Goal: Task Accomplishment & Management: Use online tool/utility

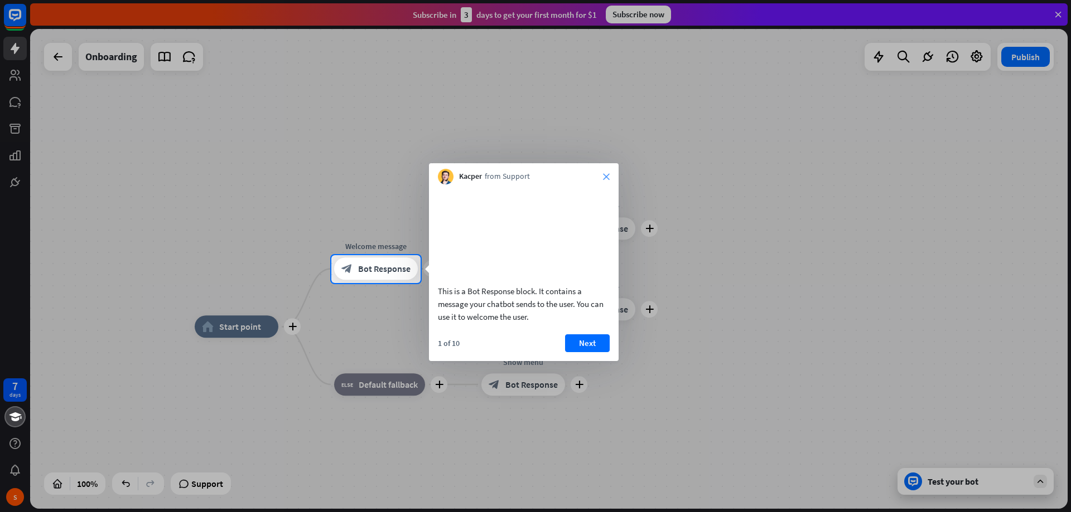
click at [606, 179] on icon "close" at bounding box center [606, 176] width 7 height 7
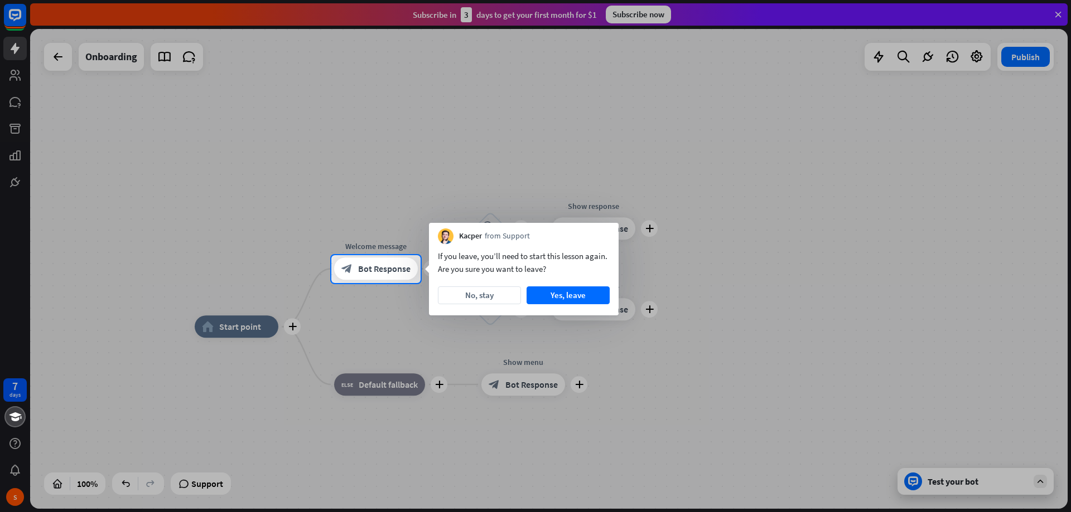
click at [9, 178] on div at bounding box center [535, 127] width 1071 height 255
click at [12, 153] on div at bounding box center [535, 127] width 1071 height 255
click at [510, 298] on button "No, stay" at bounding box center [479, 296] width 83 height 18
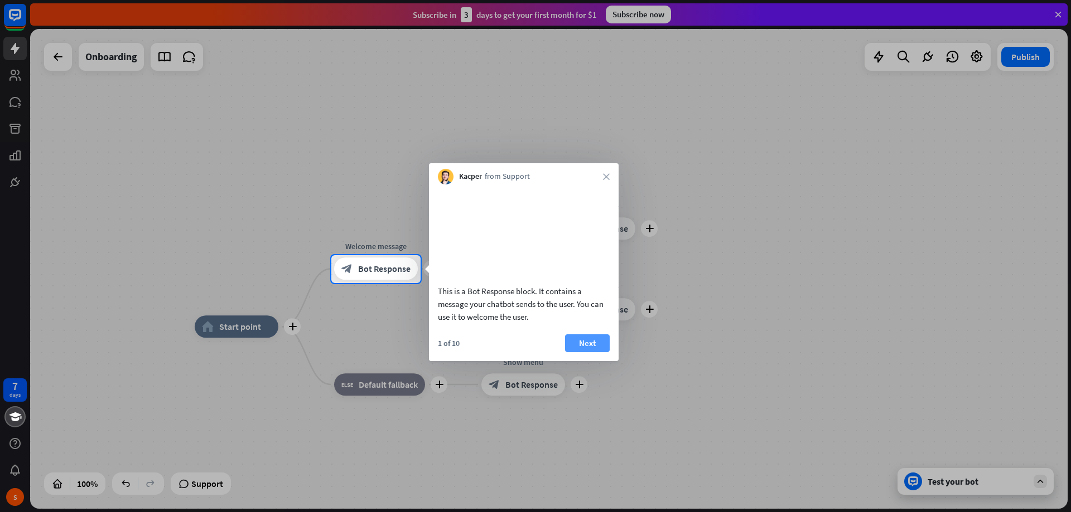
click at [571, 352] on button "Next" at bounding box center [587, 344] width 45 height 18
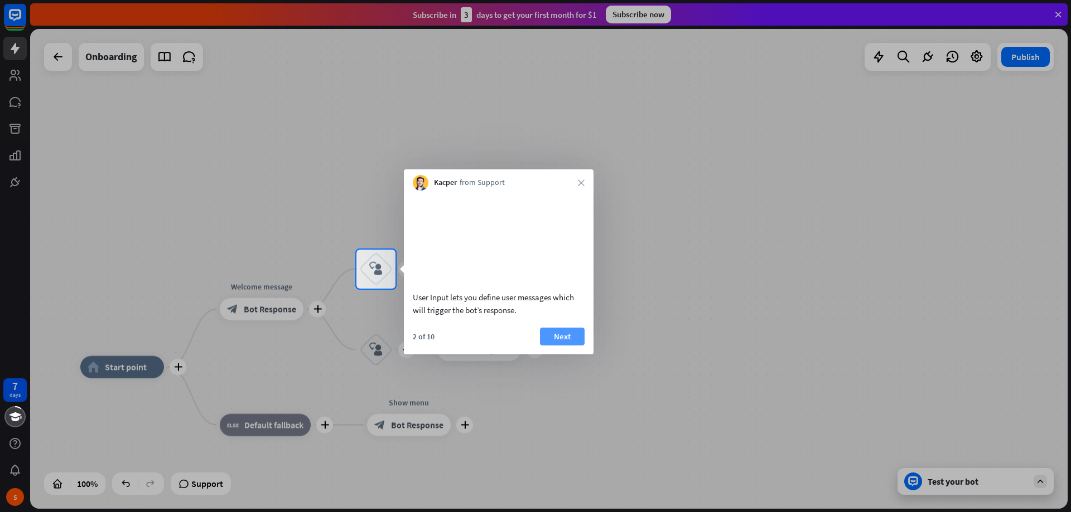
click at [569, 346] on button "Next" at bounding box center [562, 337] width 45 height 18
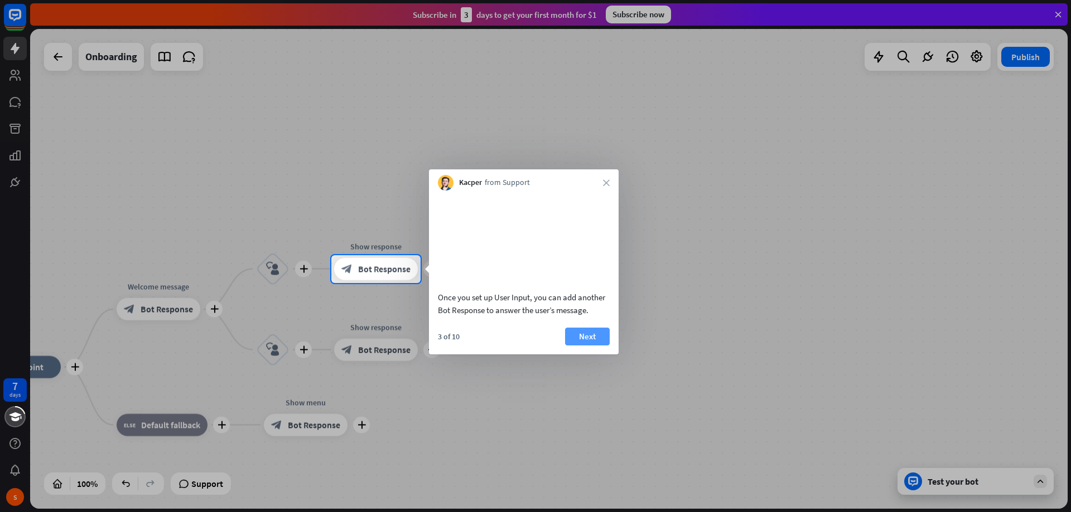
click at [577, 346] on button "Next" at bounding box center [587, 337] width 45 height 18
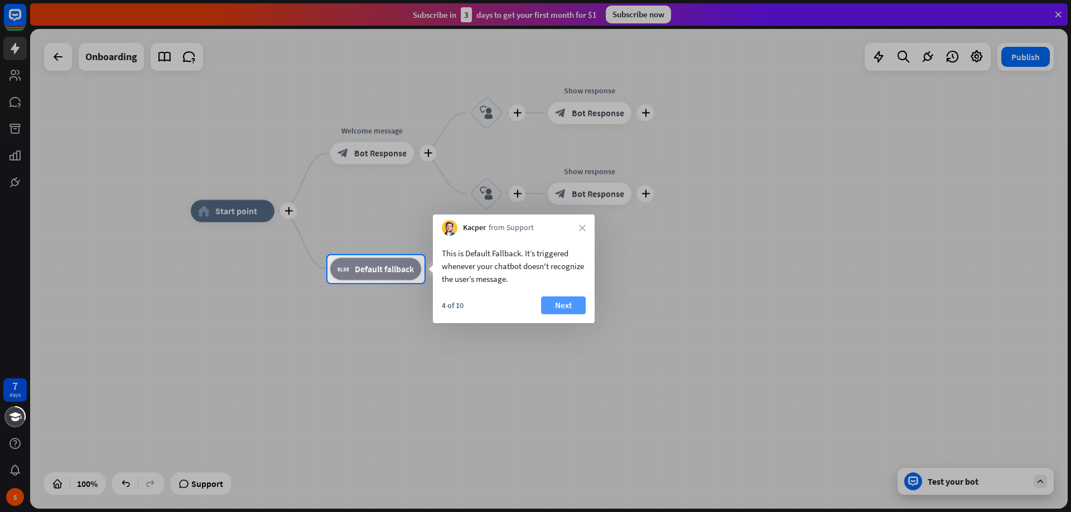
click at [561, 306] on button "Next" at bounding box center [563, 306] width 45 height 18
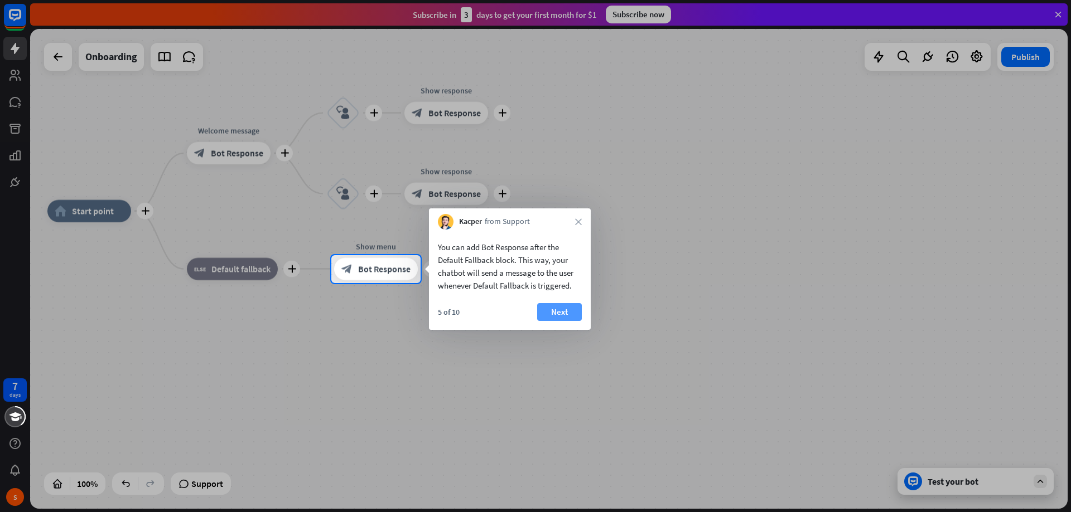
click at [558, 312] on button "Next" at bounding box center [559, 312] width 45 height 18
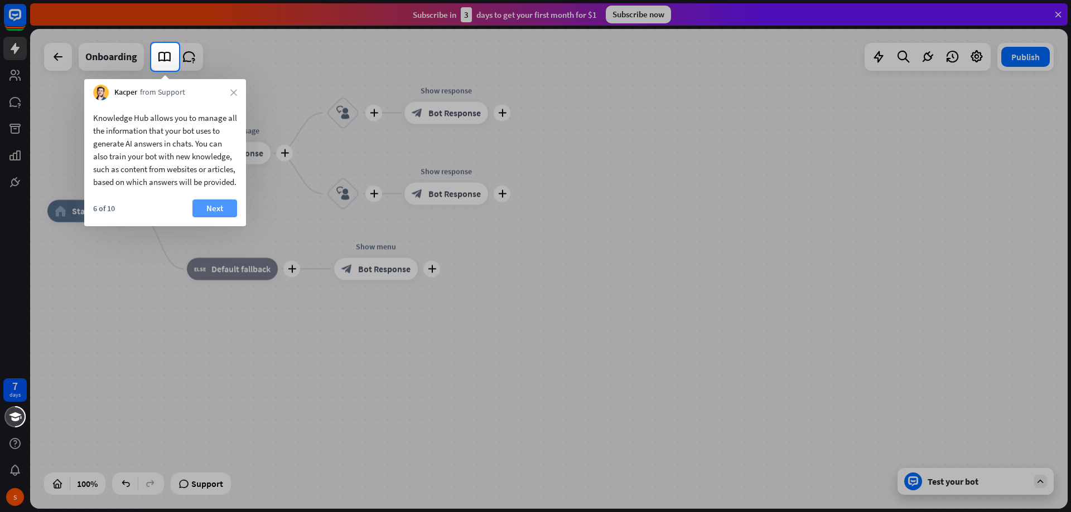
click at [225, 216] on button "Next" at bounding box center [214, 209] width 45 height 18
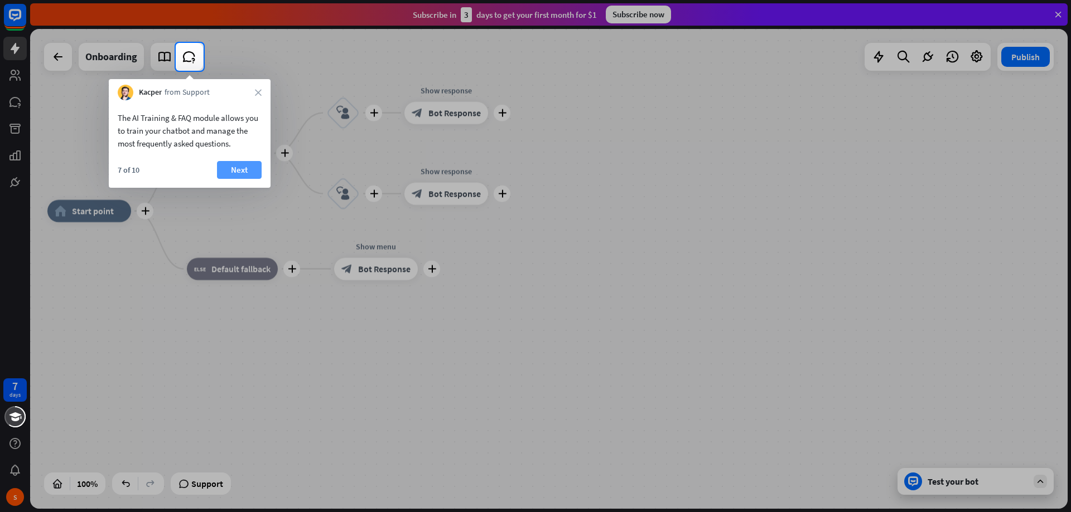
click at [227, 172] on button "Next" at bounding box center [239, 170] width 45 height 18
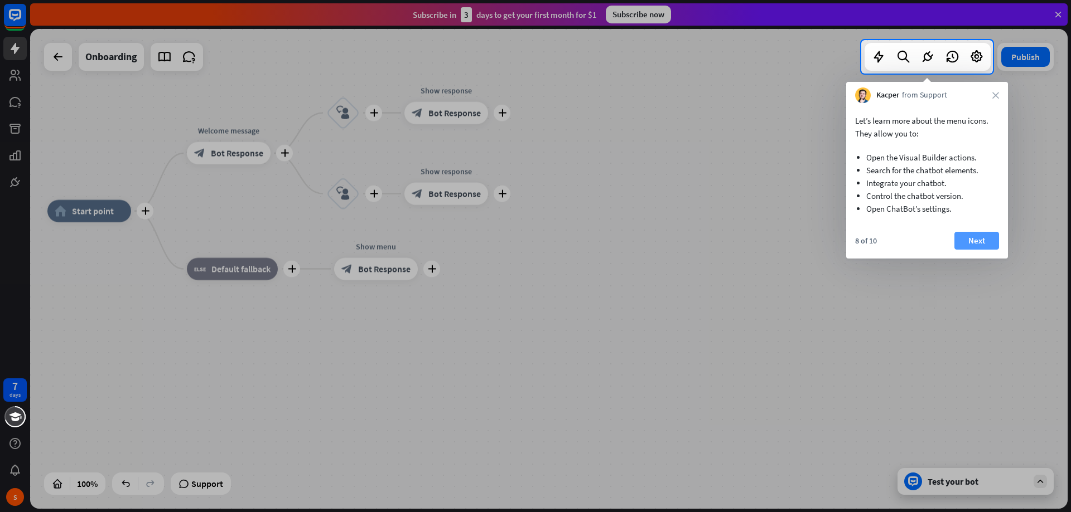
click at [968, 239] on button "Next" at bounding box center [976, 241] width 45 height 18
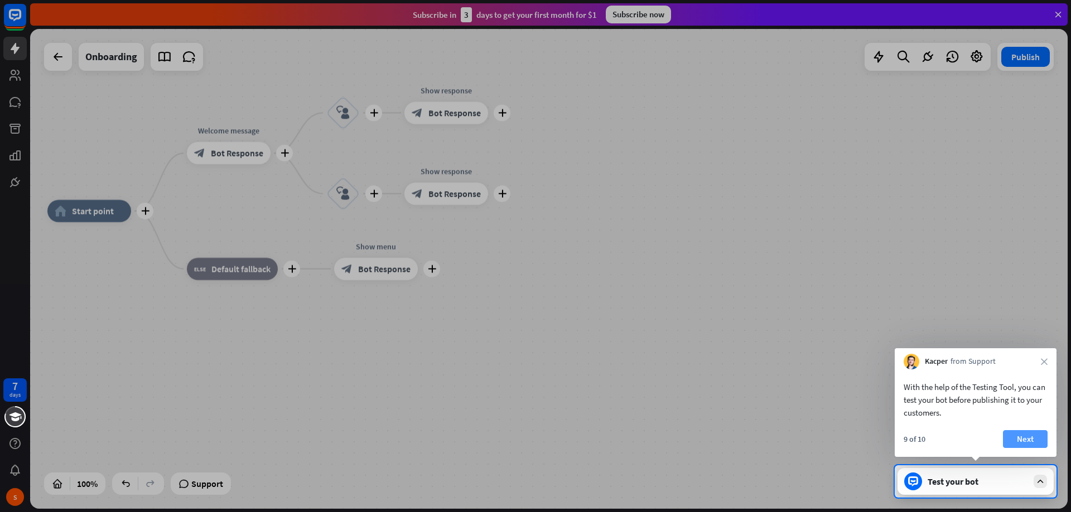
click at [1021, 440] on button "Next" at bounding box center [1025, 439] width 45 height 18
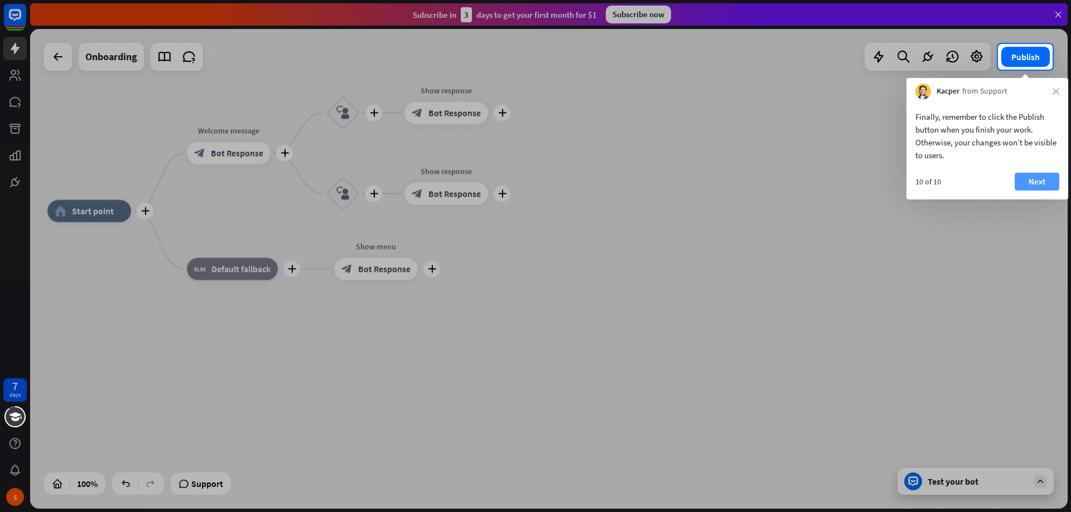
click at [1031, 180] on button "Next" at bounding box center [1036, 182] width 45 height 18
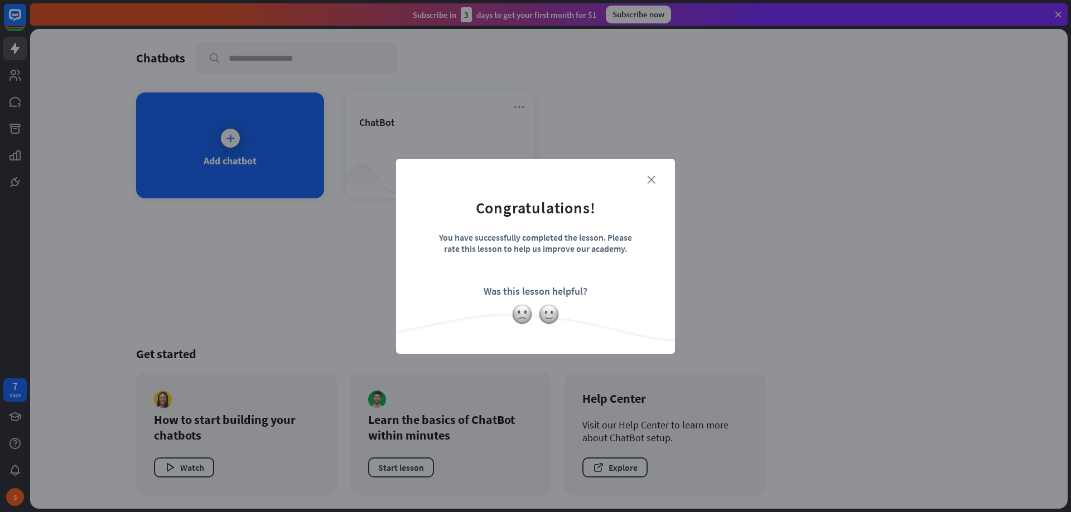
click at [649, 180] on icon "close" at bounding box center [651, 180] width 8 height 8
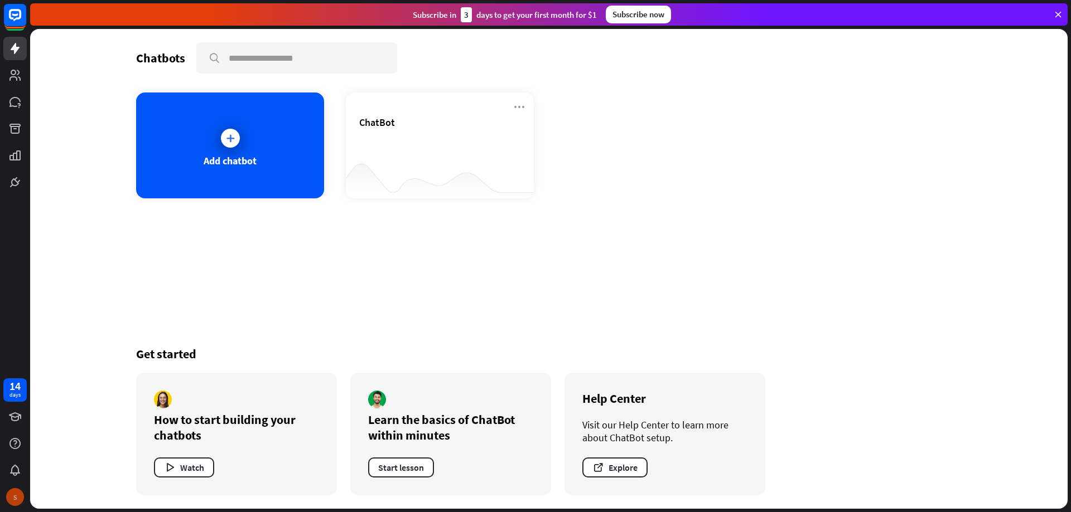
click at [17, 500] on div "S" at bounding box center [15, 497] width 18 height 18
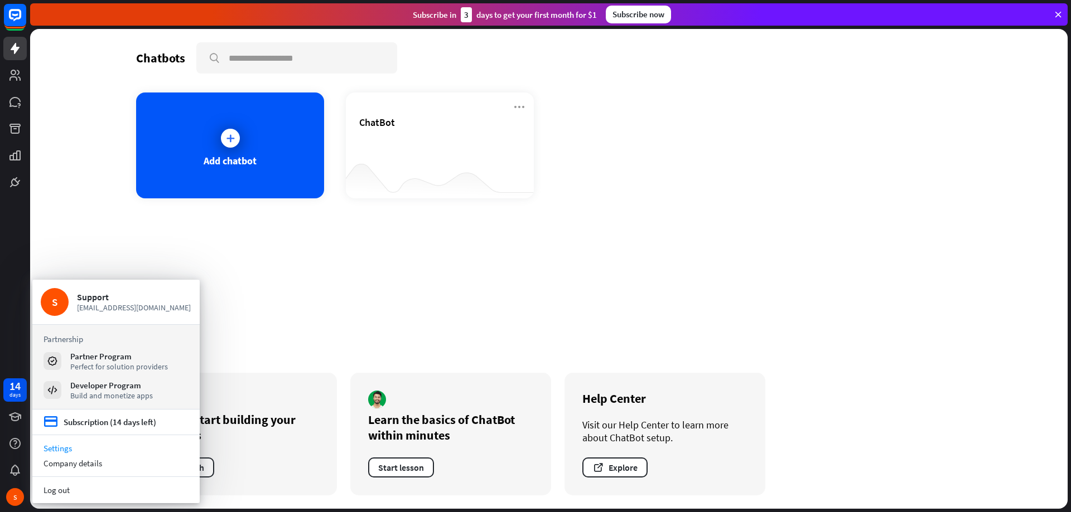
click at [64, 450] on link "Settings" at bounding box center [115, 448] width 167 height 15
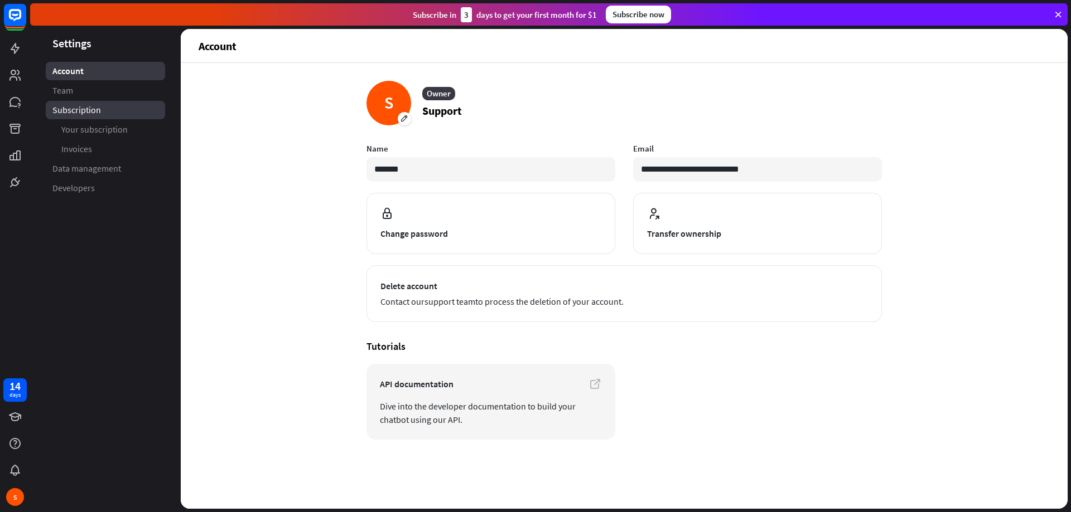
click at [104, 102] on link "Subscription" at bounding box center [105, 110] width 119 height 18
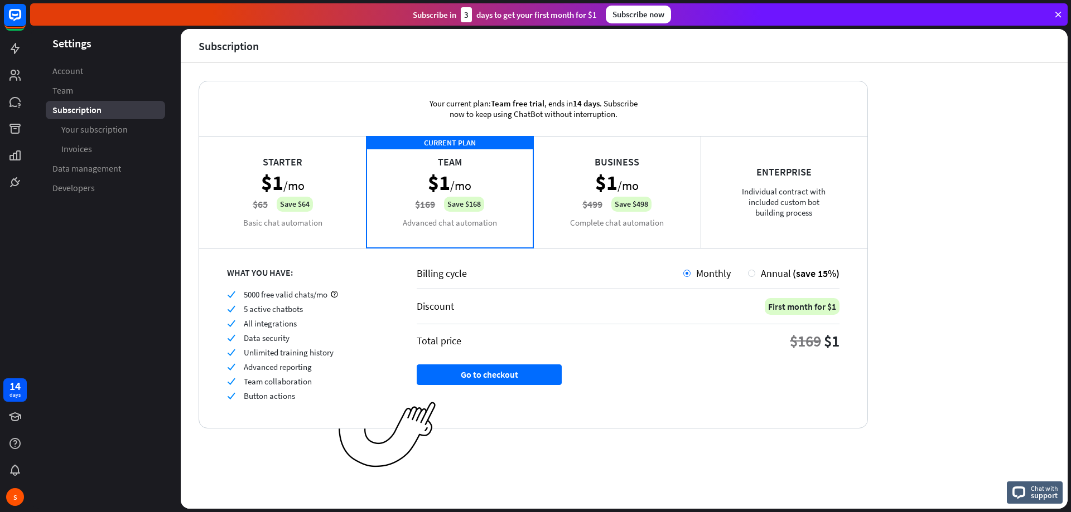
click at [249, 173] on div "Starter $1 /mo $65 Save $64 Basic chat automation" at bounding box center [282, 192] width 167 height 112
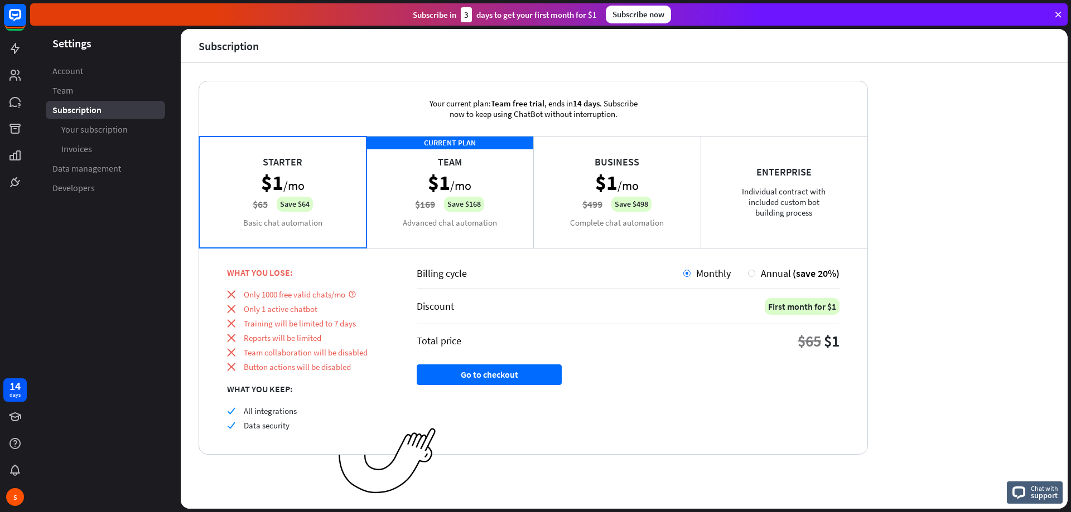
click at [422, 183] on div "CURRENT PLAN Team $1 /mo $169 Save $168 Advanced chat automation" at bounding box center [449, 192] width 167 height 112
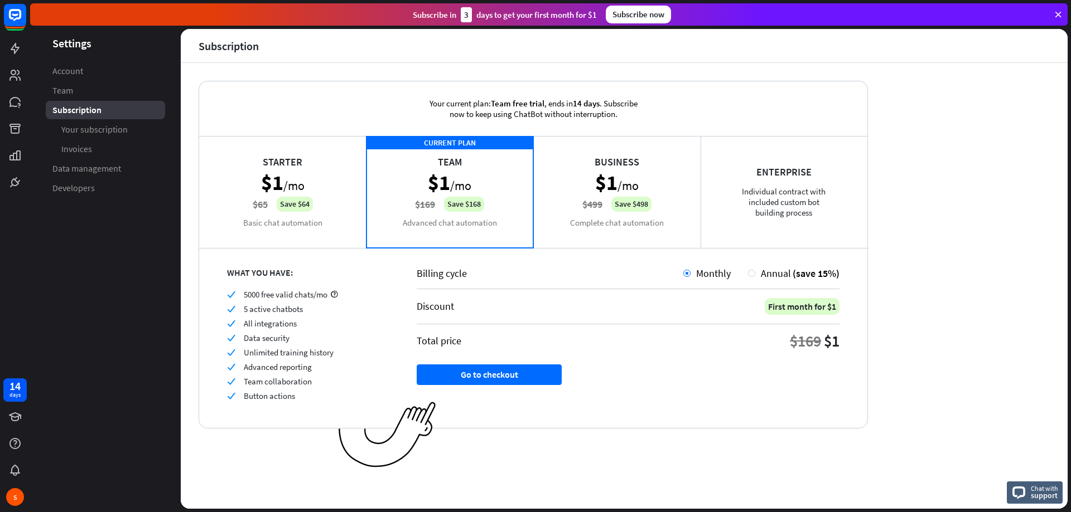
click at [337, 177] on div "Starter $1 /mo $65 Save $64 Basic chat automation" at bounding box center [282, 192] width 167 height 112
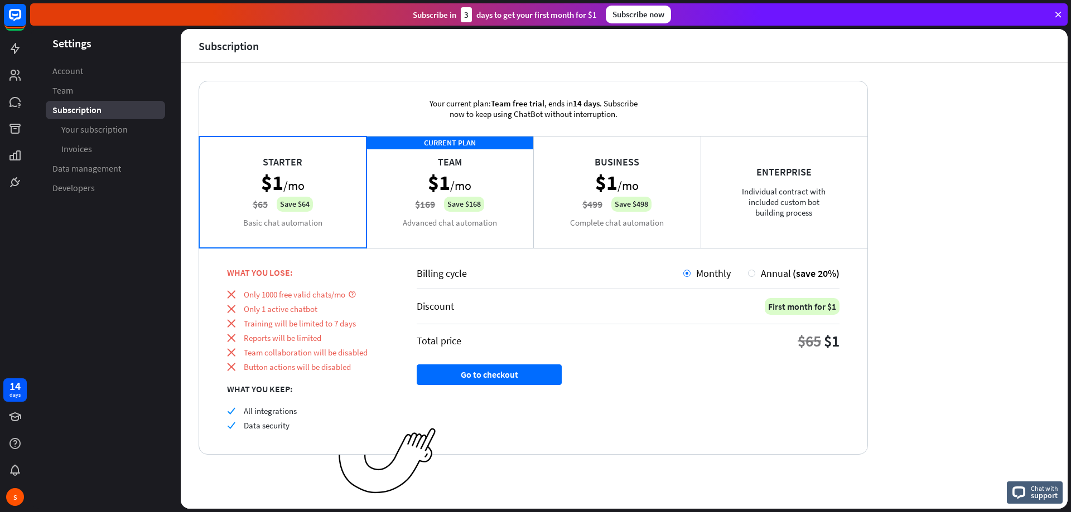
click at [368, 178] on div "CURRENT PLAN Team $1 /mo $169 Save $168 Advanced chat automation" at bounding box center [449, 192] width 167 height 112
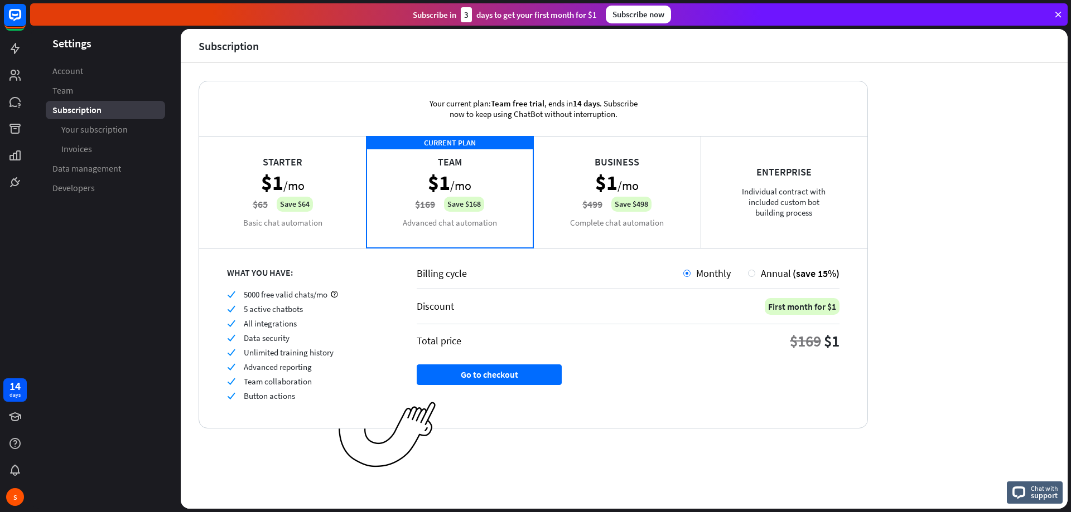
click at [277, 394] on span "Button actions" at bounding box center [269, 396] width 51 height 11
click at [274, 400] on span "Button actions" at bounding box center [269, 396] width 51 height 11
click at [17, 134] on icon at bounding box center [14, 129] width 11 height 10
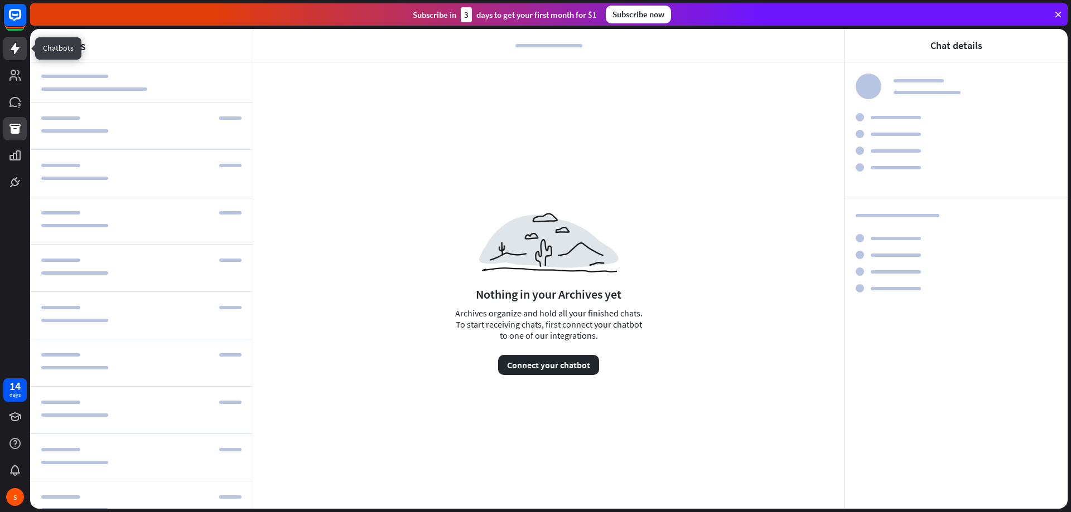
click at [26, 54] on link at bounding box center [14, 48] width 23 height 23
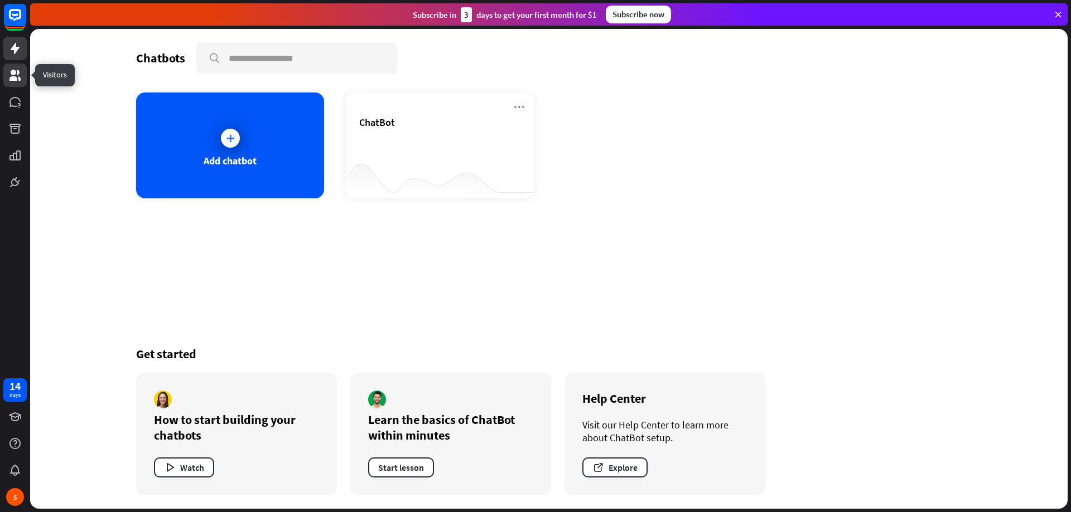
click at [14, 76] on icon at bounding box center [14, 75] width 11 height 11
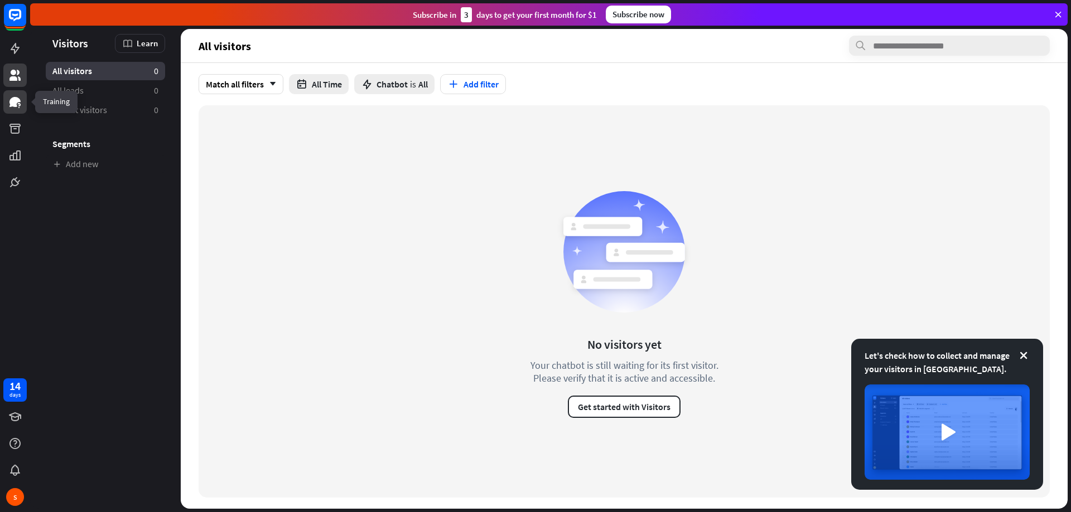
click at [21, 105] on icon at bounding box center [14, 101] width 13 height 13
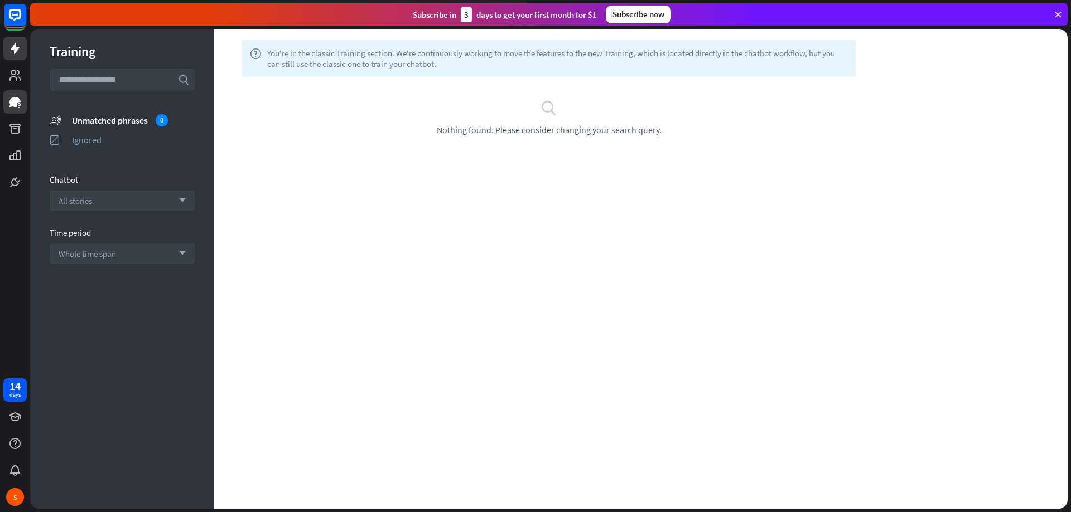
click at [14, 59] on link at bounding box center [14, 48] width 23 height 23
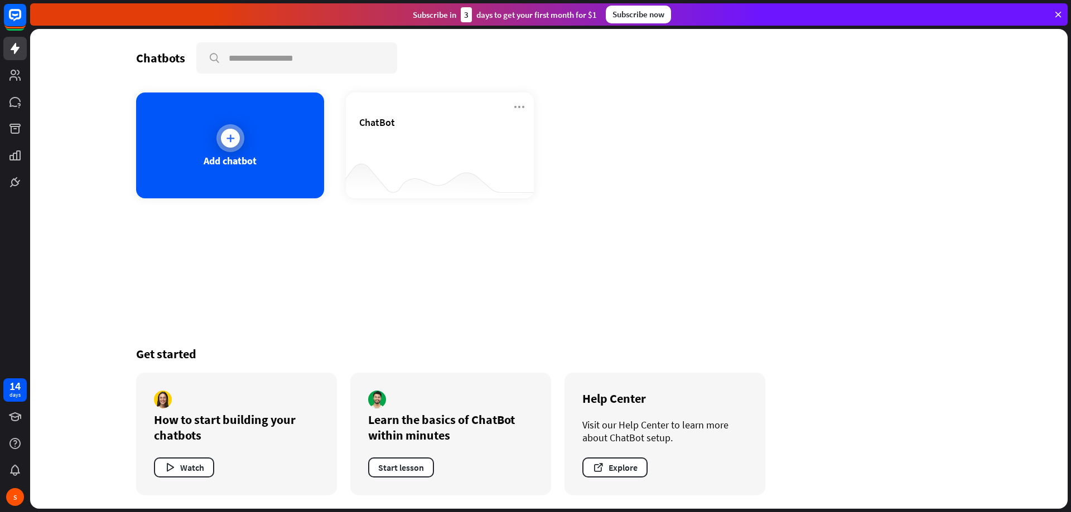
click at [262, 144] on div "Add chatbot" at bounding box center [230, 146] width 188 height 106
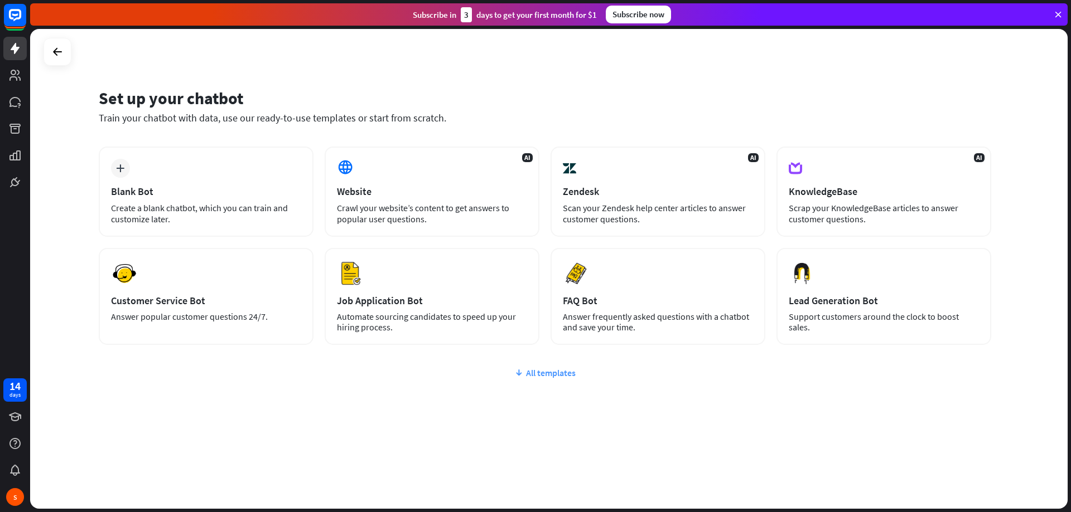
click at [546, 372] on div "All templates" at bounding box center [545, 372] width 892 height 11
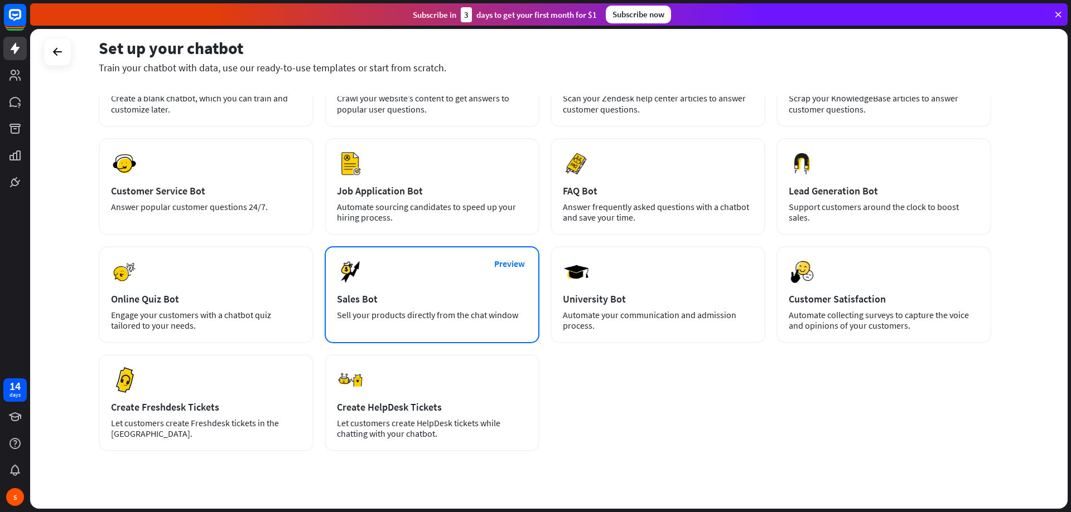
scroll to position [112, 0]
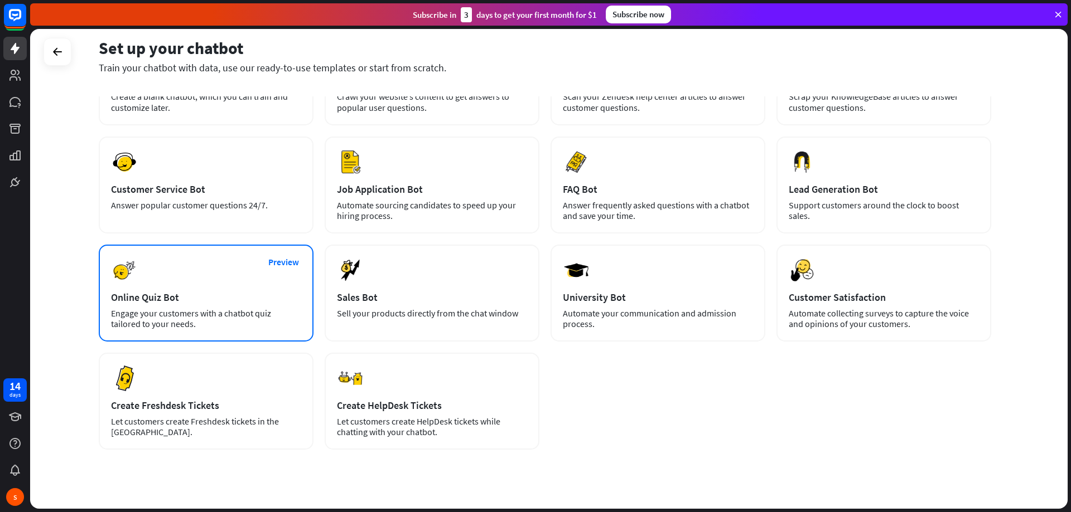
click at [201, 279] on div "Preview Online Quiz Bot Engage your customers with a chatbot quiz tailored to y…" at bounding box center [206, 293] width 215 height 97
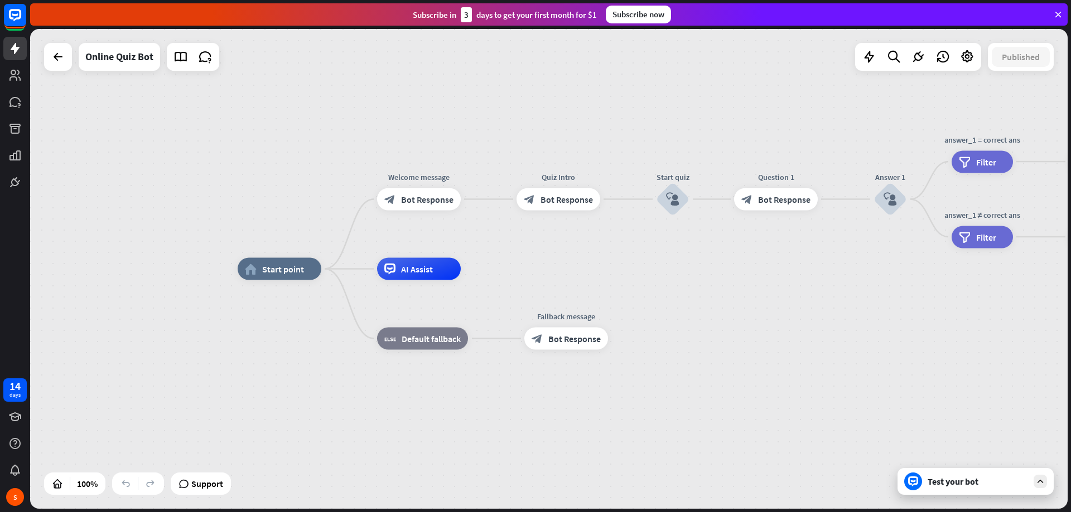
click at [955, 478] on div "Test your bot" at bounding box center [977, 481] width 100 height 11
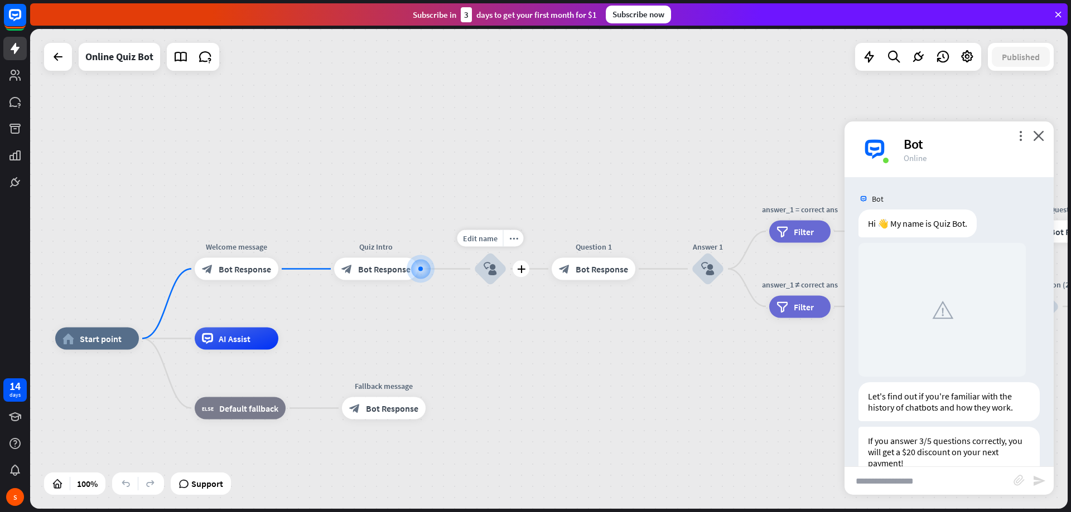
click at [487, 273] on icon "block_user_input" at bounding box center [489, 269] width 13 height 13
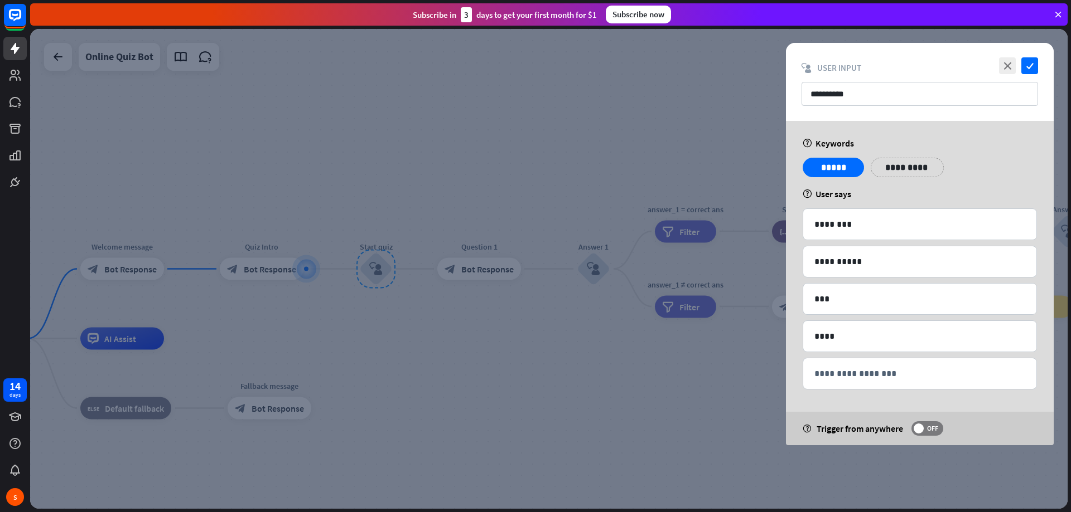
click at [633, 364] on div at bounding box center [548, 269] width 1037 height 480
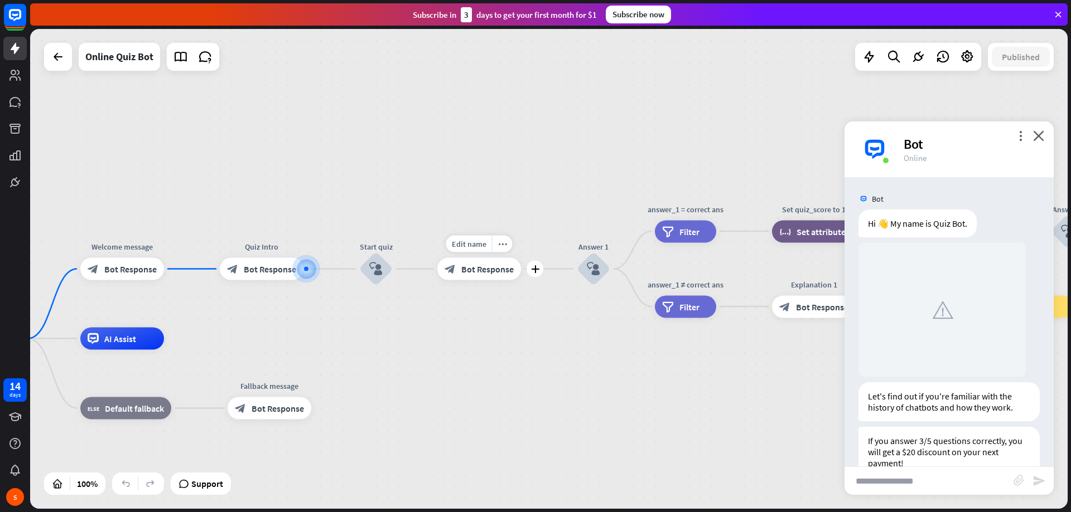
click at [500, 275] on div "block_bot_response Bot Response" at bounding box center [479, 269] width 84 height 22
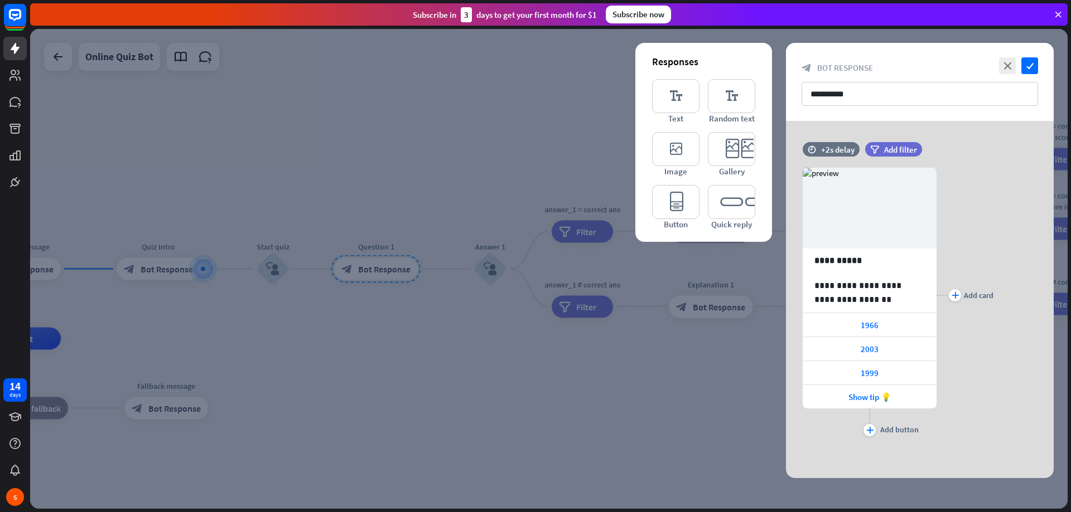
click at [690, 393] on div at bounding box center [548, 269] width 1037 height 480
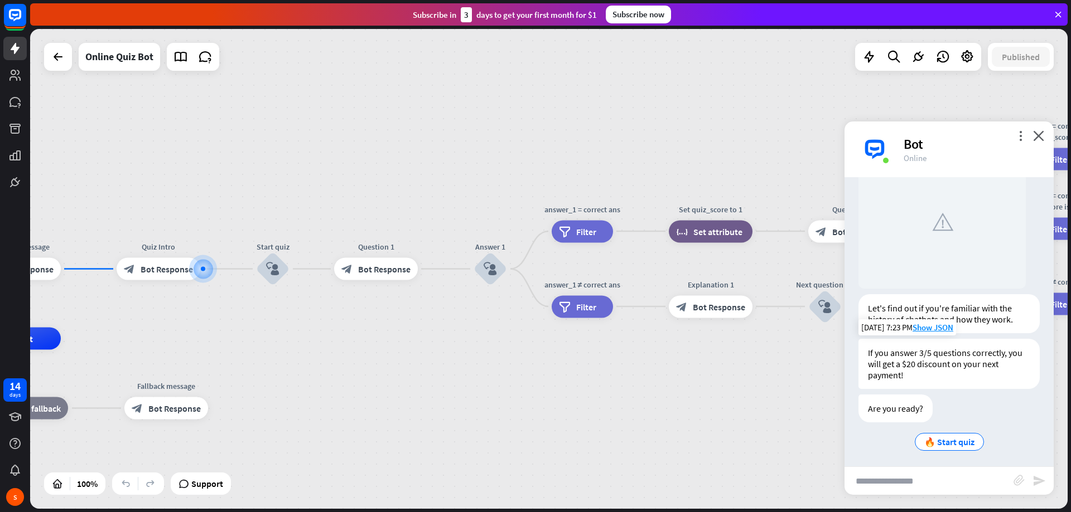
scroll to position [91, 0]
click at [1043, 138] on icon "close" at bounding box center [1038, 135] width 11 height 11
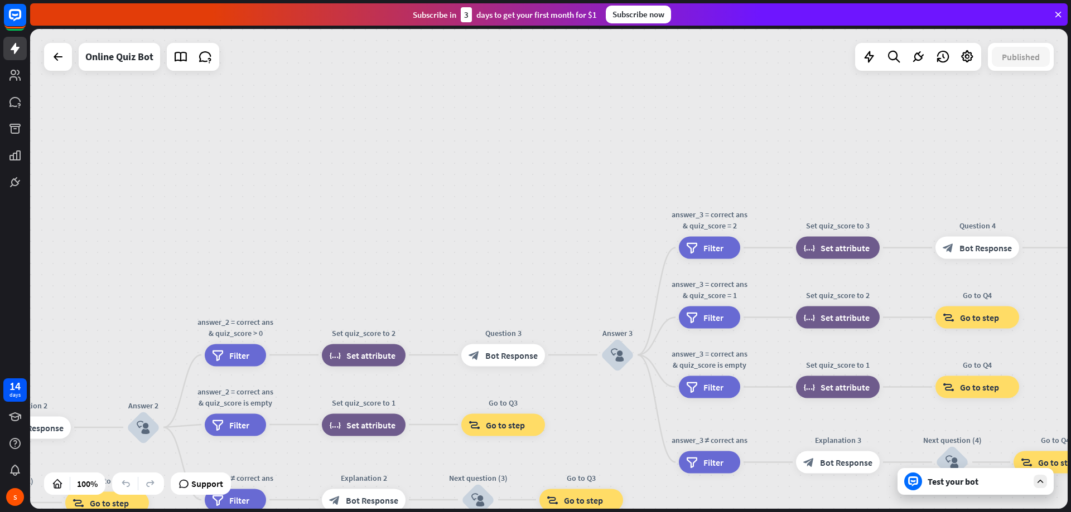
drag, startPoint x: 874, startPoint y: 153, endPoint x: 52, endPoint y: 350, distance: 844.5
click at [52, 350] on div "home_2 Start point Welcome message block_bot_response Bot Response Quiz Intro b…" at bounding box center [548, 269] width 1037 height 480
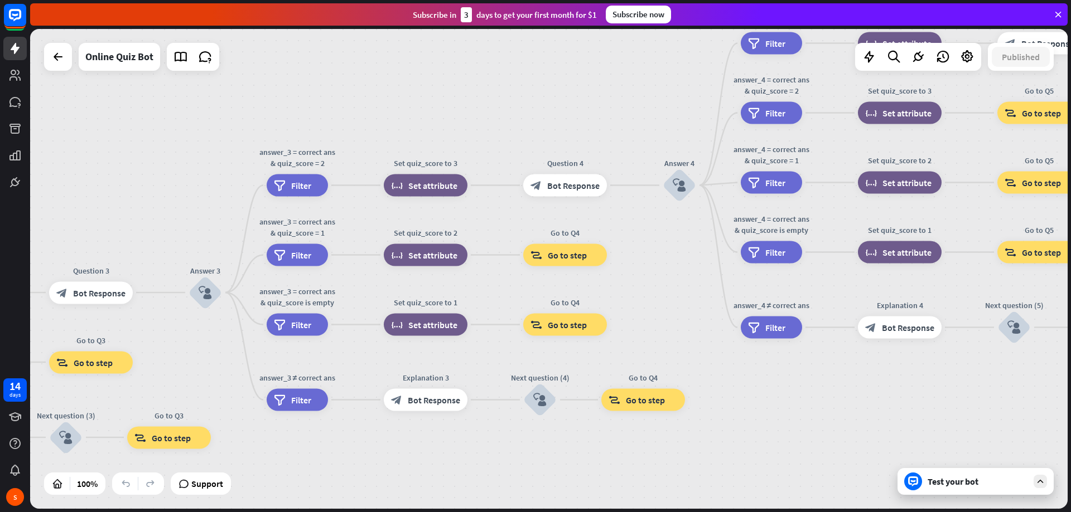
drag, startPoint x: 812, startPoint y: 159, endPoint x: 412, endPoint y: 97, distance: 405.7
click at [412, 97] on div "home_2 Start point Welcome message block_bot_response Bot Response Quiz Intro b…" at bounding box center [548, 269] width 1037 height 480
click at [443, 256] on span "Set attribute" at bounding box center [432, 255] width 49 height 11
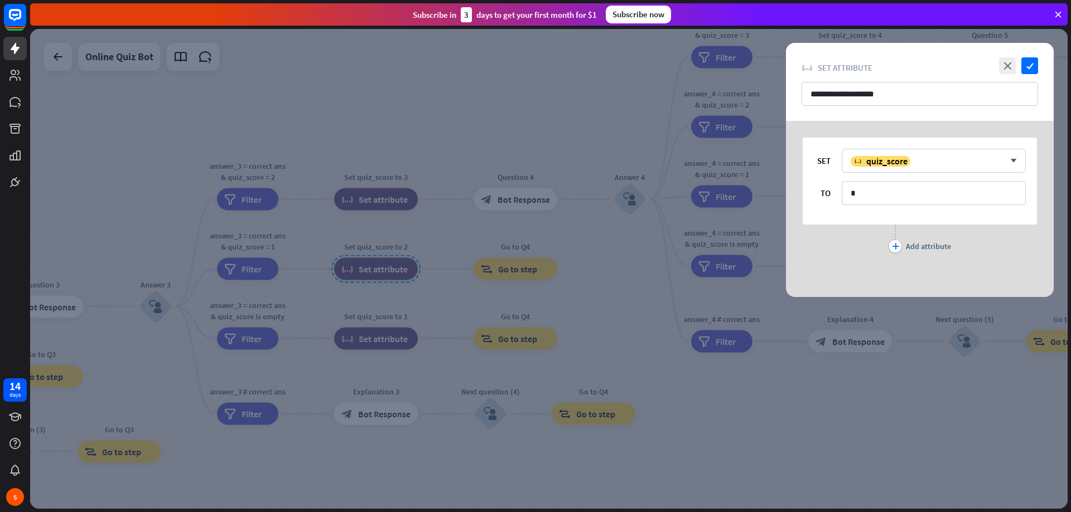
click at [975, 431] on div at bounding box center [548, 269] width 1037 height 480
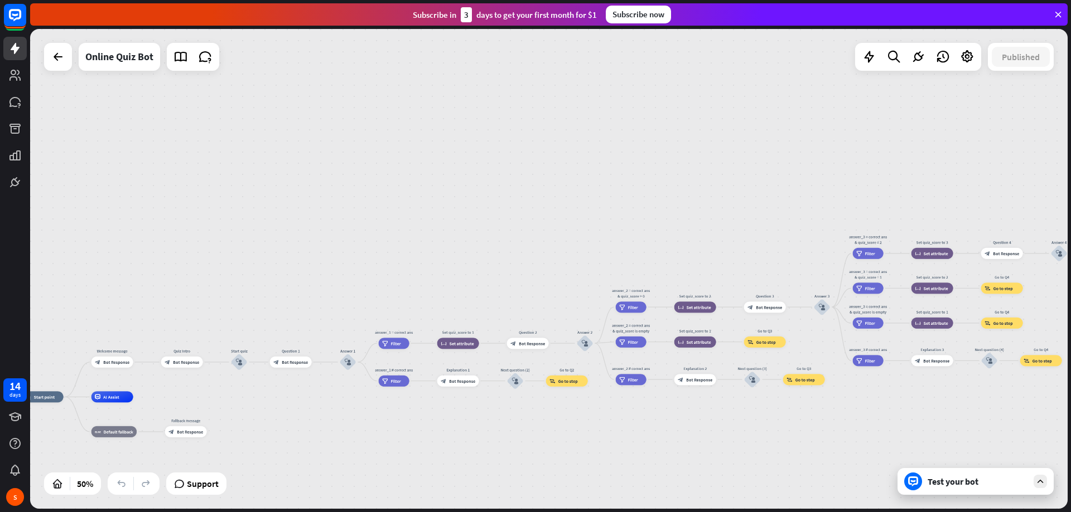
drag, startPoint x: 653, startPoint y: 143, endPoint x: 936, endPoint y: 89, distance: 288.5
click at [936, 89] on div "home_2 Start point Welcome message block_bot_response Bot Response Quiz Intro b…" at bounding box center [548, 269] width 1037 height 480
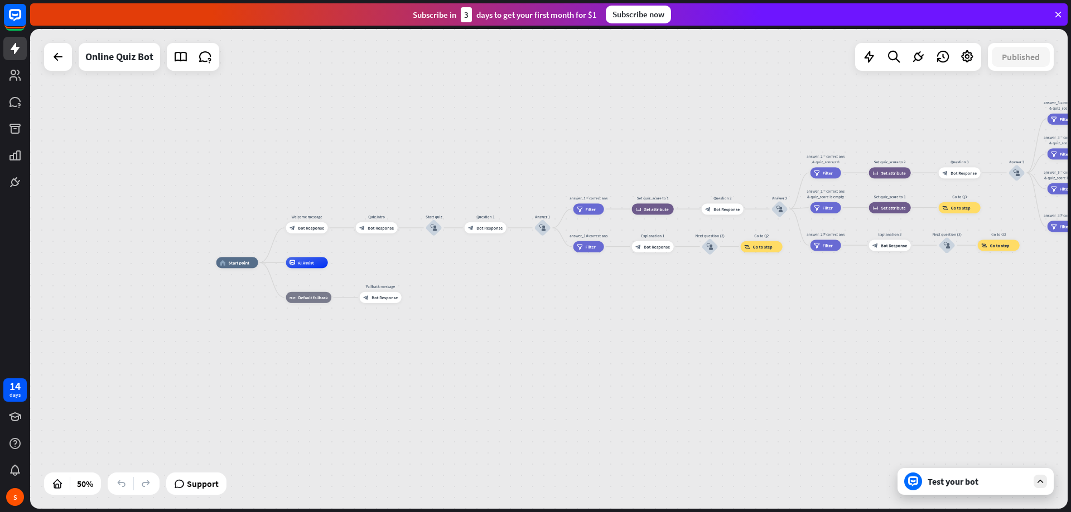
drag, startPoint x: 464, startPoint y: 173, endPoint x: 659, endPoint y: 40, distance: 235.9
click at [659, 40] on div "home_2 Start point Welcome message block_bot_response Bot Response Quiz Intro b…" at bounding box center [548, 269] width 1037 height 480
click at [60, 61] on icon at bounding box center [57, 56] width 13 height 13
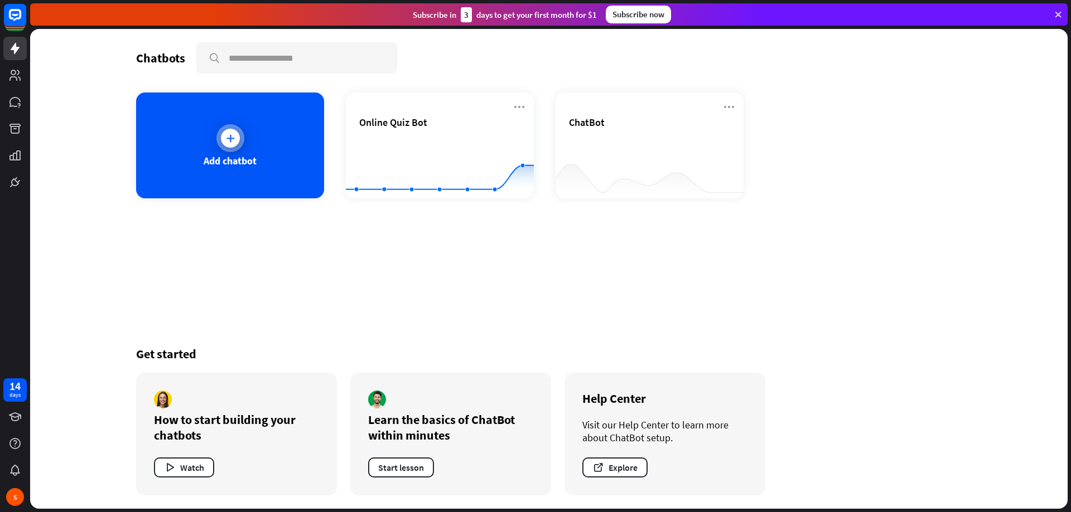
click at [254, 144] on div "Add chatbot" at bounding box center [230, 146] width 188 height 106
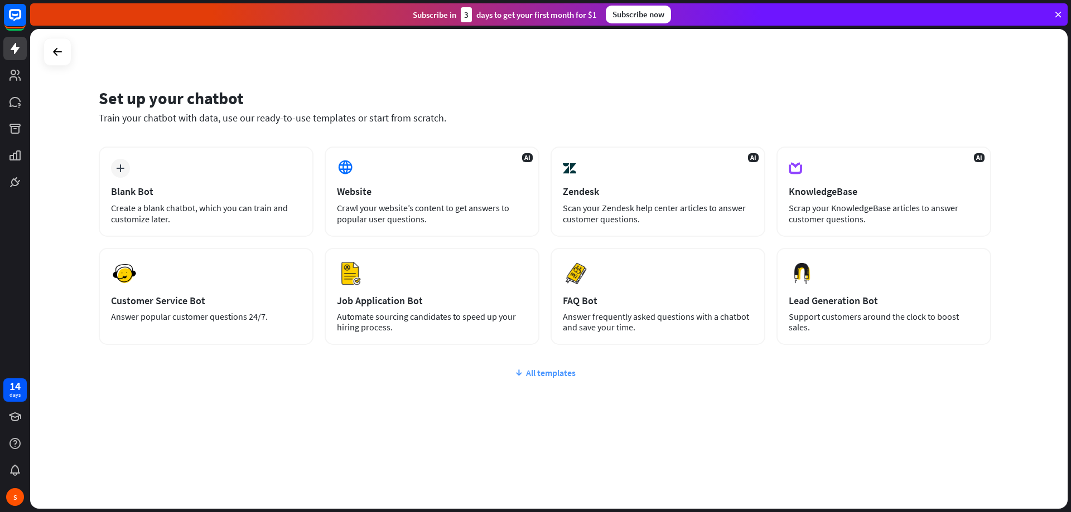
click at [565, 376] on div "All templates" at bounding box center [545, 372] width 892 height 11
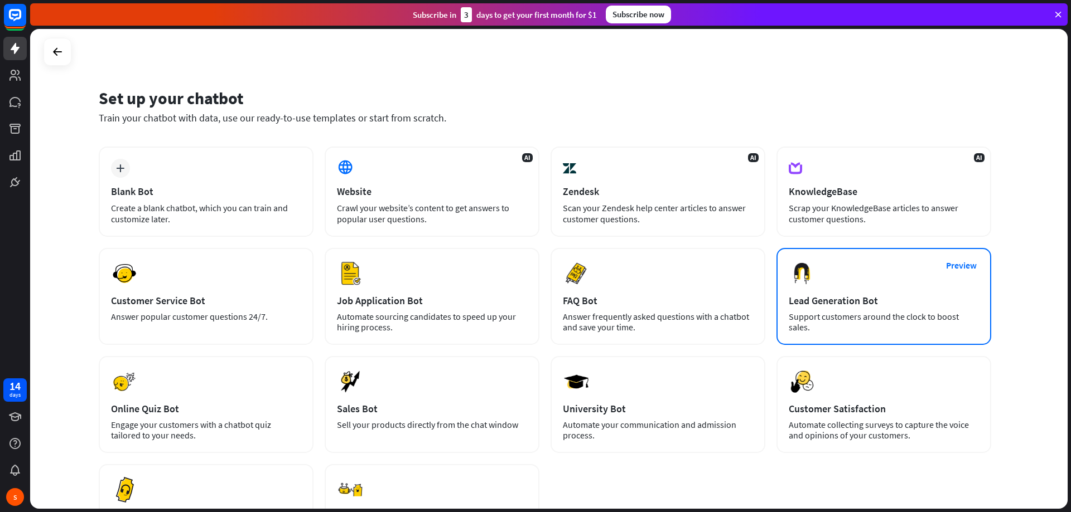
click at [827, 306] on div "Lead Generation Bot" at bounding box center [883, 300] width 190 height 13
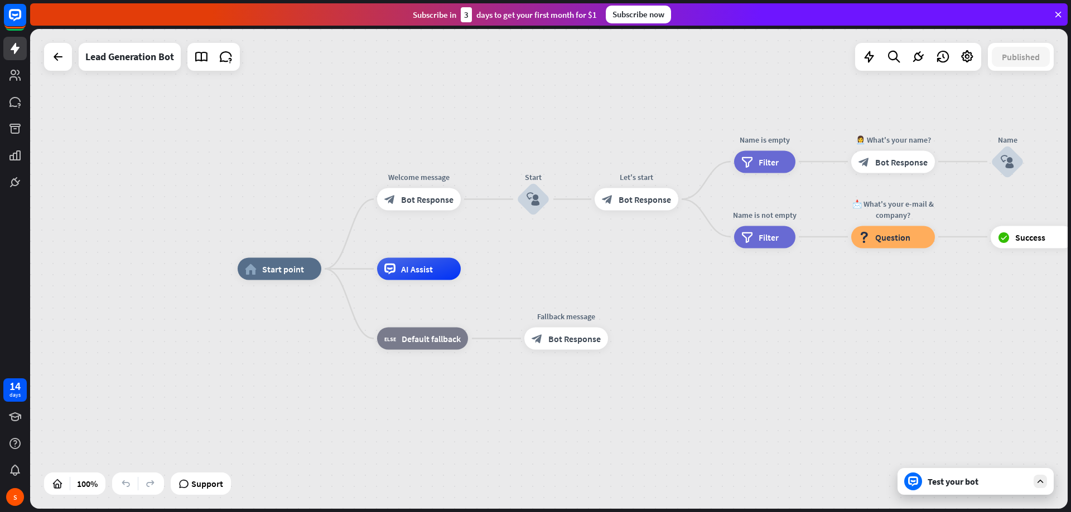
click at [990, 481] on div "Test your bot" at bounding box center [977, 481] width 100 height 11
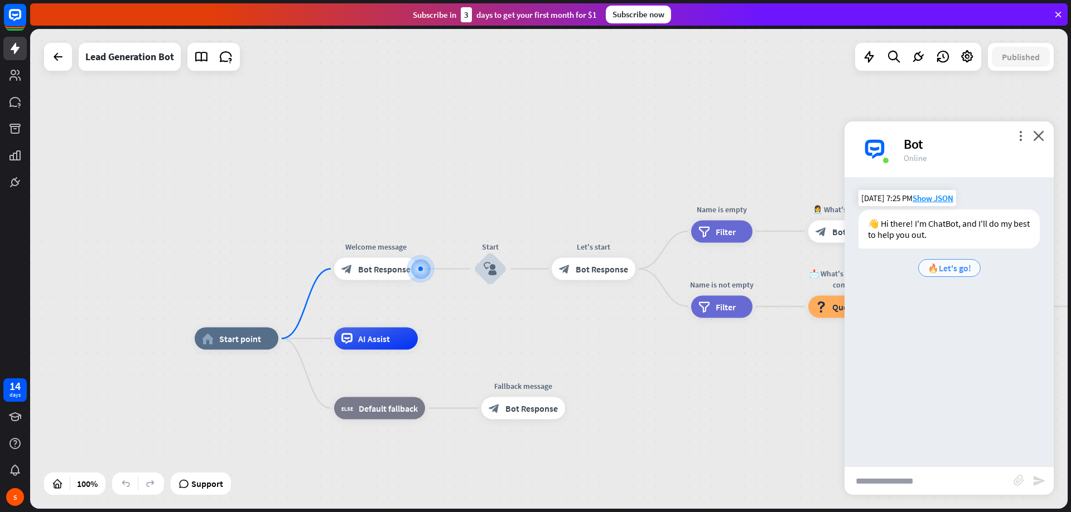
click at [946, 270] on span "🔥Let's go!" at bounding box center [948, 268] width 43 height 11
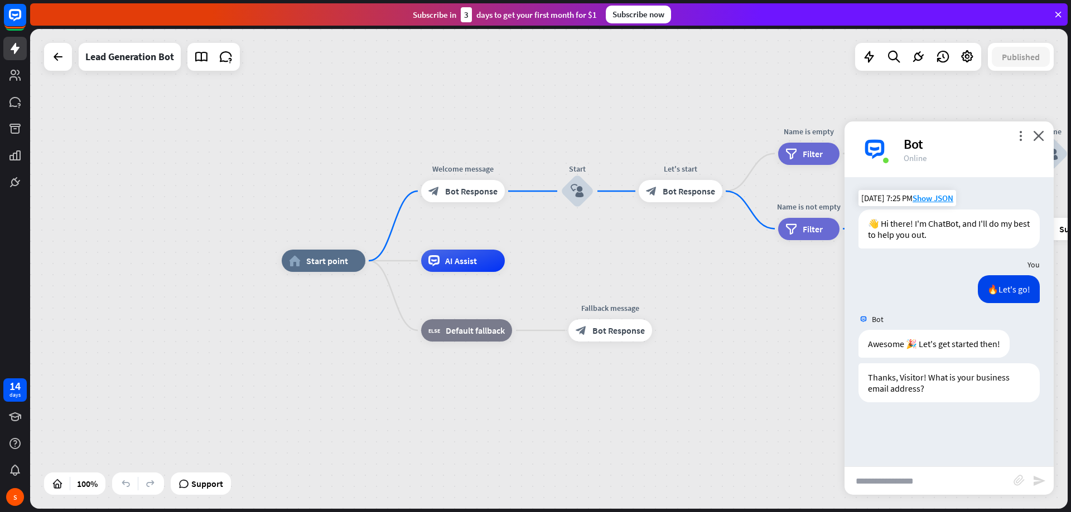
drag, startPoint x: 509, startPoint y: 390, endPoint x: 1070, endPoint y: 350, distance: 562.4
click at [1070, 350] on div "home_2 Start point Welcome message block_bot_response Bot Response Start block_…" at bounding box center [550, 270] width 1040 height 483
click at [331, 263] on span "Start point" at bounding box center [327, 260] width 42 height 11
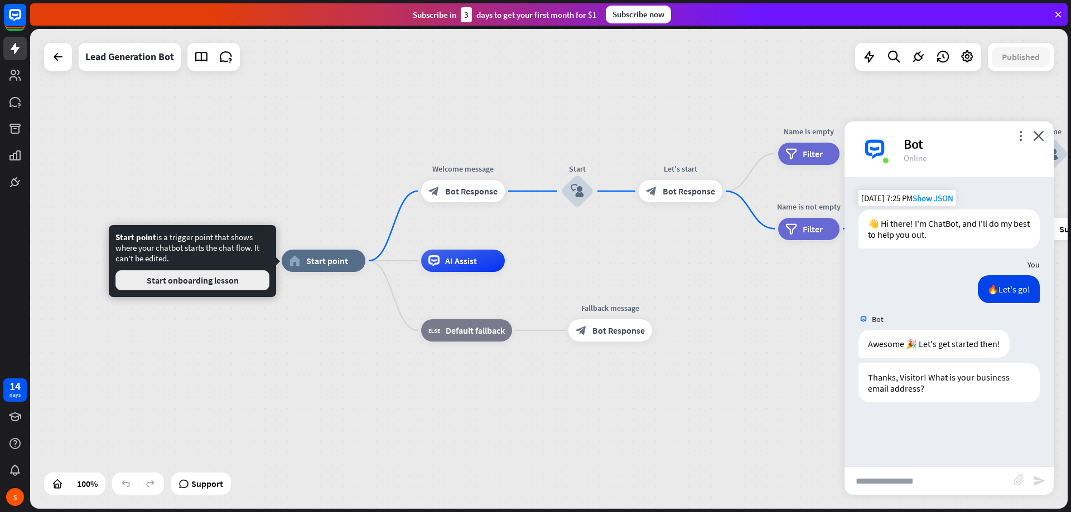
click at [226, 279] on button "Start onboarding lesson" at bounding box center [192, 280] width 154 height 20
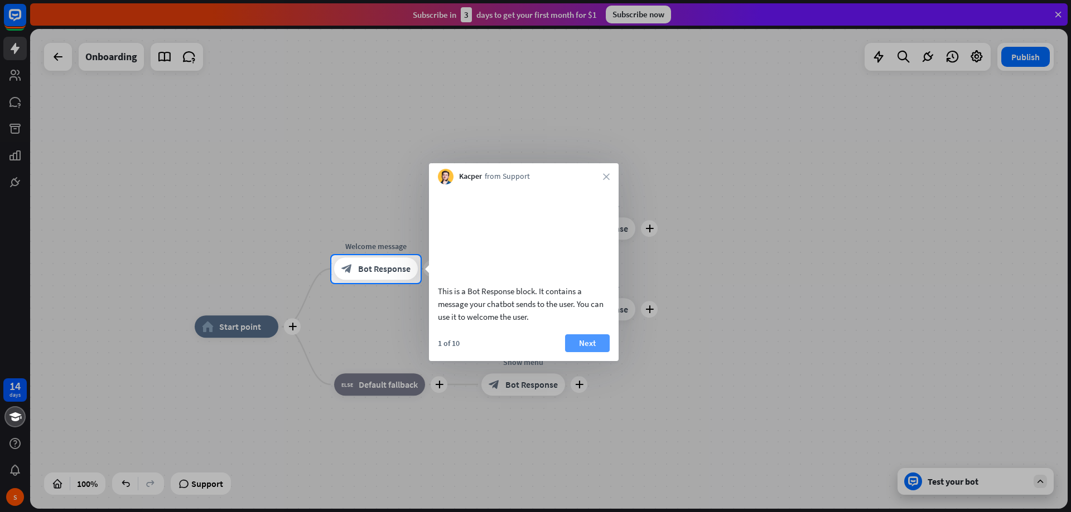
click at [595, 352] on button "Next" at bounding box center [587, 344] width 45 height 18
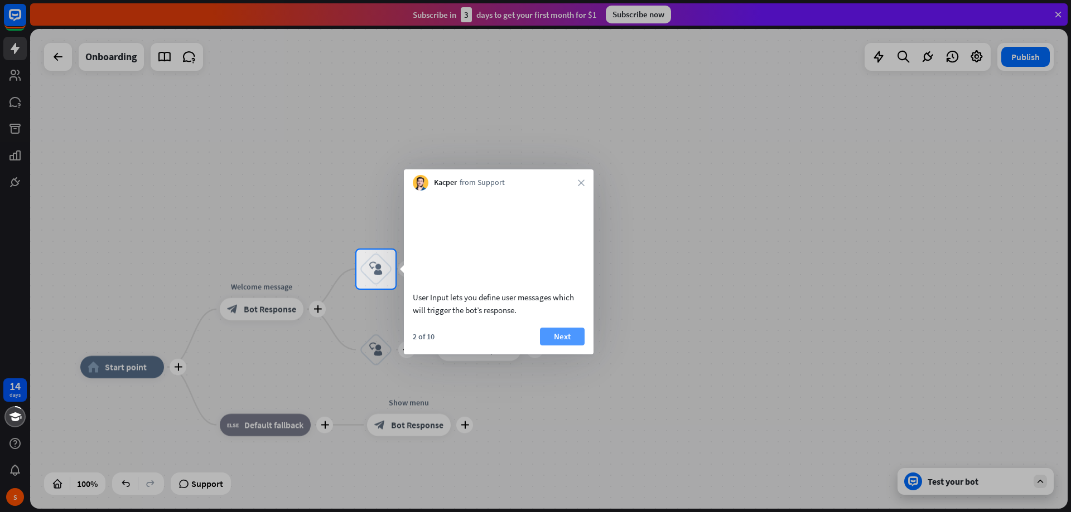
click at [570, 346] on button "Next" at bounding box center [562, 337] width 45 height 18
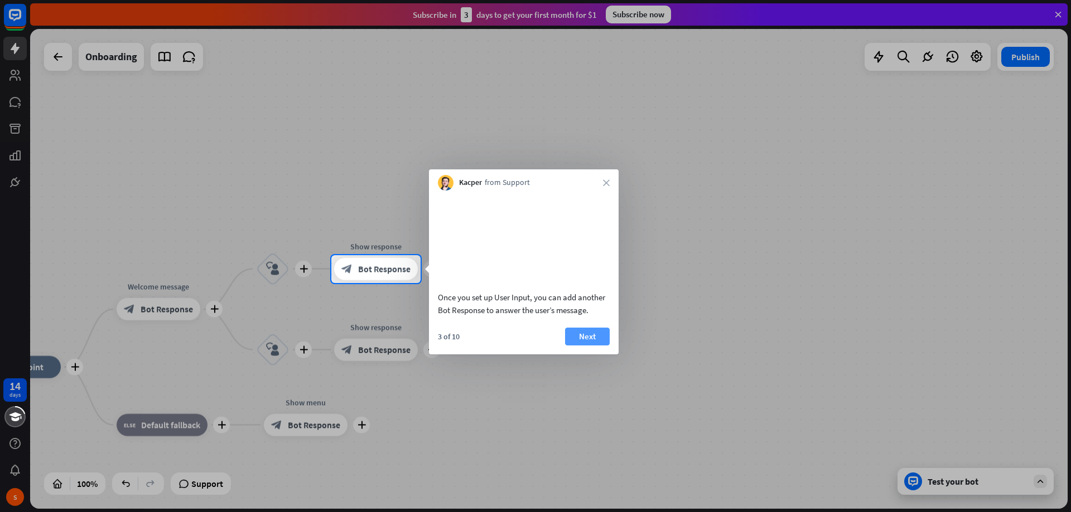
click at [572, 346] on button "Next" at bounding box center [587, 337] width 45 height 18
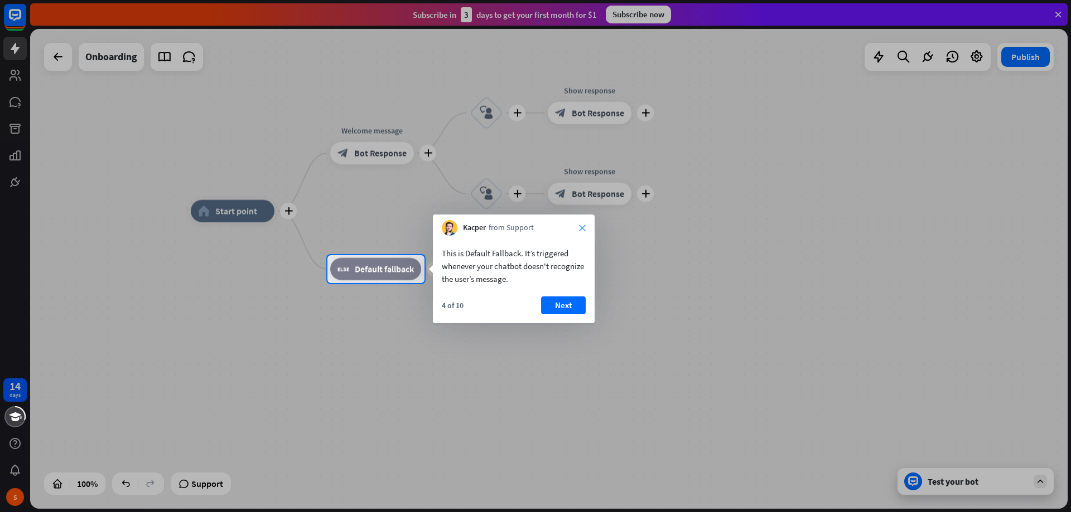
click at [584, 229] on icon "close" at bounding box center [582, 228] width 7 height 7
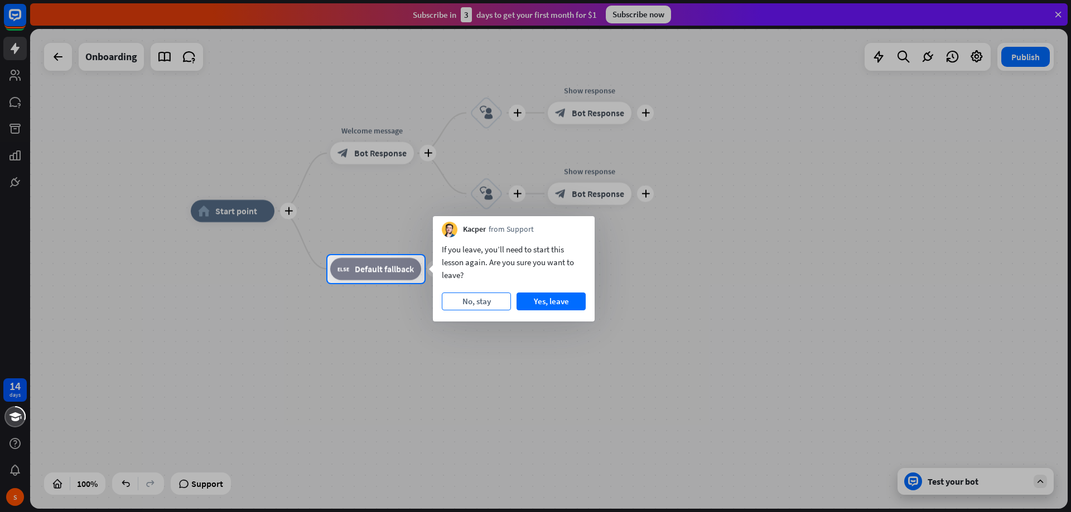
click at [485, 308] on button "No, stay" at bounding box center [476, 302] width 69 height 18
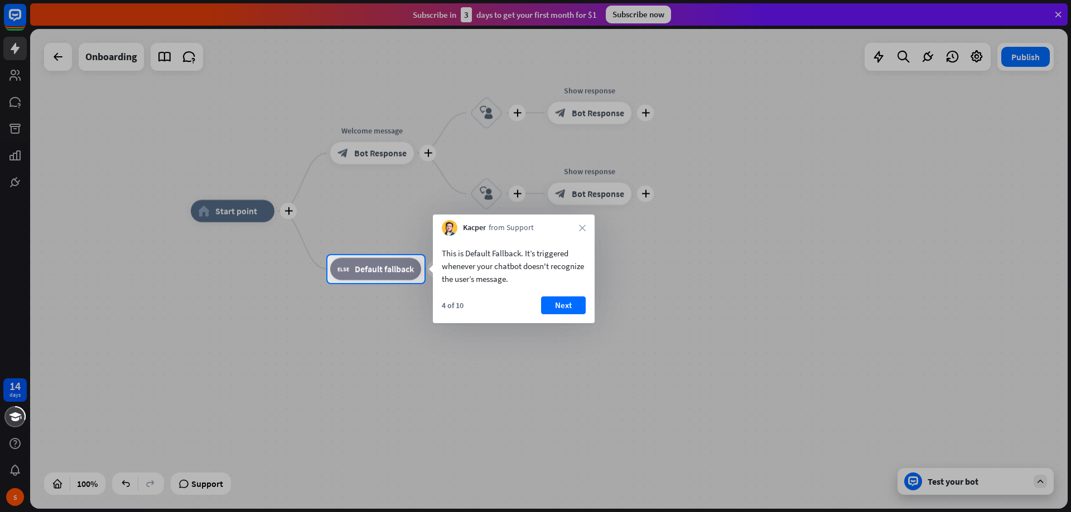
click at [573, 307] on button "Next" at bounding box center [563, 306] width 45 height 18
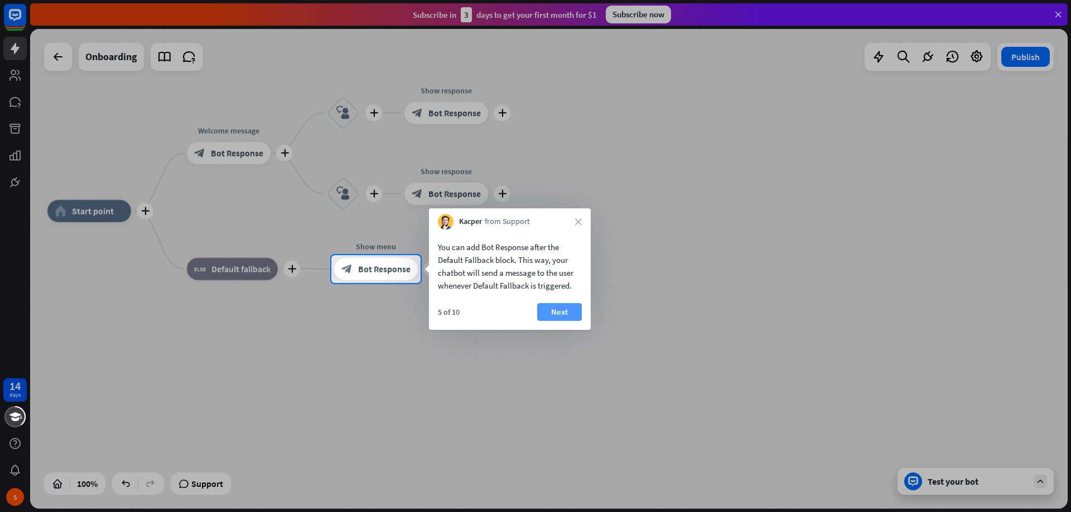
click at [549, 307] on button "Next" at bounding box center [559, 312] width 45 height 18
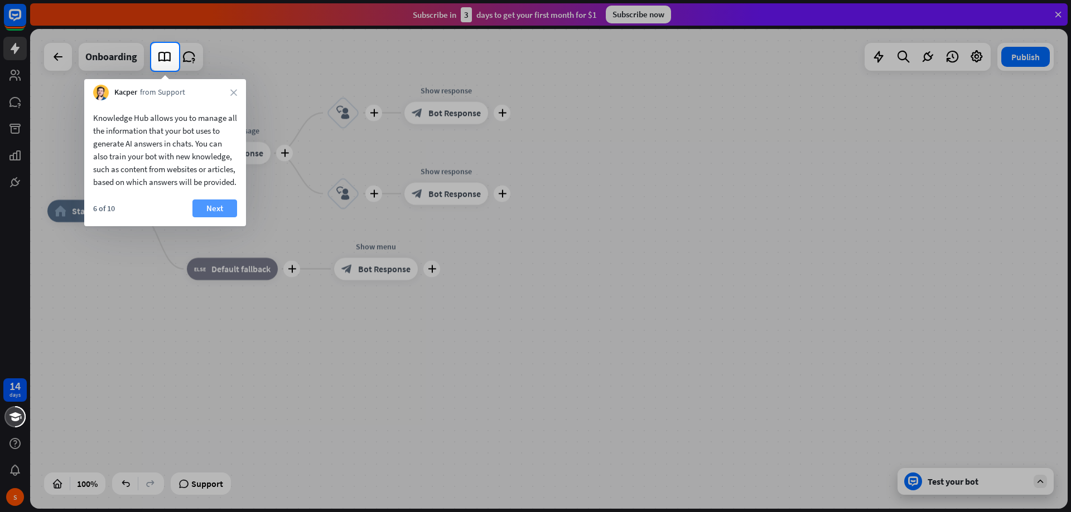
click at [225, 217] on button "Next" at bounding box center [214, 209] width 45 height 18
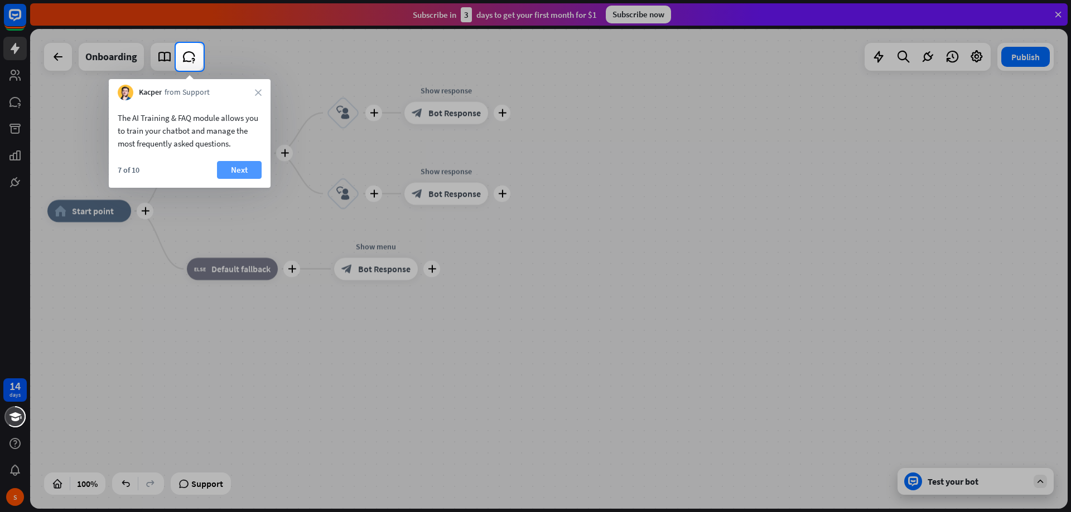
click at [230, 166] on button "Next" at bounding box center [239, 170] width 45 height 18
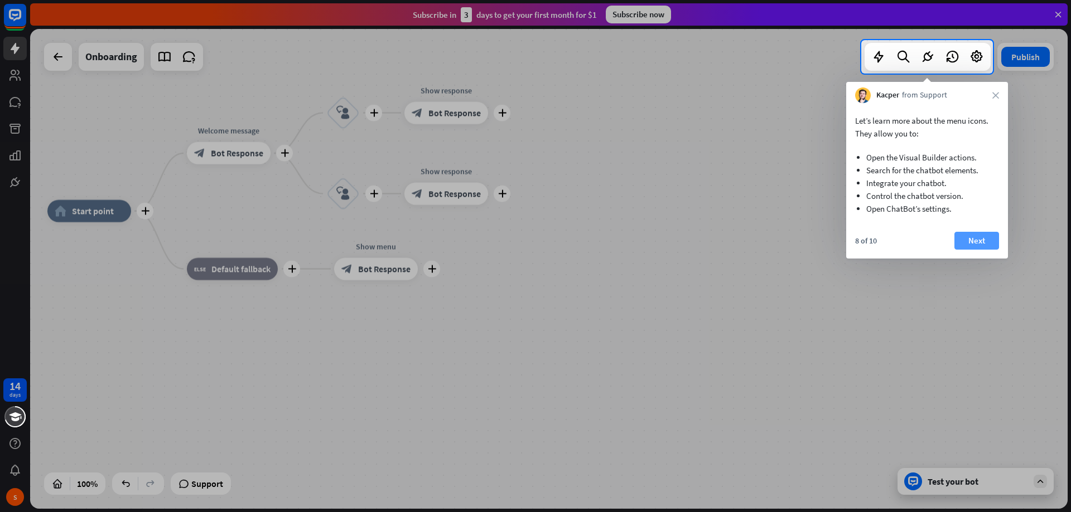
click at [991, 239] on button "Next" at bounding box center [976, 241] width 45 height 18
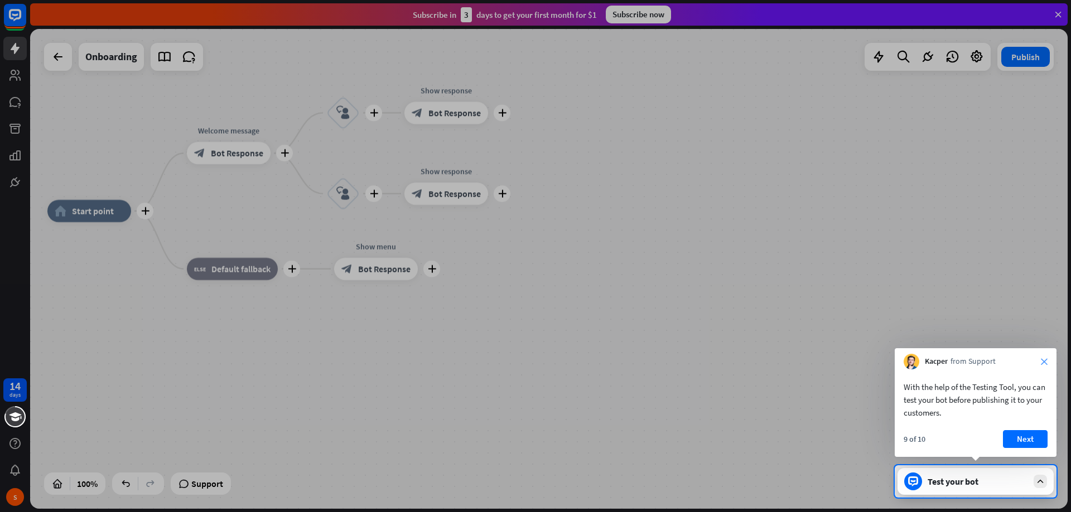
click at [1047, 359] on icon "close" at bounding box center [1043, 362] width 7 height 7
click at [1005, 438] on button "Yes, leave" at bounding box center [1012, 437] width 69 height 18
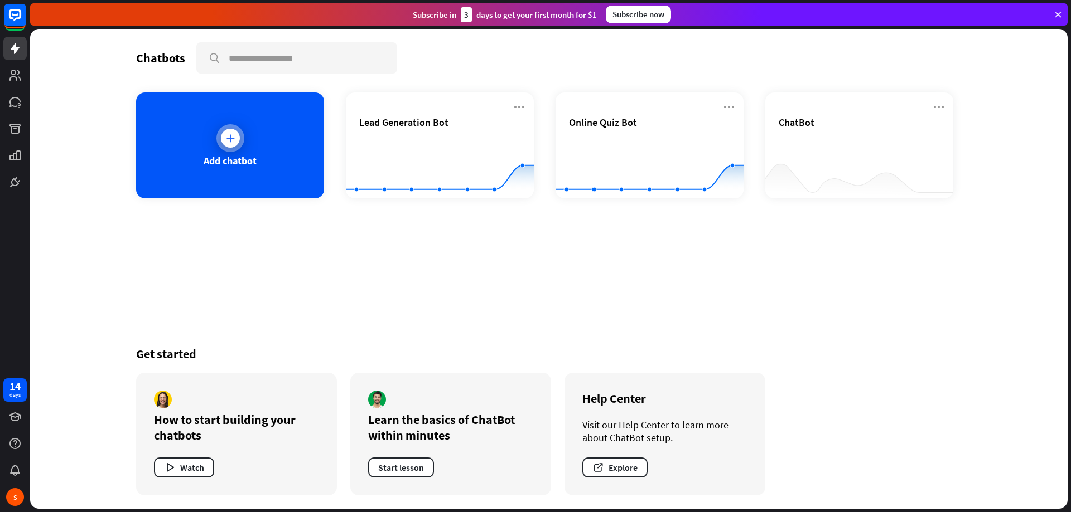
click at [294, 178] on div "Add chatbot" at bounding box center [230, 146] width 188 height 106
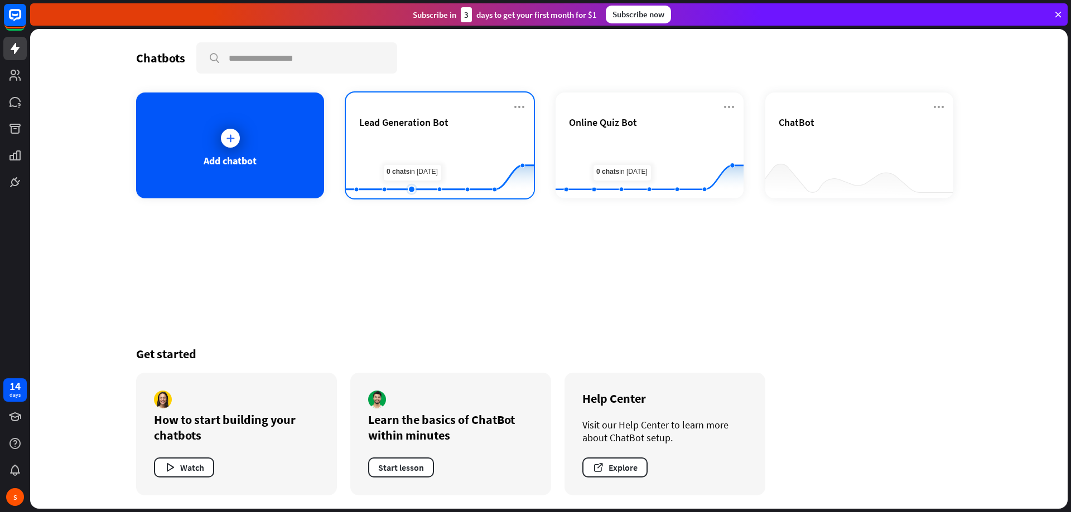
click at [414, 180] on rect at bounding box center [440, 171] width 188 height 70
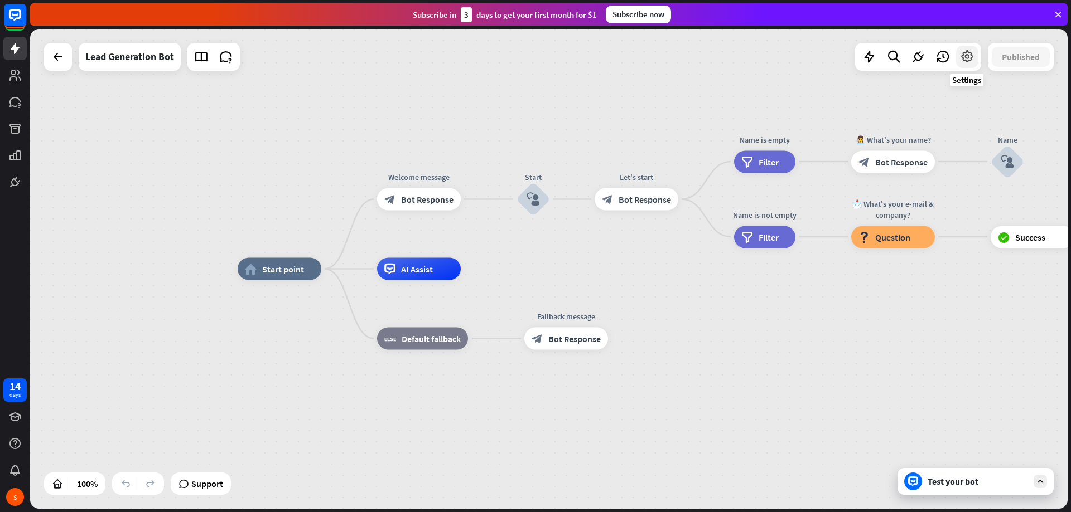
click at [965, 64] on div at bounding box center [967, 57] width 22 height 22
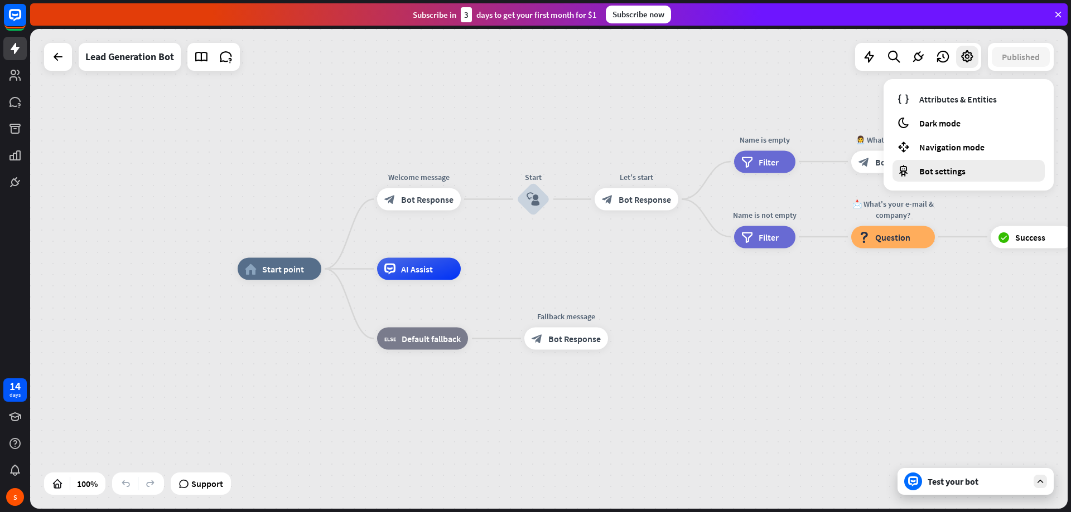
click at [956, 162] on div "Bot settings" at bounding box center [968, 171] width 152 height 22
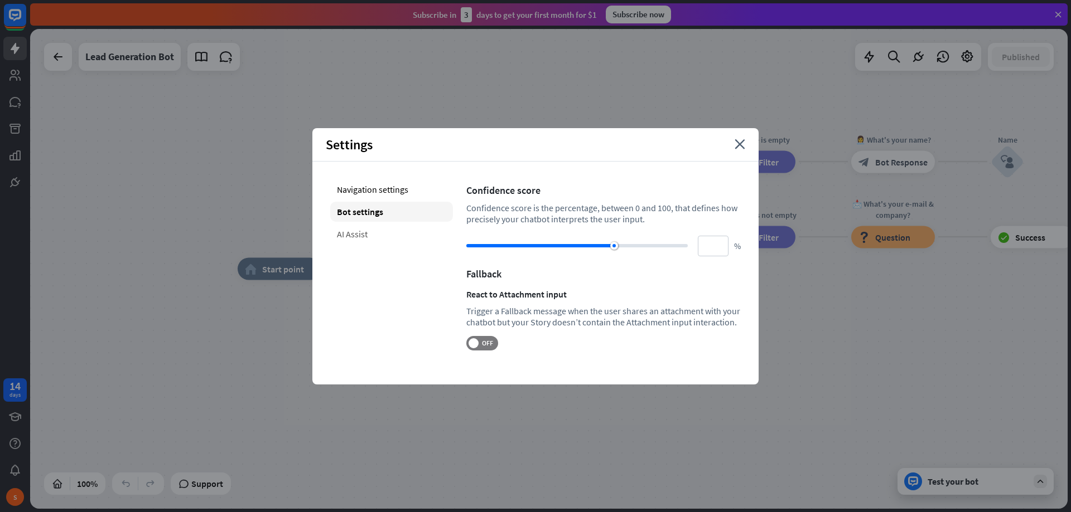
click at [403, 236] on div "AI Assist" at bounding box center [391, 234] width 123 height 20
type input "**"
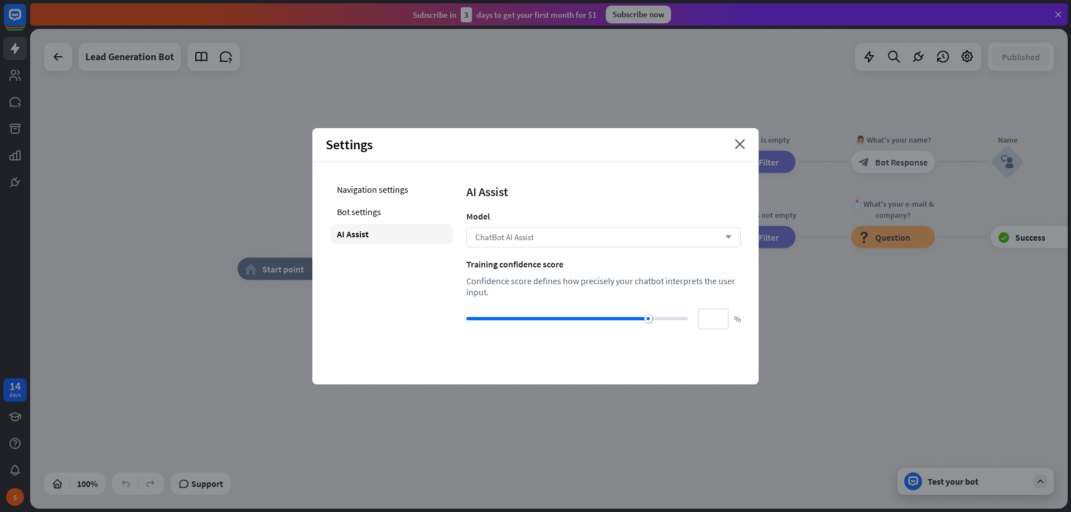
click at [509, 236] on span "ChatBot AI Assist" at bounding box center [504, 237] width 59 height 11
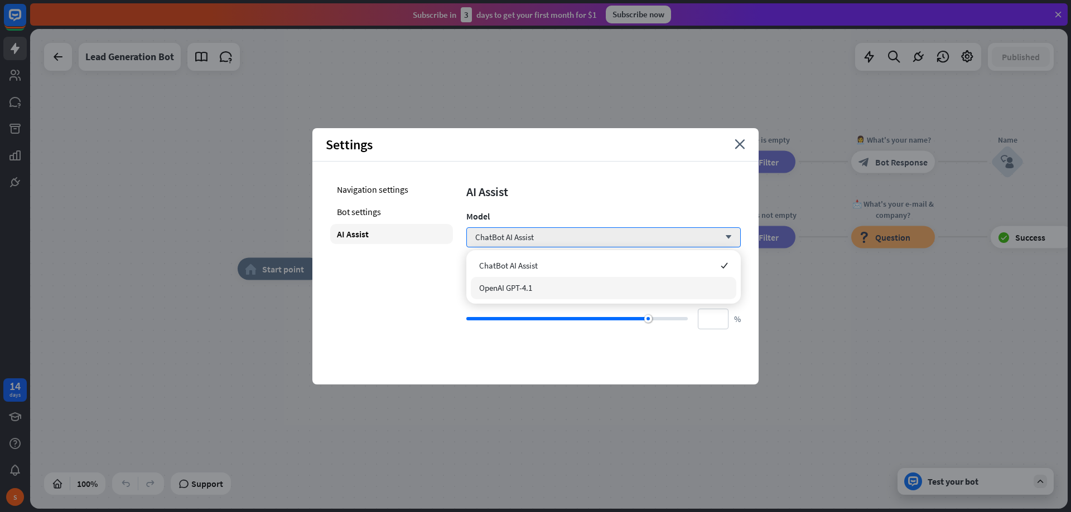
click at [530, 279] on div "OpenAI GPT-4.1" at bounding box center [603, 288] width 265 height 22
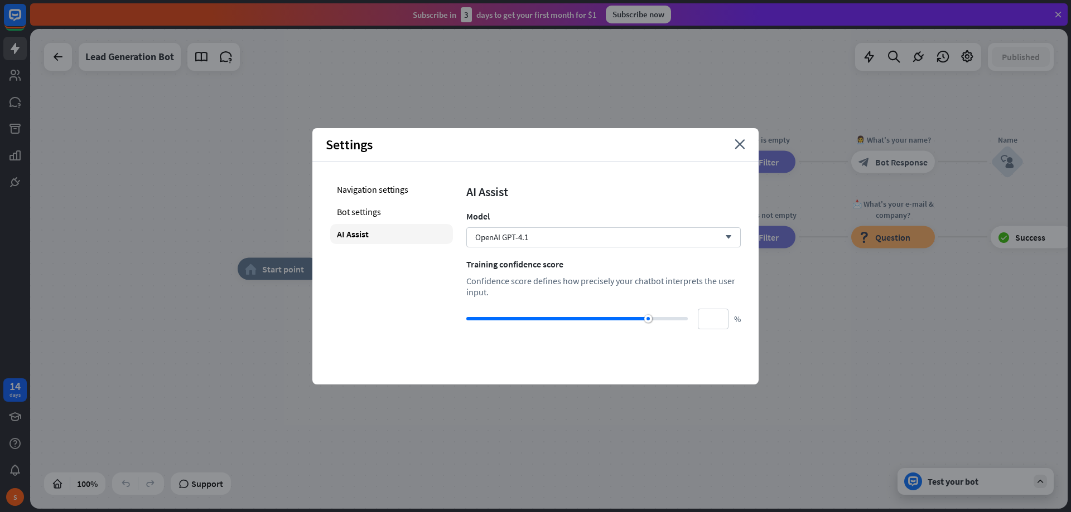
drag, startPoint x: 663, startPoint y: 318, endPoint x: 677, endPoint y: 319, distance: 14.0
click at [677, 319] on div at bounding box center [576, 318] width 221 height 3
drag, startPoint x: 677, startPoint y: 319, endPoint x: 643, endPoint y: 317, distance: 33.5
click at [649, 317] on div at bounding box center [576, 318] width 221 height 3
type input "**"
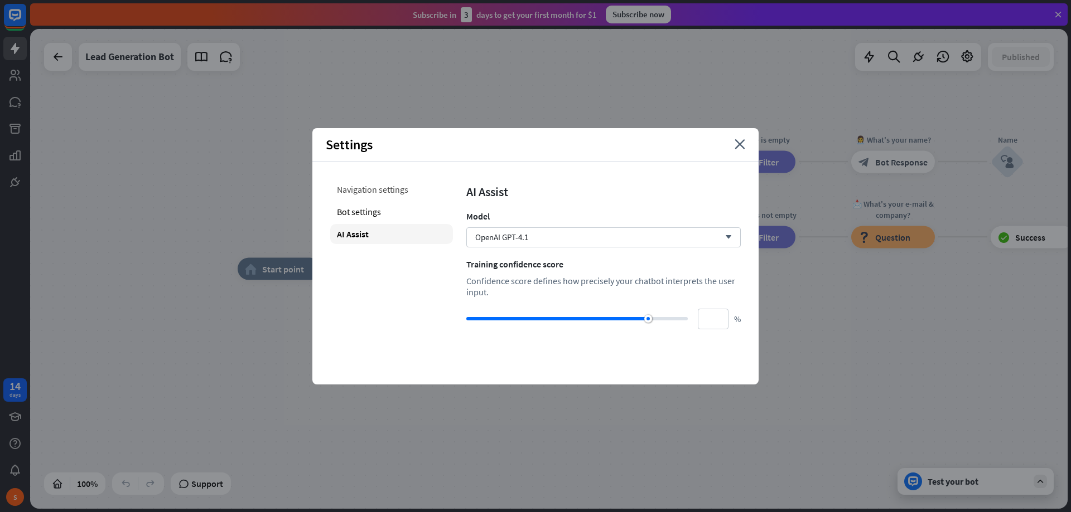
click at [358, 186] on div "Navigation settings" at bounding box center [391, 190] width 123 height 20
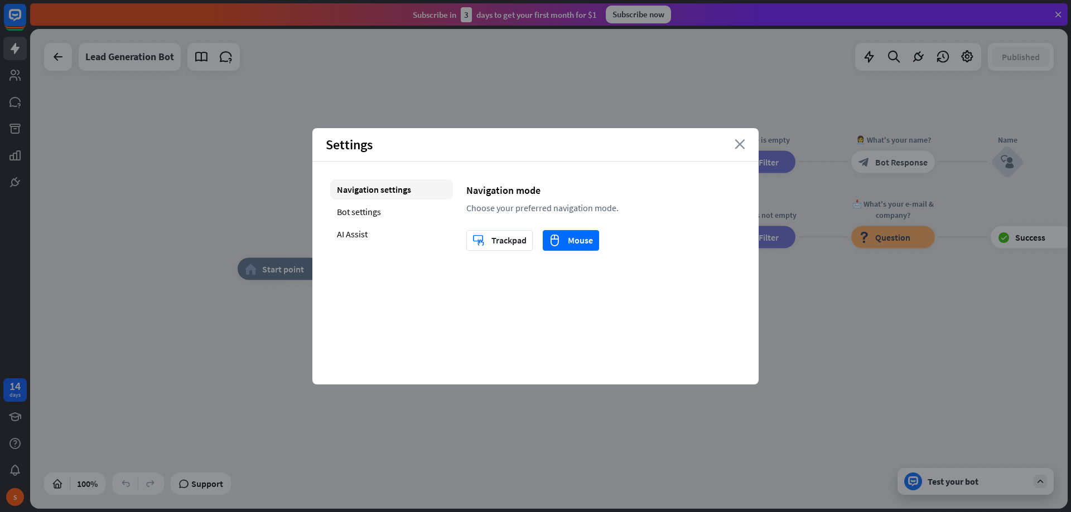
click at [741, 143] on icon "close" at bounding box center [739, 144] width 11 height 10
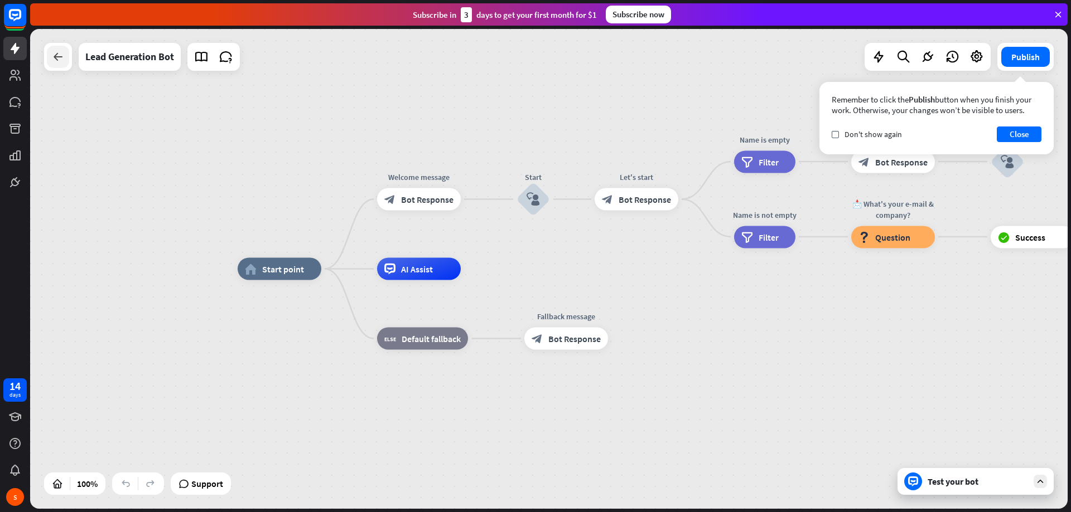
click at [59, 59] on icon at bounding box center [57, 56] width 13 height 13
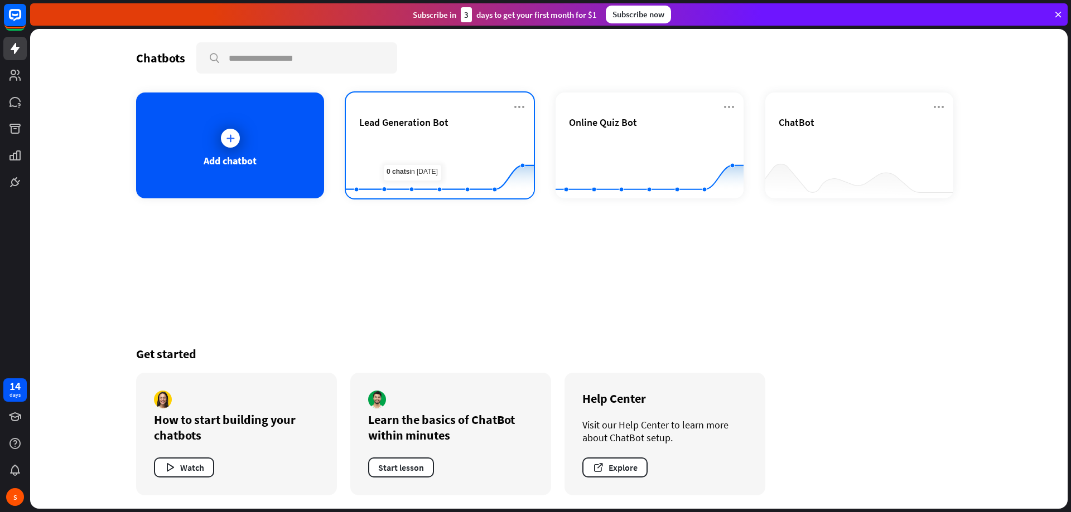
click at [440, 142] on icon at bounding box center [439, 142] width 221 height 0
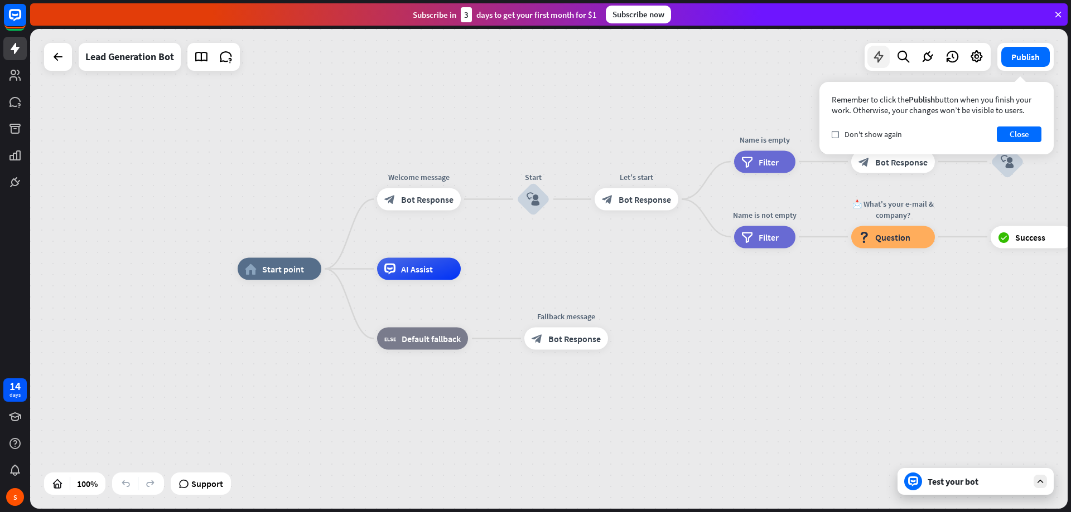
click at [883, 57] on icon at bounding box center [878, 57] width 14 height 14
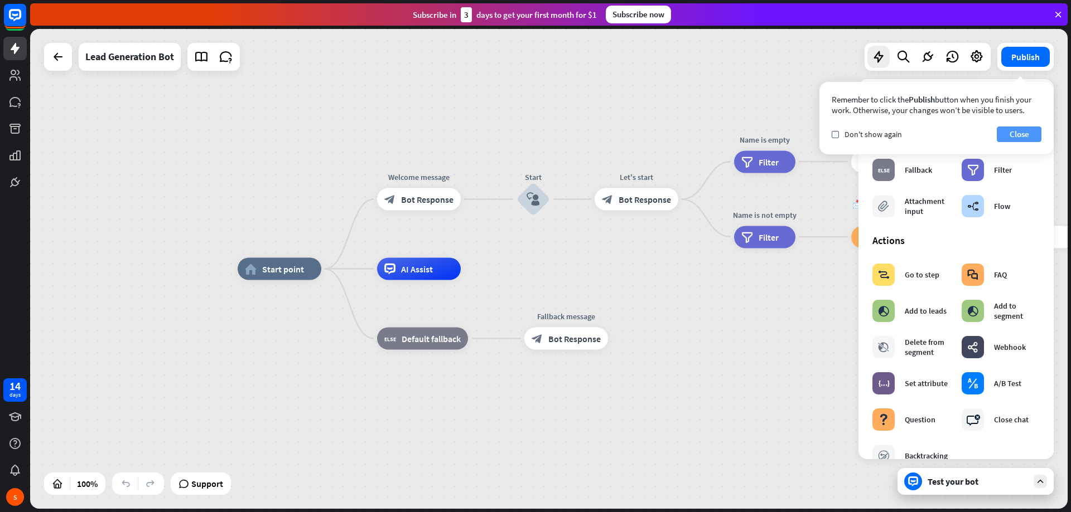
click at [1031, 131] on button "Close" at bounding box center [1018, 135] width 45 height 16
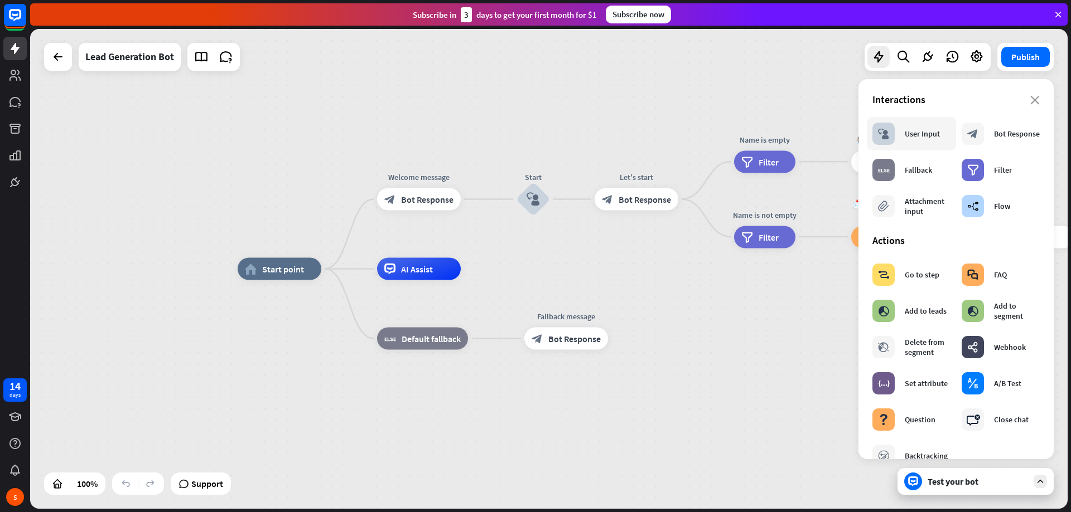
click at [912, 136] on div "User Input" at bounding box center [921, 134] width 35 height 10
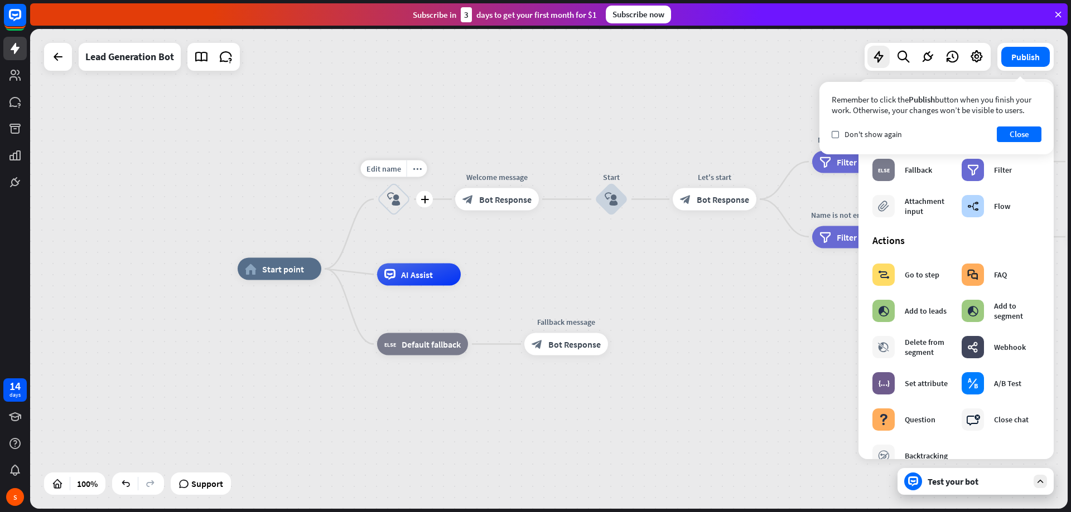
click at [399, 204] on icon "block_user_input" at bounding box center [393, 199] width 13 height 13
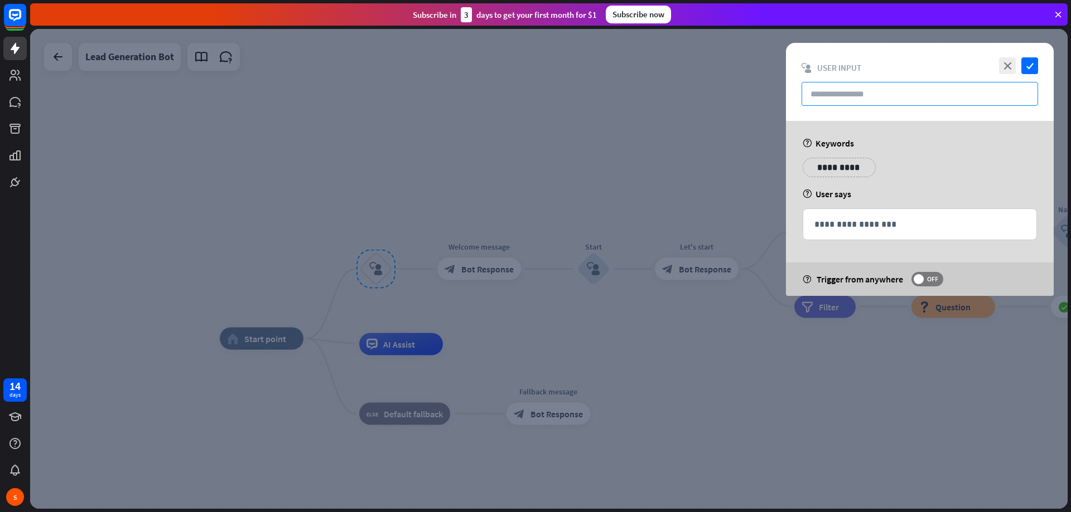
click at [851, 103] on input "text" at bounding box center [919, 94] width 236 height 24
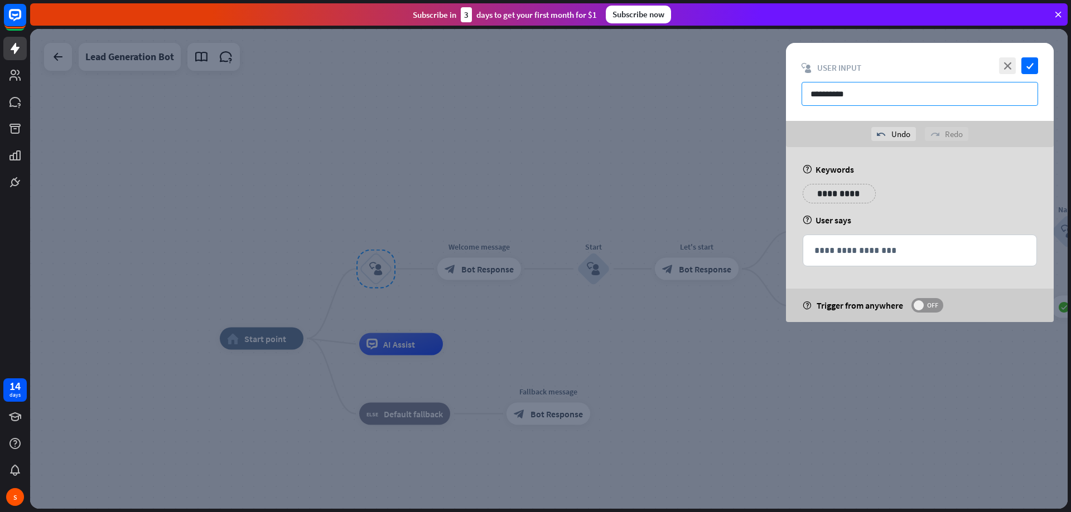
type input "**********"
click at [924, 308] on span "OFF" at bounding box center [931, 305] width 17 height 9
click at [1023, 68] on icon "check" at bounding box center [1029, 65] width 17 height 17
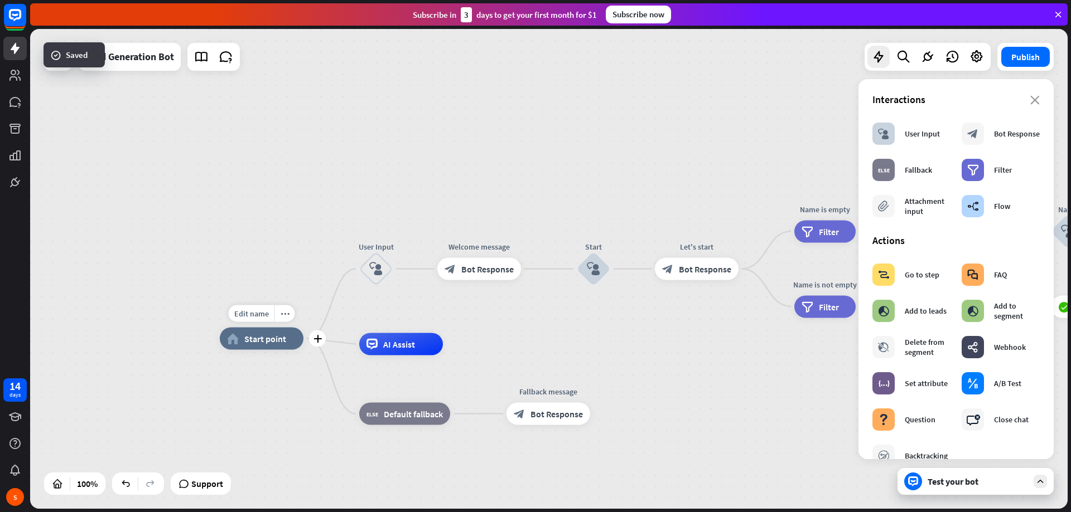
click at [286, 343] on div "home_2 Start point" at bounding box center [262, 339] width 84 height 22
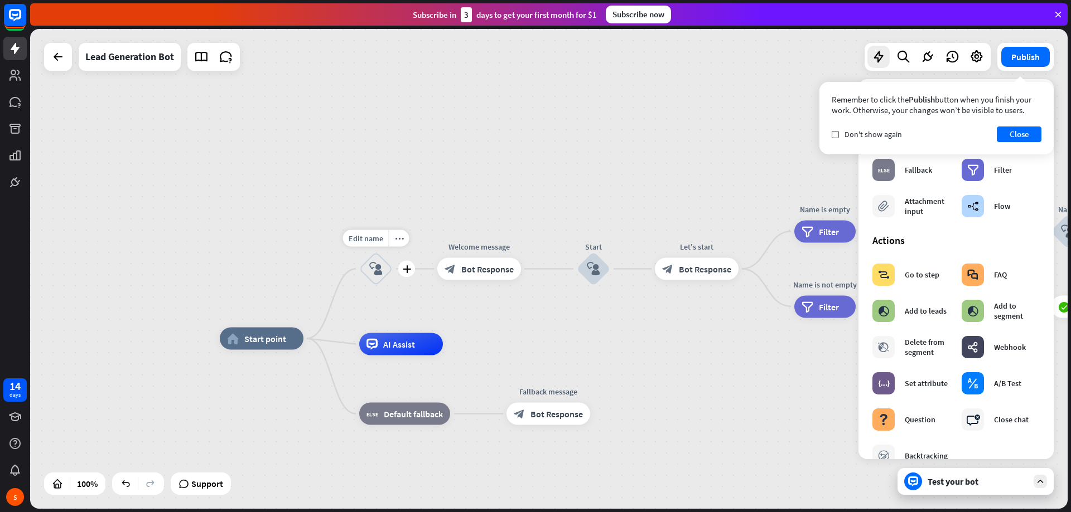
click at [375, 273] on icon "block_user_input" at bounding box center [375, 269] width 13 height 13
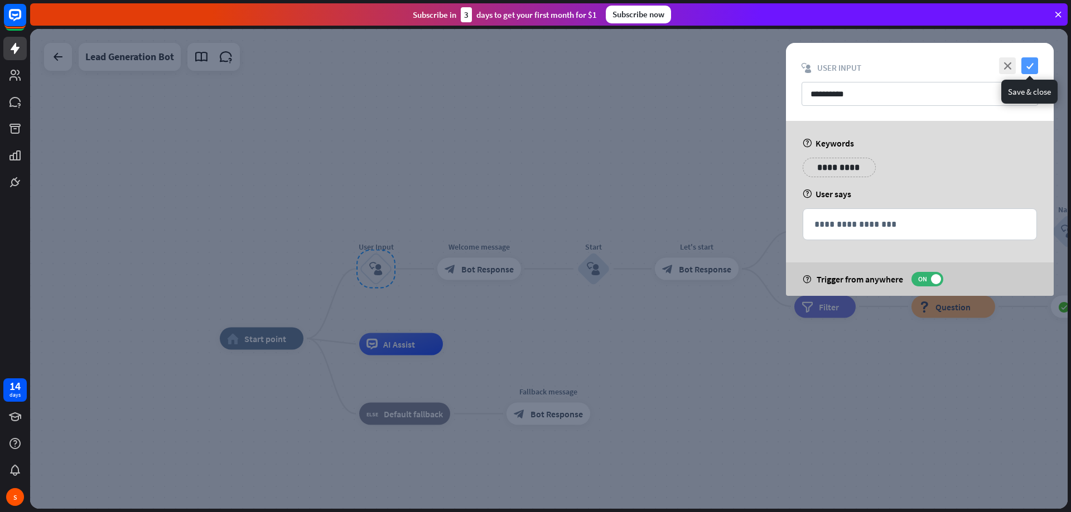
click at [1030, 68] on icon "check" at bounding box center [1029, 65] width 17 height 17
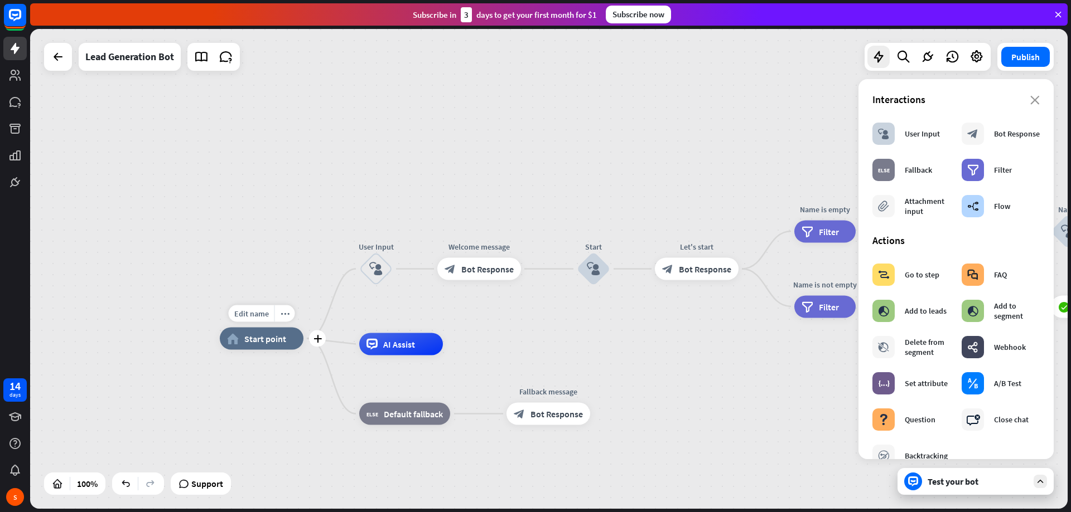
click at [289, 334] on div "home_2 Start point" at bounding box center [262, 339] width 84 height 22
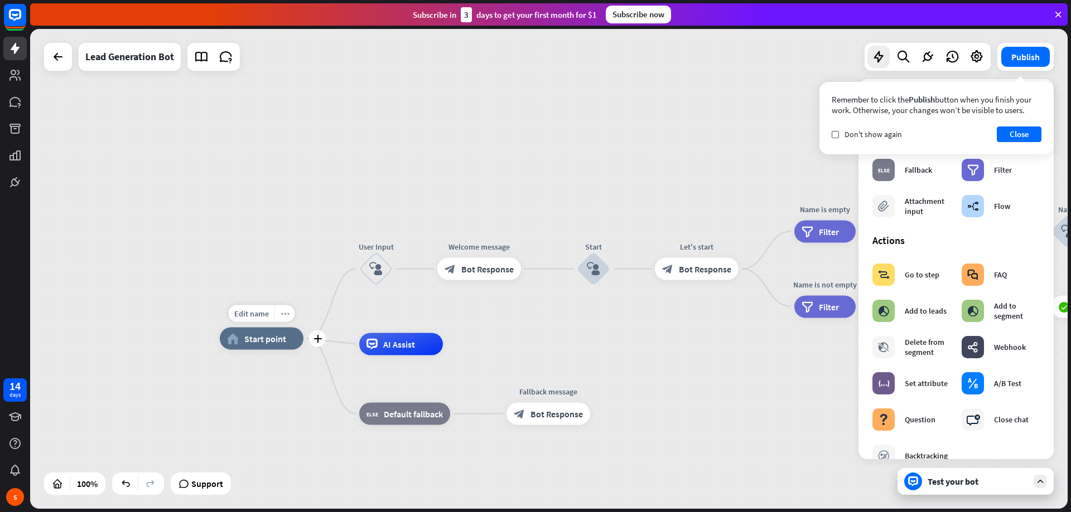
click at [287, 319] on div "more_horiz" at bounding box center [284, 314] width 21 height 17
click at [335, 252] on div "home_2 Start point User Input block_user_input Welcome message block_bot_respon…" at bounding box center [548, 269] width 1037 height 480
click at [472, 273] on span "Bot Response" at bounding box center [487, 269] width 52 height 11
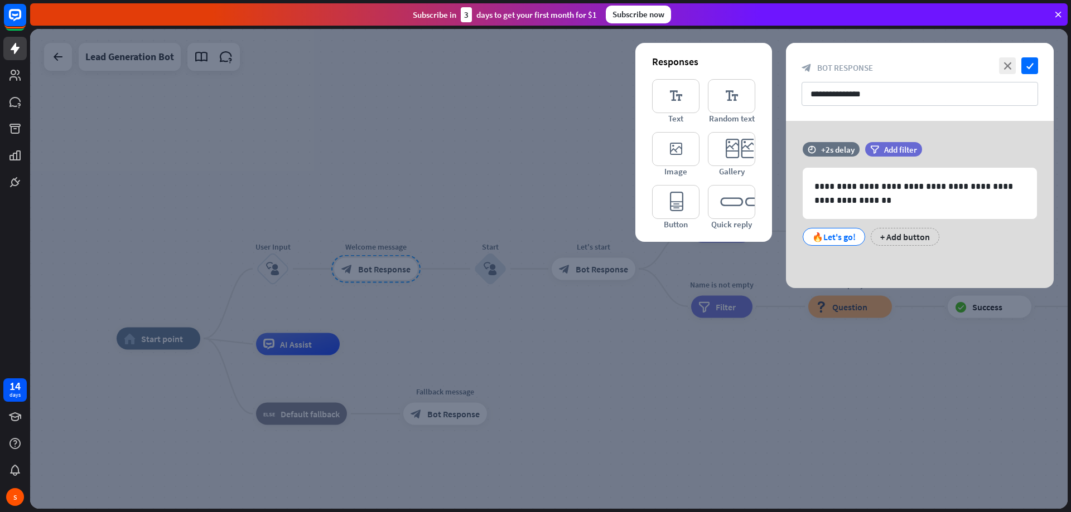
click at [677, 344] on div at bounding box center [548, 269] width 1037 height 480
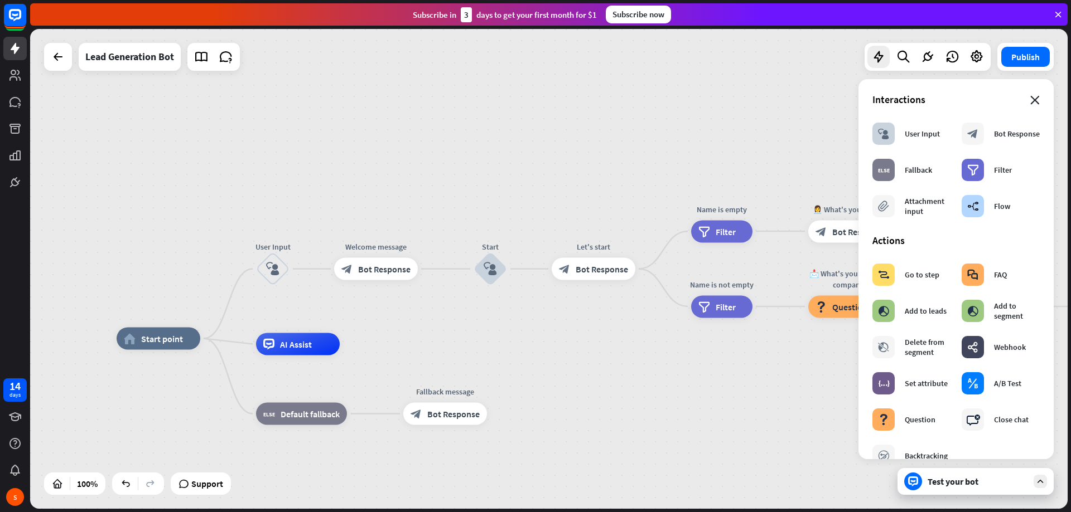
click at [1030, 103] on icon "close" at bounding box center [1034, 100] width 9 height 9
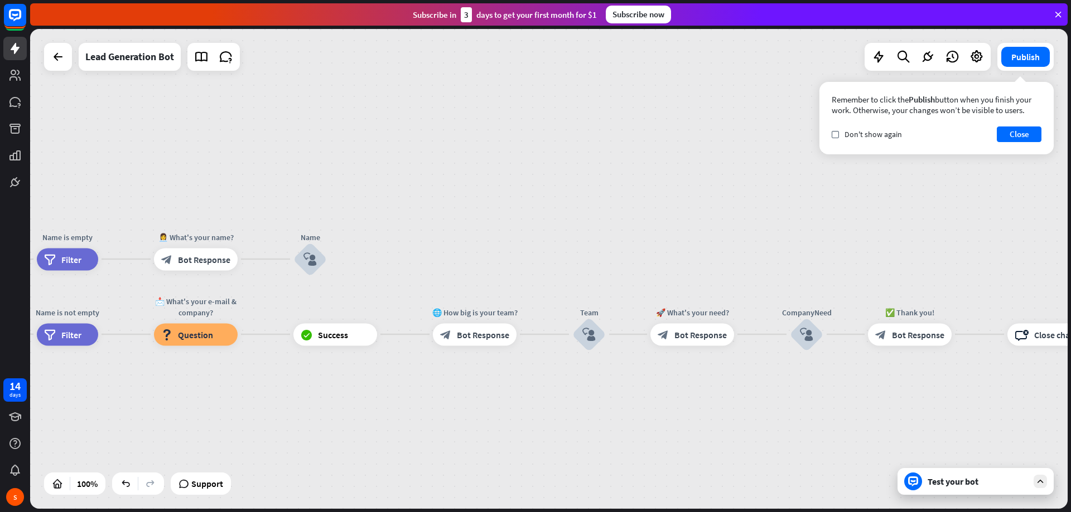
drag, startPoint x: 792, startPoint y: 185, endPoint x: 127, endPoint y: 214, distance: 665.3
click at [128, 214] on div "home_2 Start point User Input block_user_input Welcome message block_bot_respon…" at bounding box center [548, 269] width 1037 height 480
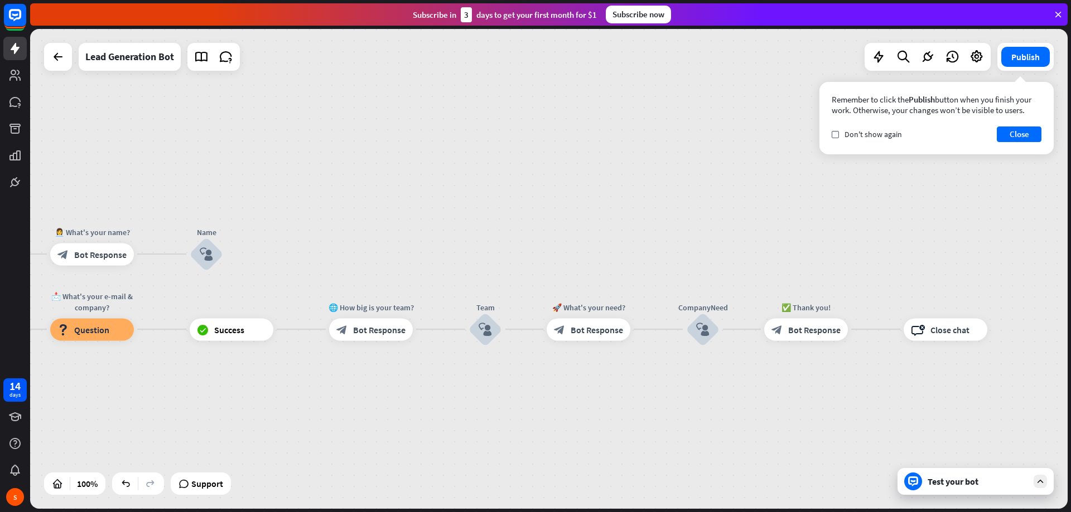
drag, startPoint x: 558, startPoint y: 216, endPoint x: 491, endPoint y: 212, distance: 67.6
click at [490, 212] on div "home_2 Start point User Input block_user_input Welcome message block_bot_respon…" at bounding box center [548, 269] width 1037 height 480
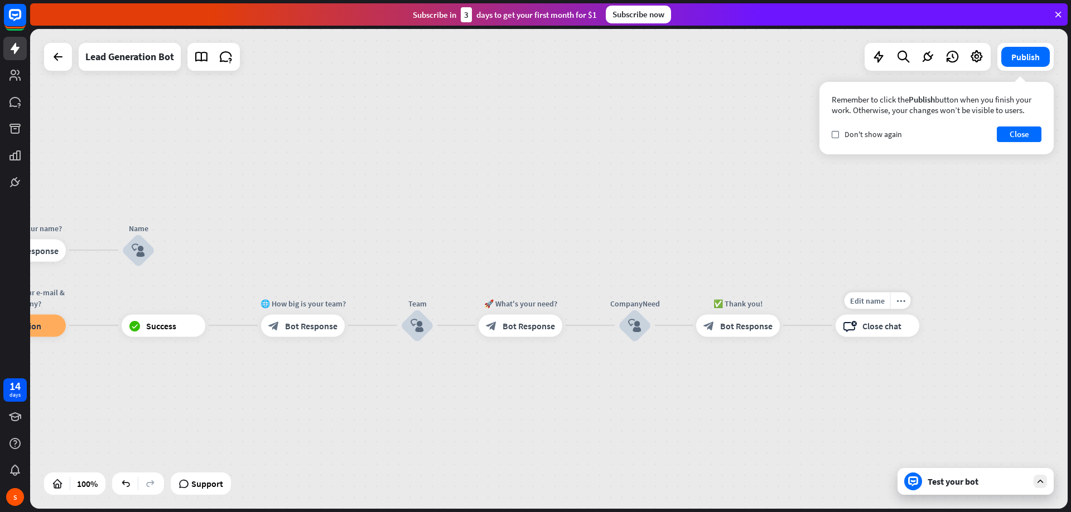
click at [882, 337] on div "Edit name more_horiz block_close_chat Close chat" at bounding box center [877, 325] width 84 height 22
click at [902, 306] on div "more_horiz" at bounding box center [900, 300] width 21 height 17
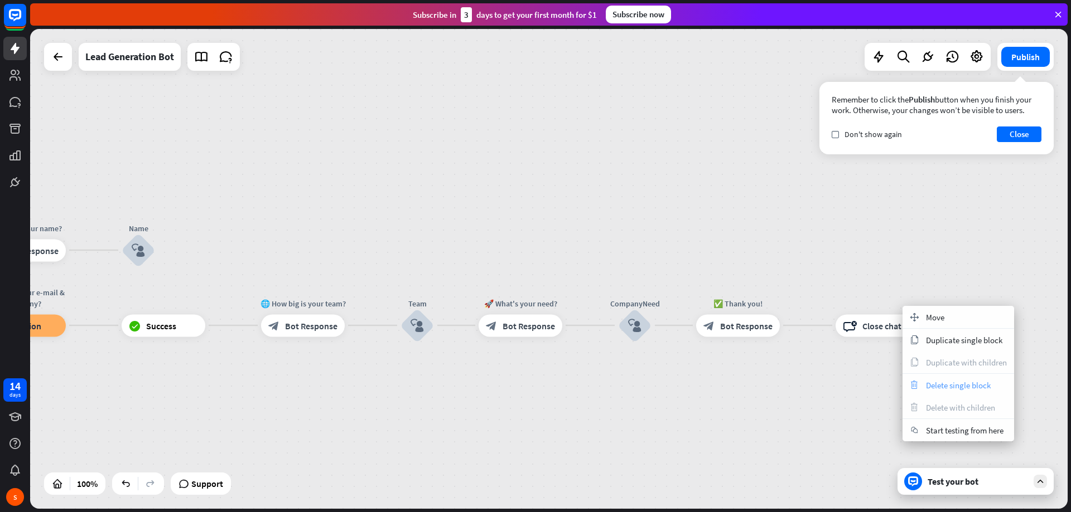
click at [950, 386] on span "Delete single block" at bounding box center [958, 385] width 65 height 11
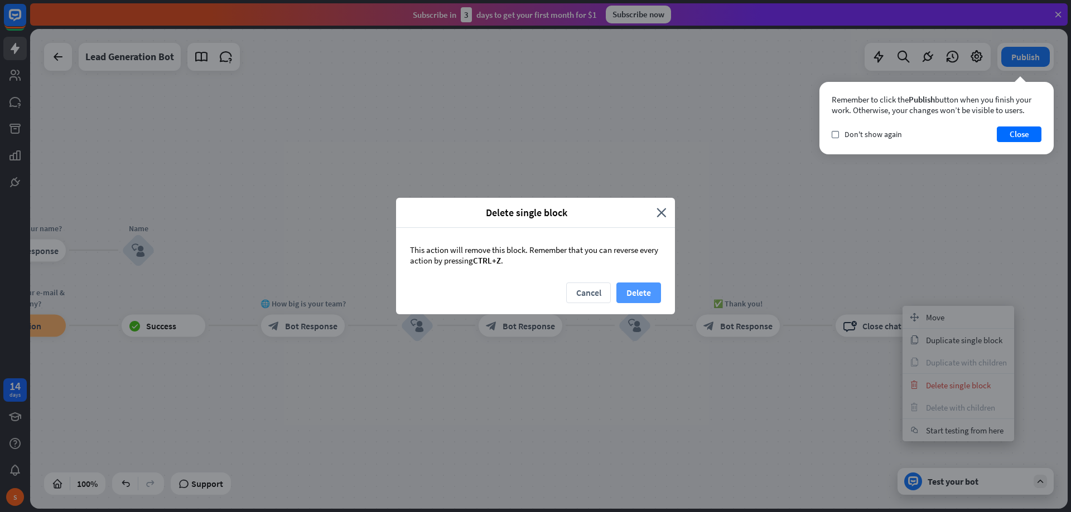
click at [637, 291] on button "Delete" at bounding box center [638, 293] width 45 height 21
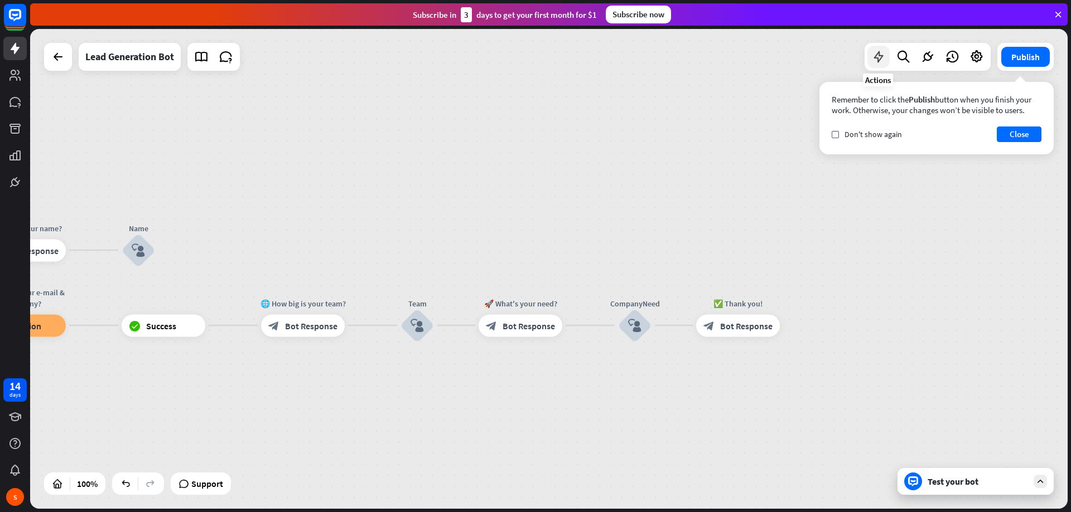
click at [882, 58] on icon at bounding box center [878, 57] width 14 height 14
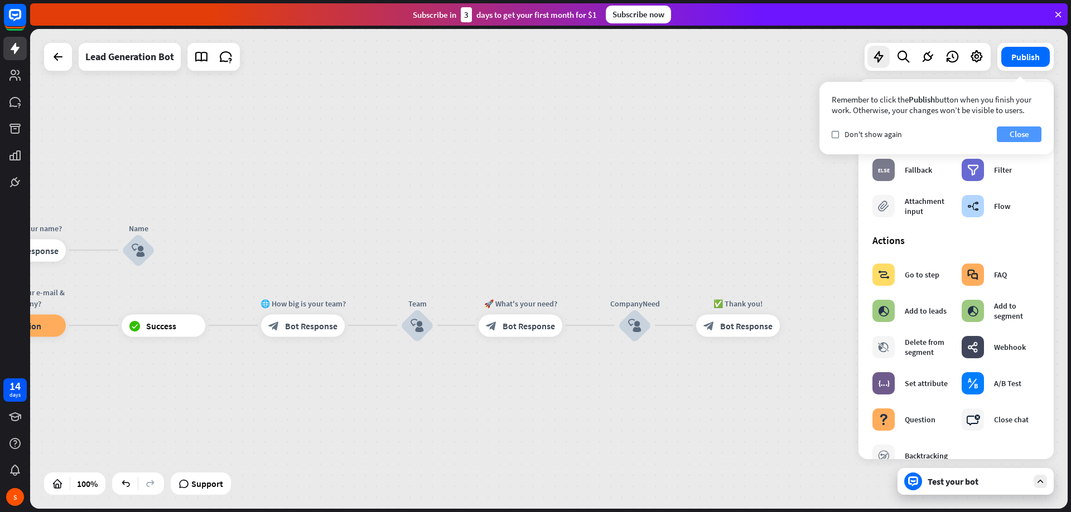
click at [1029, 134] on button "Close" at bounding box center [1018, 135] width 45 height 16
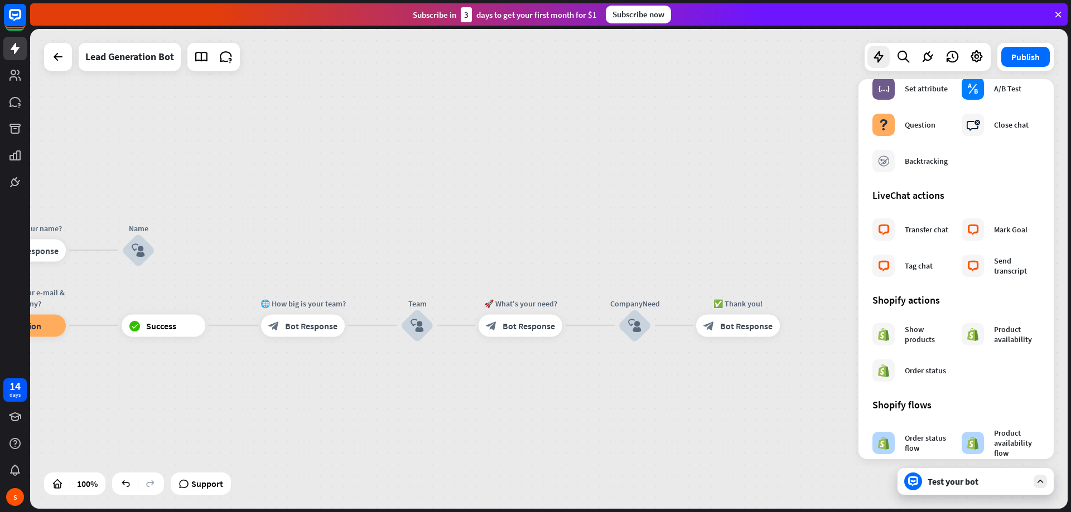
scroll to position [129, 0]
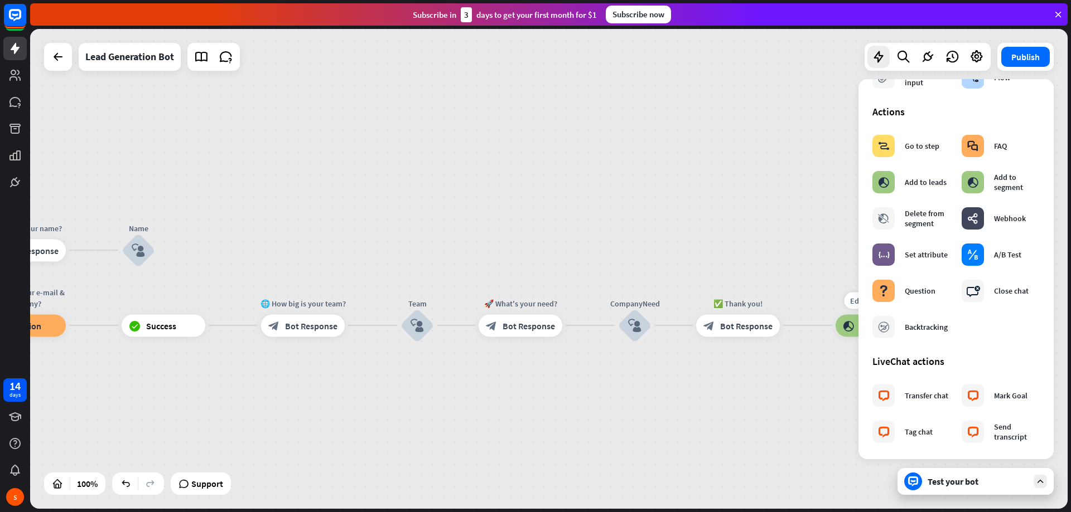
click at [835, 314] on div "Edit name more_horiz plus block_add_to_segment Add to leads" at bounding box center [877, 325] width 84 height 22
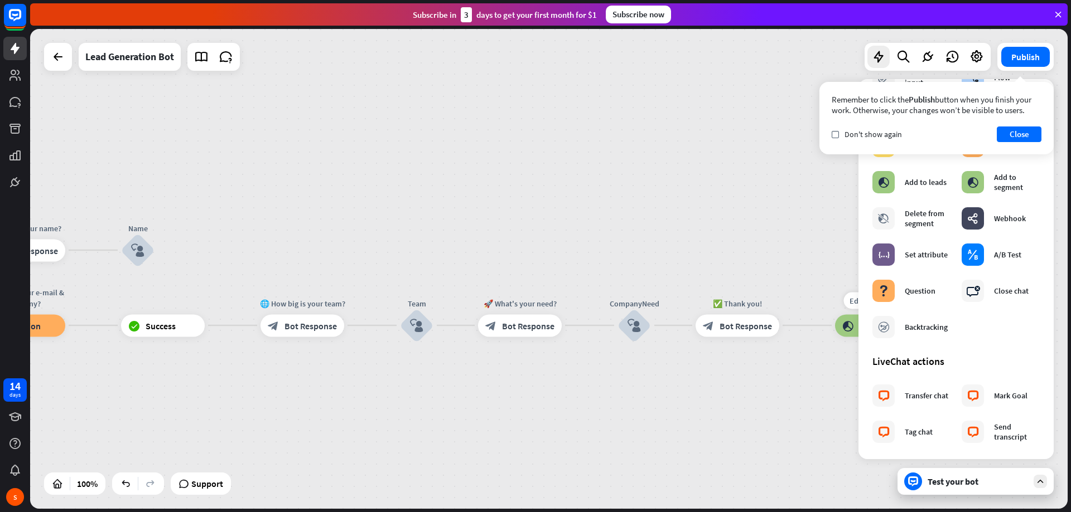
click at [842, 330] on icon "block_add_to_segment" at bounding box center [847, 325] width 11 height 11
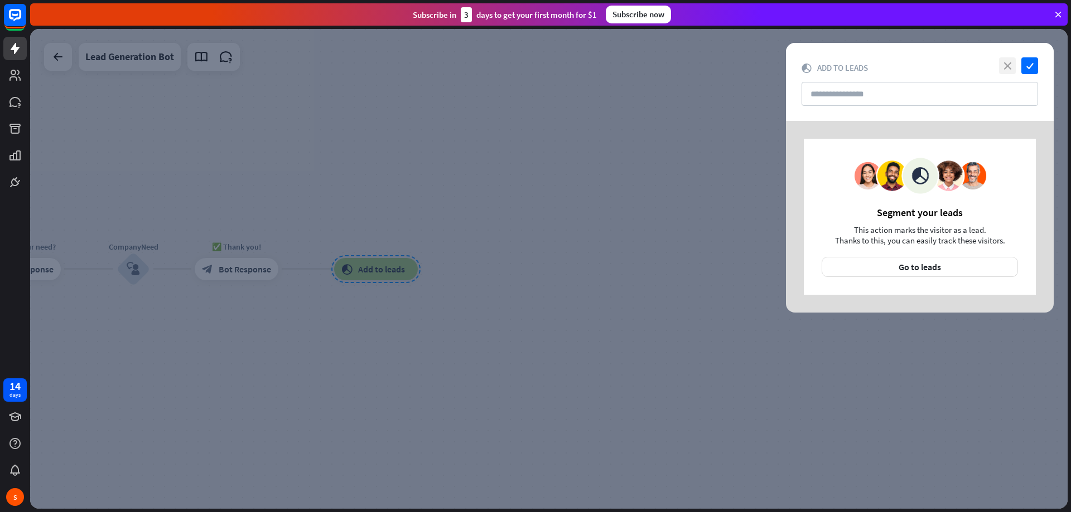
click at [1008, 66] on icon "close" at bounding box center [1007, 65] width 17 height 17
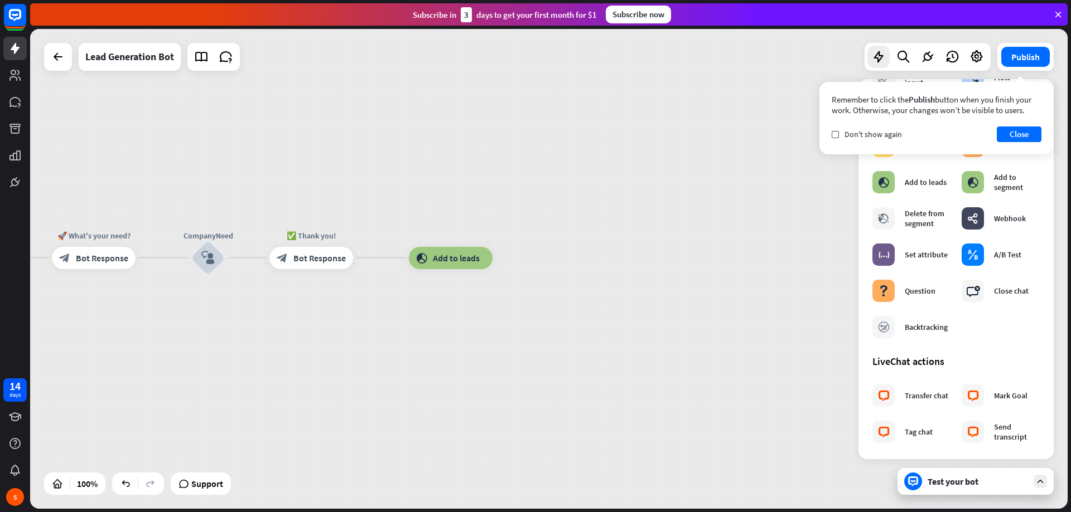
drag, startPoint x: 439, startPoint y: 197, endPoint x: 549, endPoint y: 181, distance: 111.0
click at [549, 181] on div "home_2 Start point User Input block_user_input Welcome message block_bot_respon…" at bounding box center [548, 269] width 1037 height 480
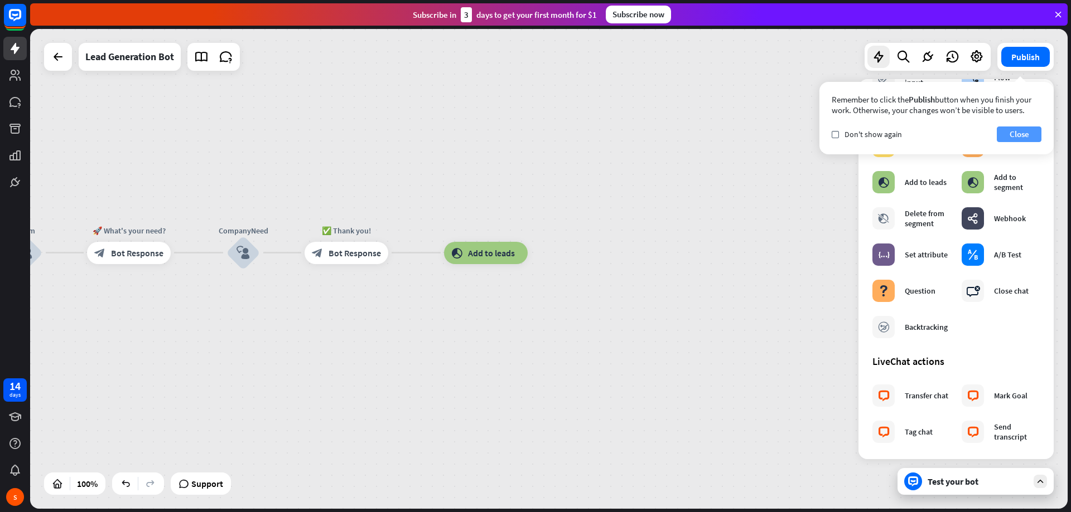
click at [1034, 135] on button "Close" at bounding box center [1018, 135] width 45 height 16
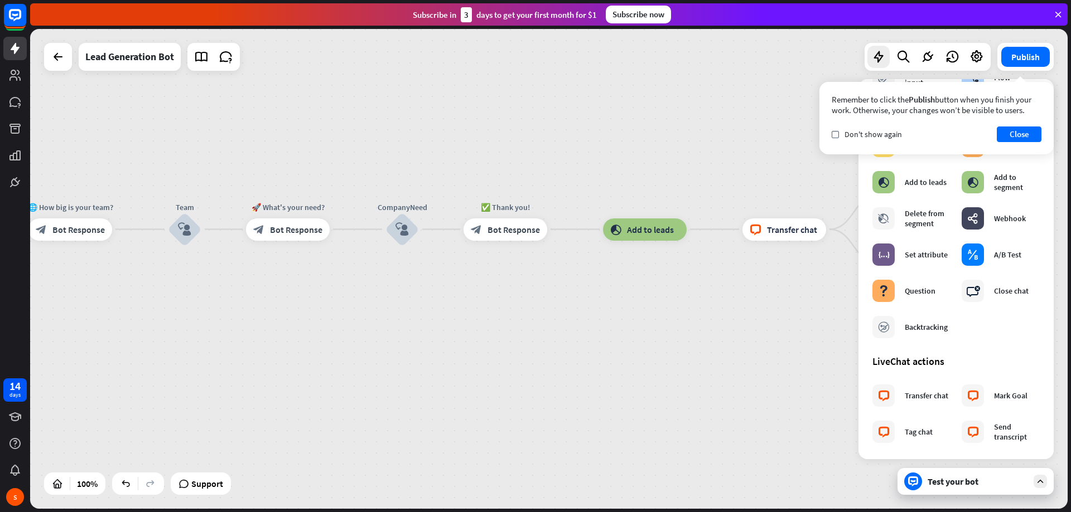
drag, startPoint x: 579, startPoint y: 183, endPoint x: 754, endPoint y: 158, distance: 176.8
click at [755, 158] on div "home_2 Start point User Input block_user_input Welcome message block_bot_respon…" at bounding box center [548, 269] width 1037 height 480
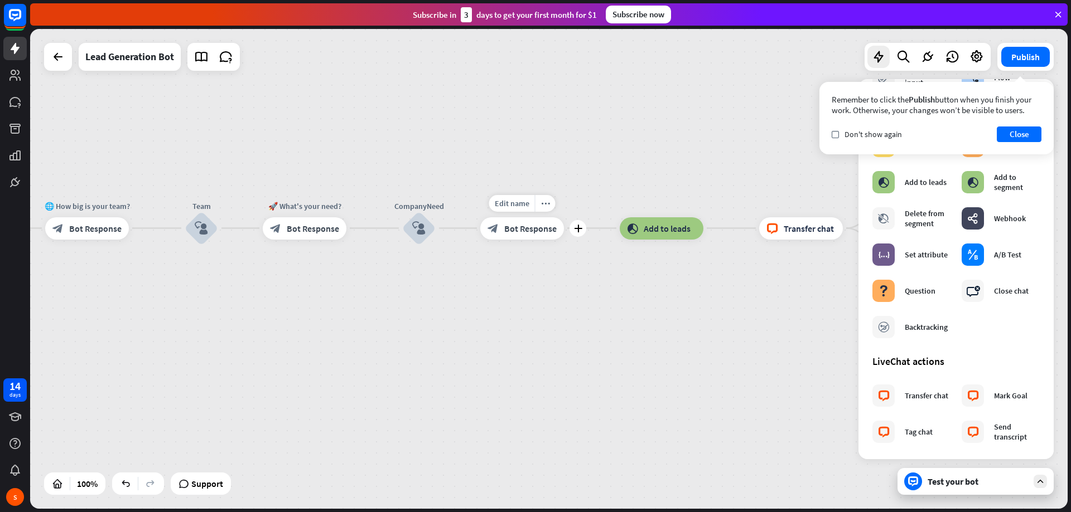
click at [544, 234] on span "Bot Response" at bounding box center [530, 228] width 52 height 11
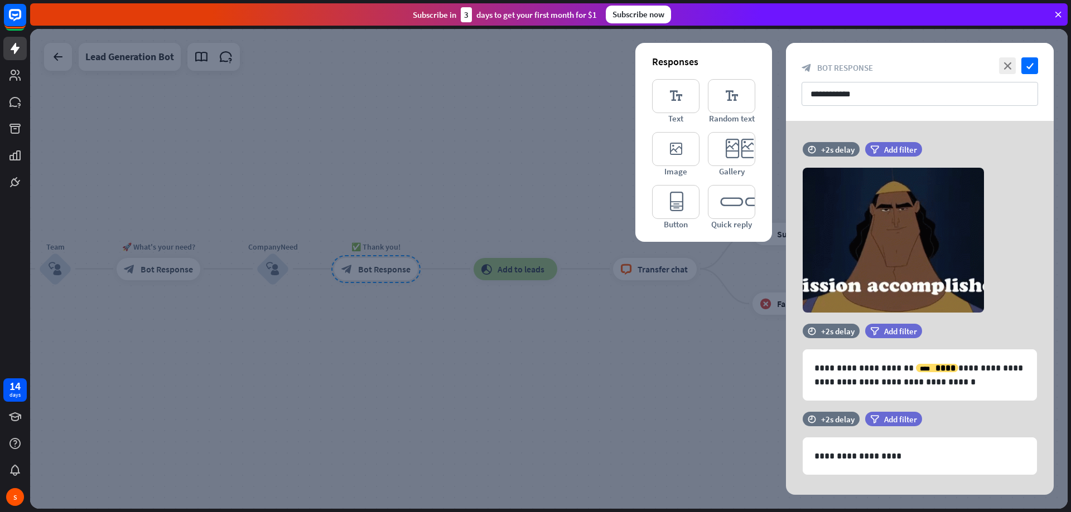
drag, startPoint x: 501, startPoint y: 180, endPoint x: 618, endPoint y: 163, distance: 118.3
click at [618, 163] on div at bounding box center [548, 269] width 1037 height 480
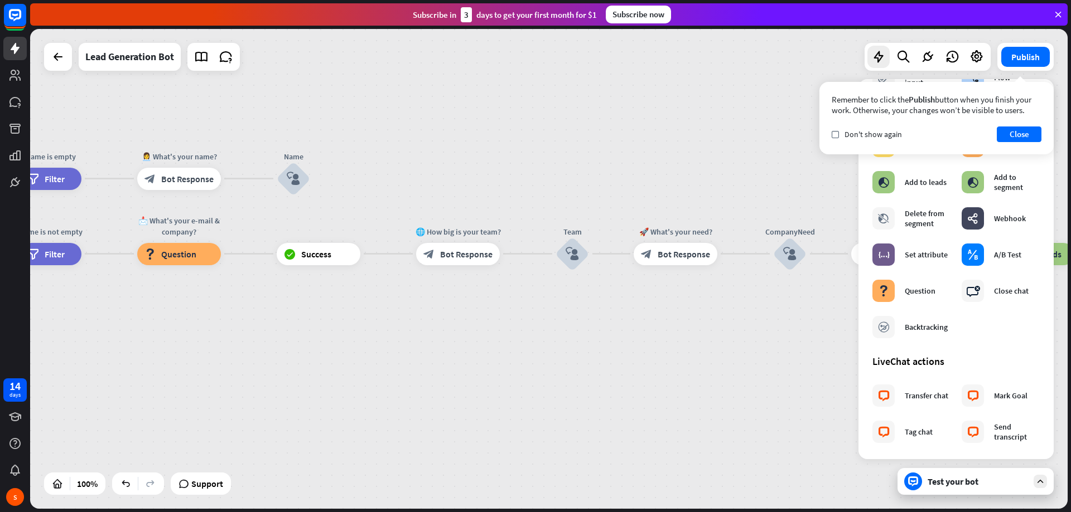
drag, startPoint x: 553, startPoint y: 156, endPoint x: 1070, endPoint y: 142, distance: 517.1
click at [1070, 142] on div "home_2 Start point User Input block_user_input Welcome message block_bot_respon…" at bounding box center [550, 270] width 1040 height 483
click at [1022, 135] on button "Close" at bounding box center [1018, 135] width 45 height 16
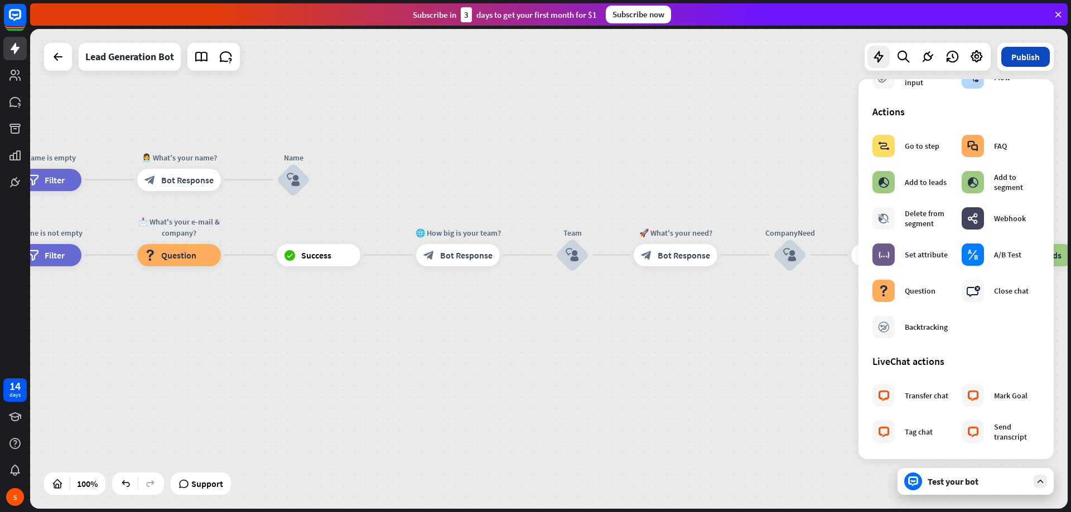
click at [1027, 60] on button "Publish" at bounding box center [1025, 57] width 49 height 20
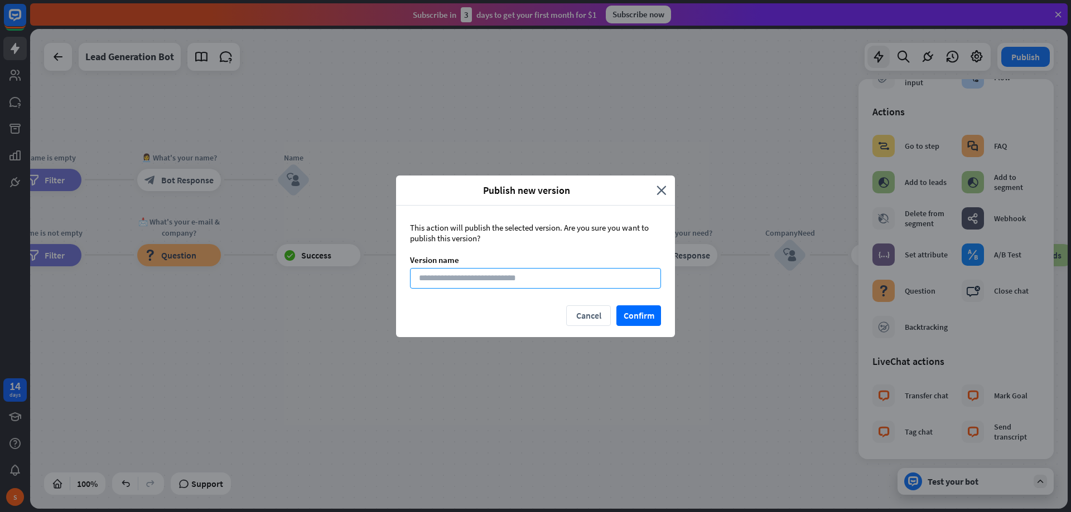
click at [554, 283] on input at bounding box center [535, 278] width 251 height 21
type input "**********"
click at [623, 309] on button "Confirm" at bounding box center [638, 316] width 45 height 21
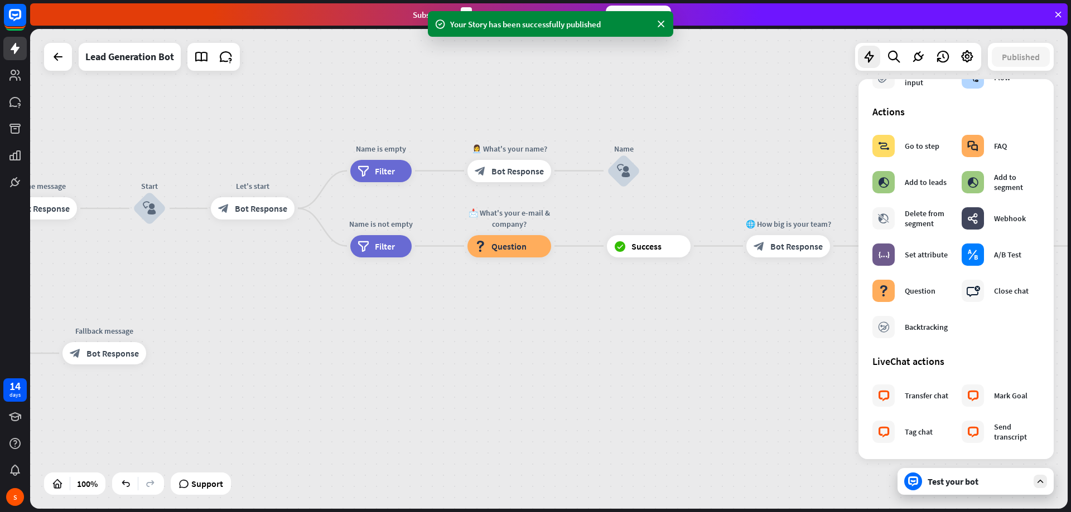
drag, startPoint x: 323, startPoint y: 126, endPoint x: 658, endPoint y: 117, distance: 334.7
click at [658, 117] on div "home_2 Start point User Input block_user_input Welcome message block_bot_respon…" at bounding box center [548, 269] width 1037 height 480
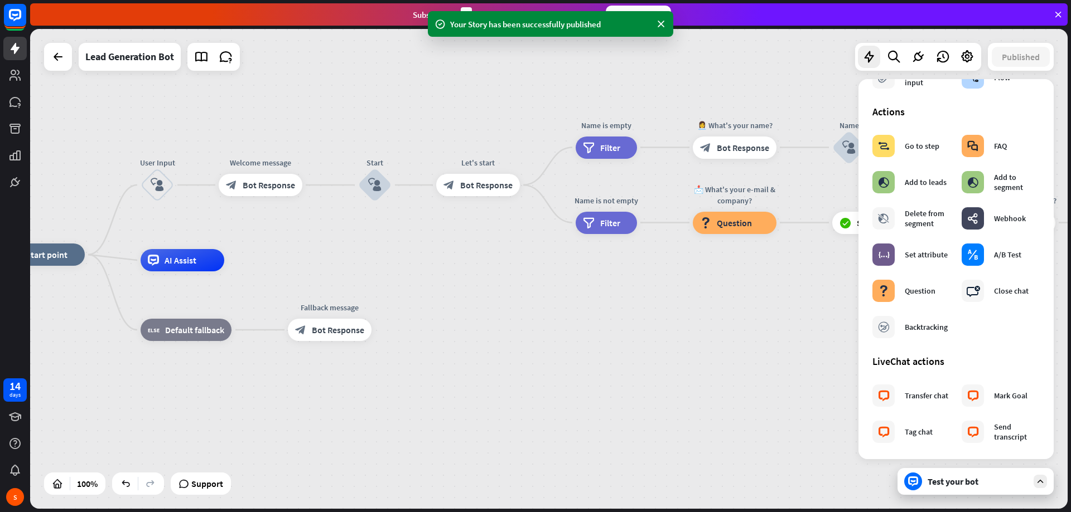
drag, startPoint x: 395, startPoint y: 110, endPoint x: 866, endPoint y: 138, distance: 472.0
click at [656, 95] on div "home_2 Start point User Input block_user_input Welcome message block_bot_respon…" at bounding box center [548, 269] width 1037 height 480
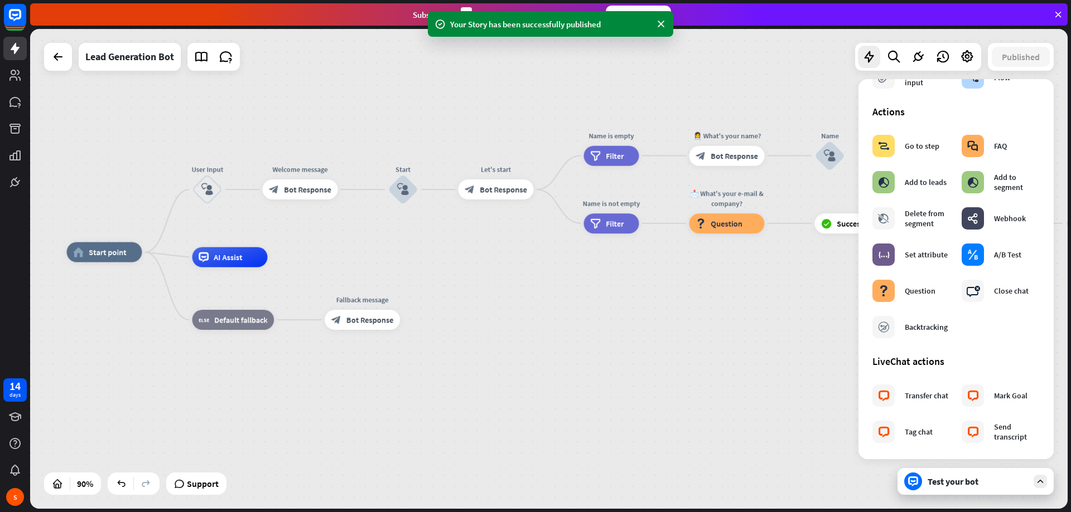
drag, startPoint x: 663, startPoint y: 117, endPoint x: 561, endPoint y: 126, distance: 102.4
click at [561, 126] on div "home_2 Start point User Input block_user_input Welcome message block_bot_respon…" at bounding box center [548, 269] width 1037 height 480
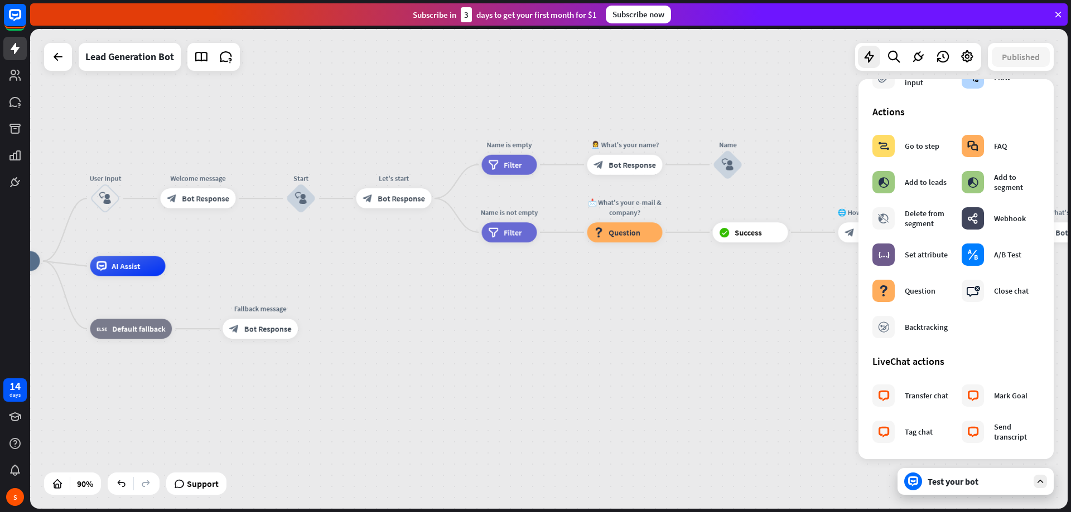
click at [1058, 14] on icon at bounding box center [1058, 14] width 10 height 10
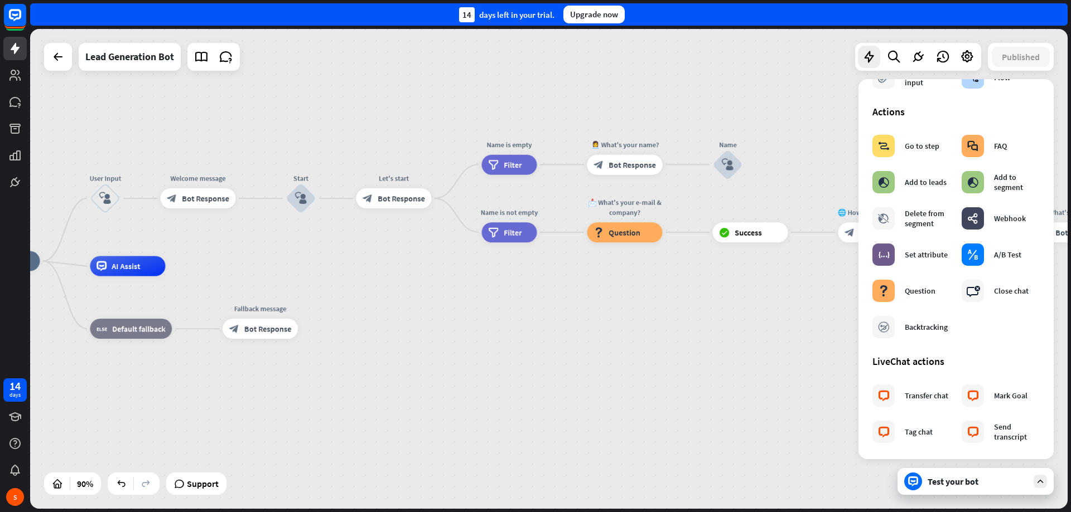
click at [690, 138] on div "home_2 Start point User Input block_user_input Welcome message block_bot_respon…" at bounding box center [548, 269] width 1037 height 480
click at [870, 61] on icon at bounding box center [868, 57] width 14 height 14
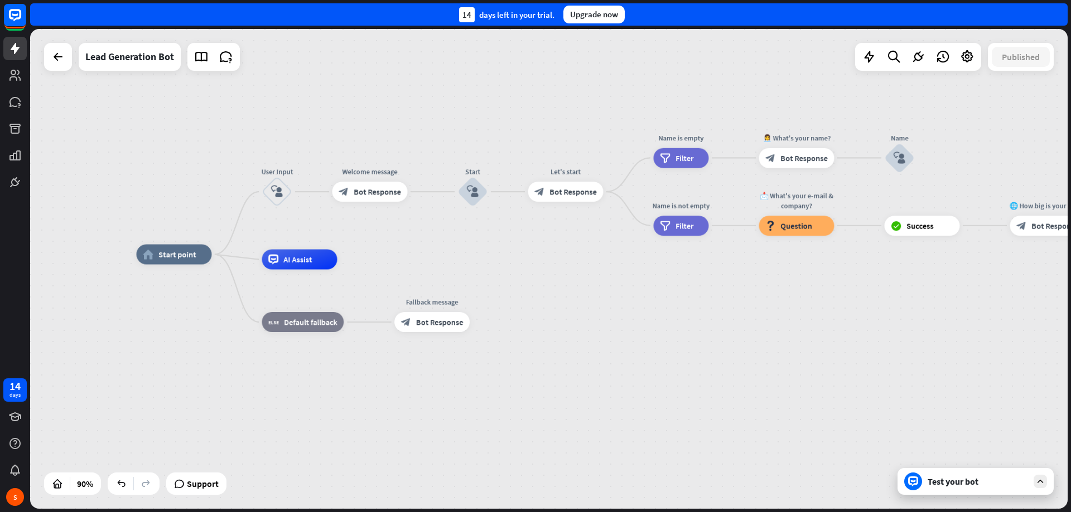
drag, startPoint x: 435, startPoint y: 98, endPoint x: 602, endPoint y: 150, distance: 174.8
click at [607, 95] on div "home_2 Start point User Input block_user_input Welcome message block_bot_respon…" at bounding box center [548, 269] width 1037 height 480
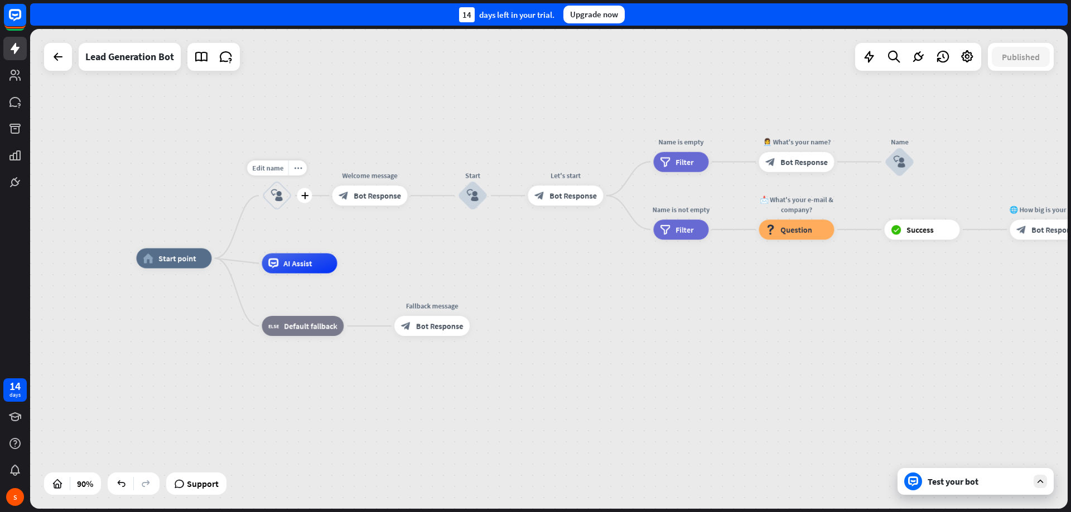
click at [273, 200] on icon "block_user_input" at bounding box center [277, 196] width 12 height 12
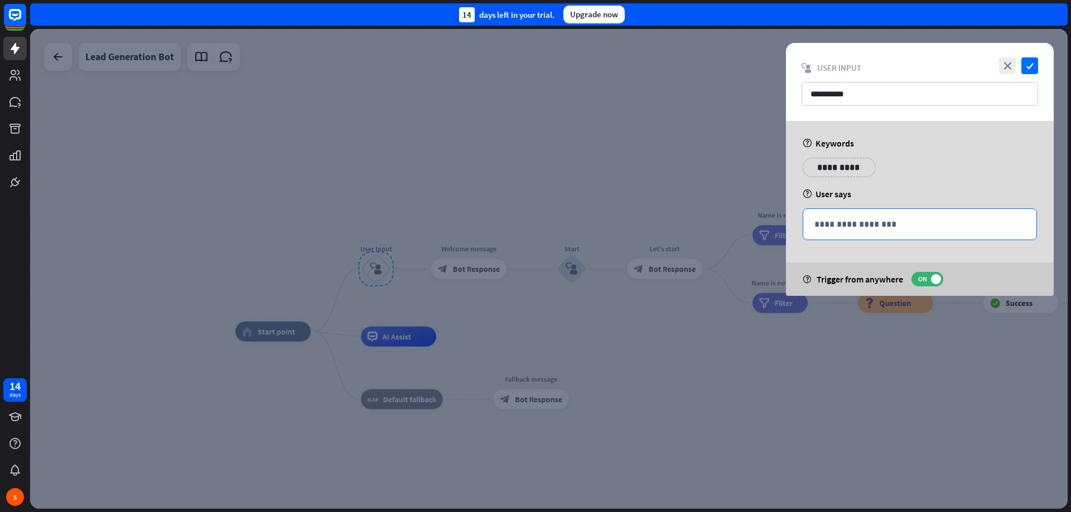
click at [876, 226] on p "**********" at bounding box center [919, 224] width 211 height 14
click at [977, 241] on icon at bounding box center [977, 241] width 11 height 11
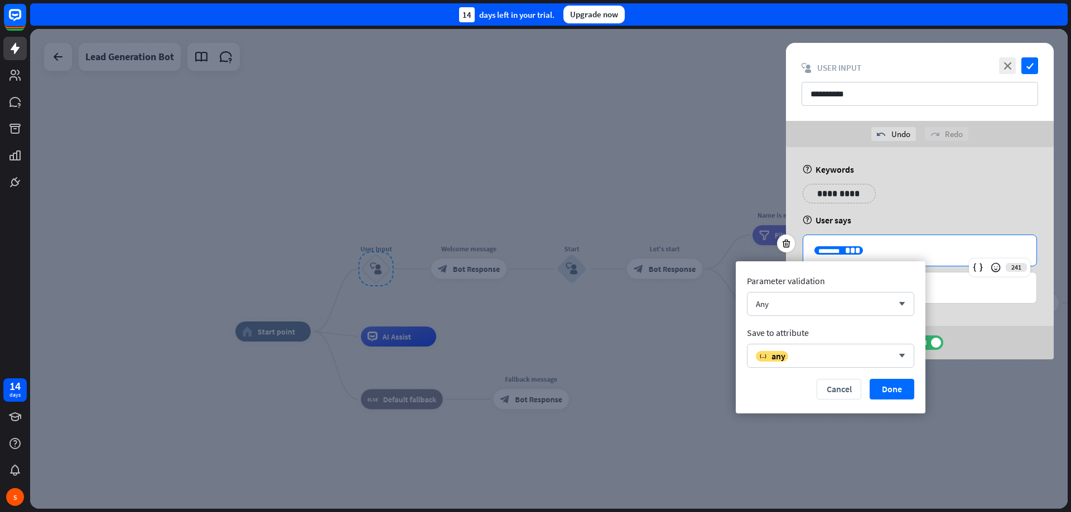
click at [945, 211] on div "**********" at bounding box center [919, 198] width 241 height 28
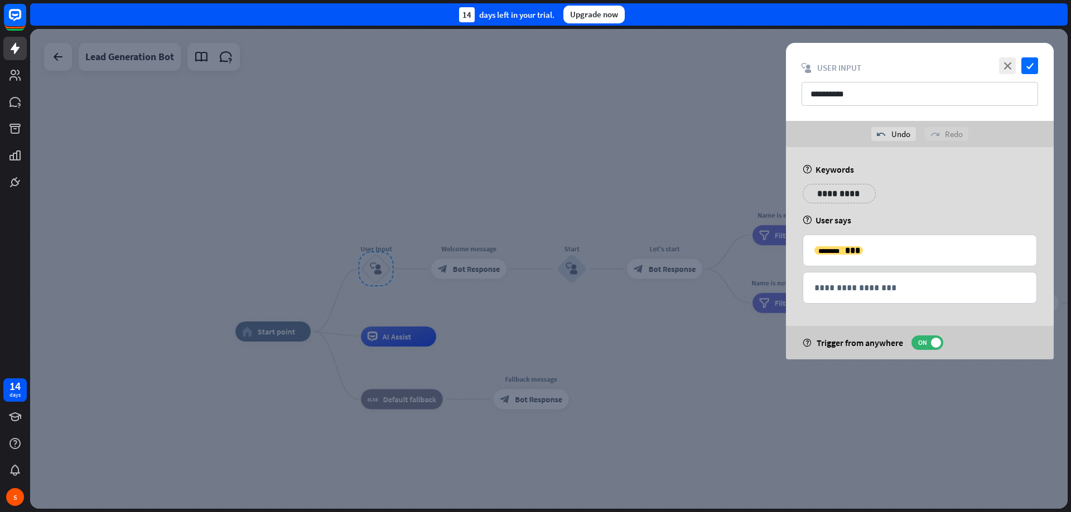
click at [372, 124] on div at bounding box center [548, 269] width 1037 height 480
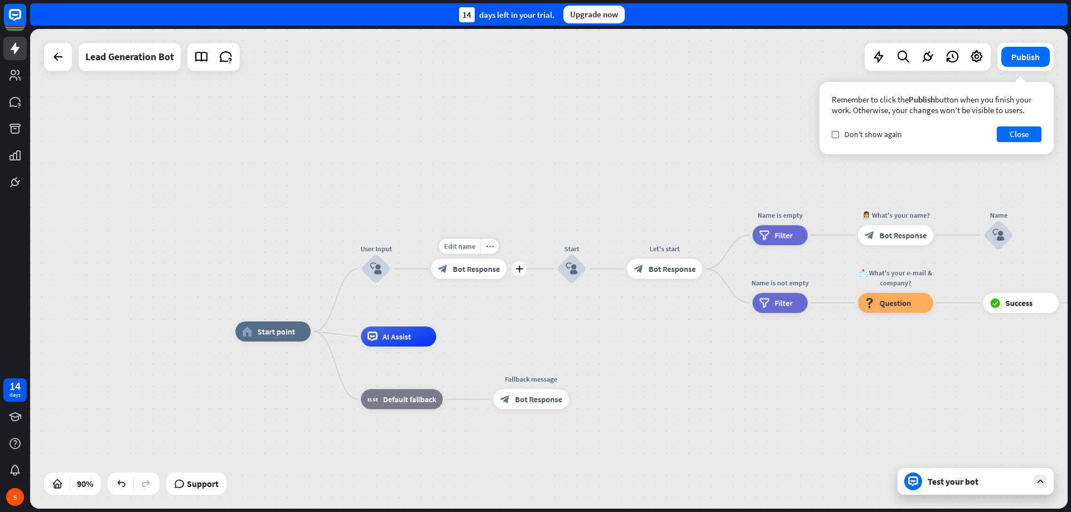
click at [489, 271] on span "Bot Response" at bounding box center [476, 269] width 47 height 10
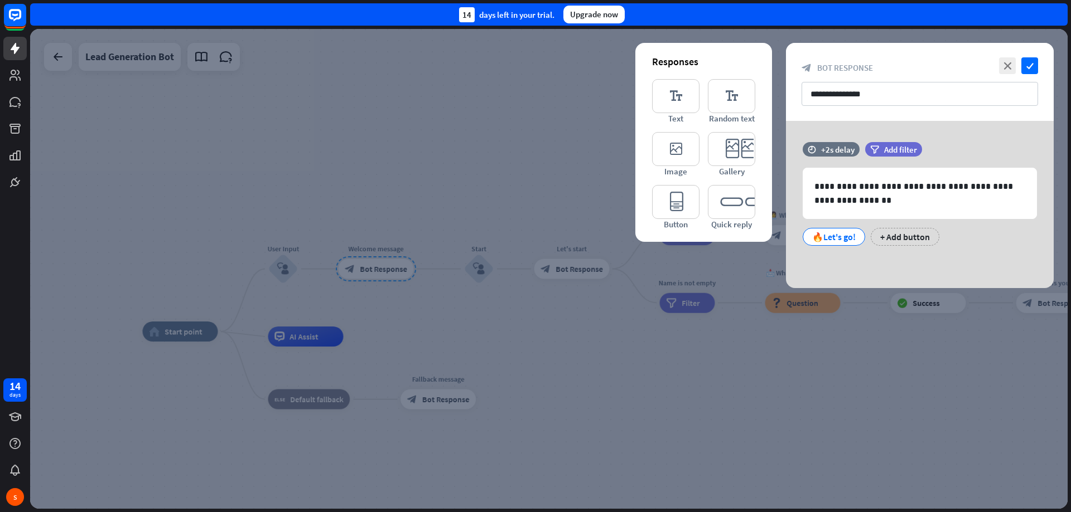
click at [987, 31] on div at bounding box center [548, 269] width 1037 height 480
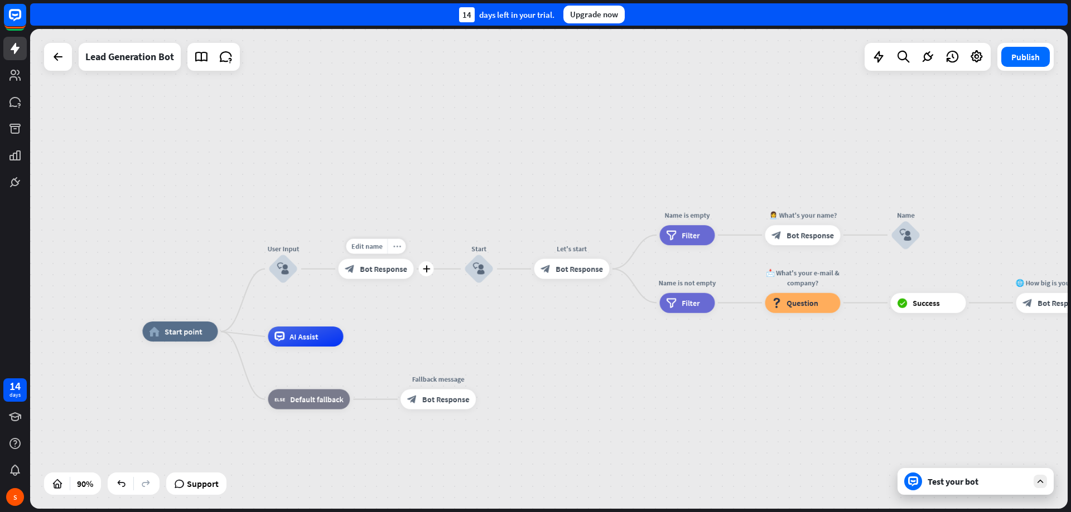
click at [394, 250] on icon "more_horiz" at bounding box center [397, 247] width 8 height 8
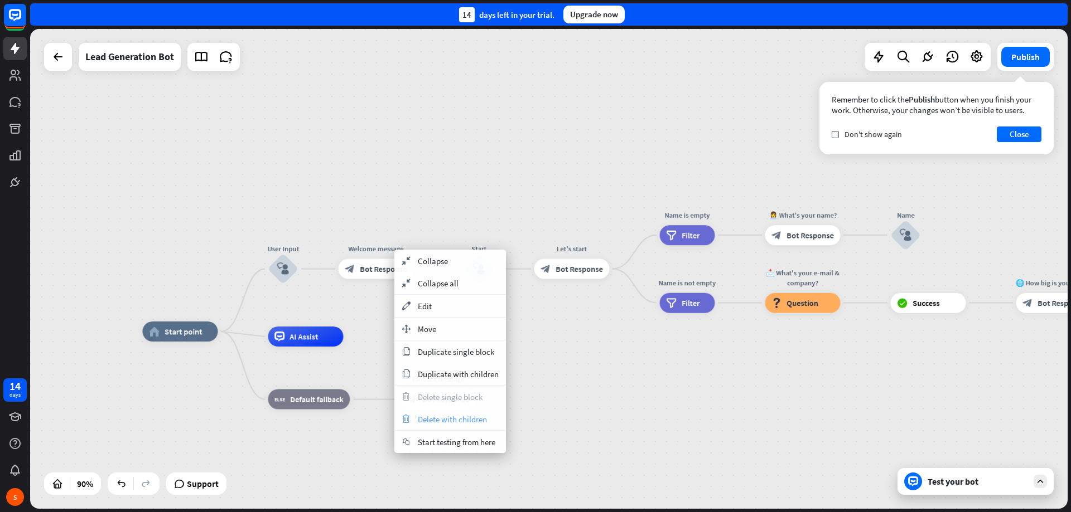
click at [445, 421] on span "Delete with children" at bounding box center [452, 419] width 69 height 11
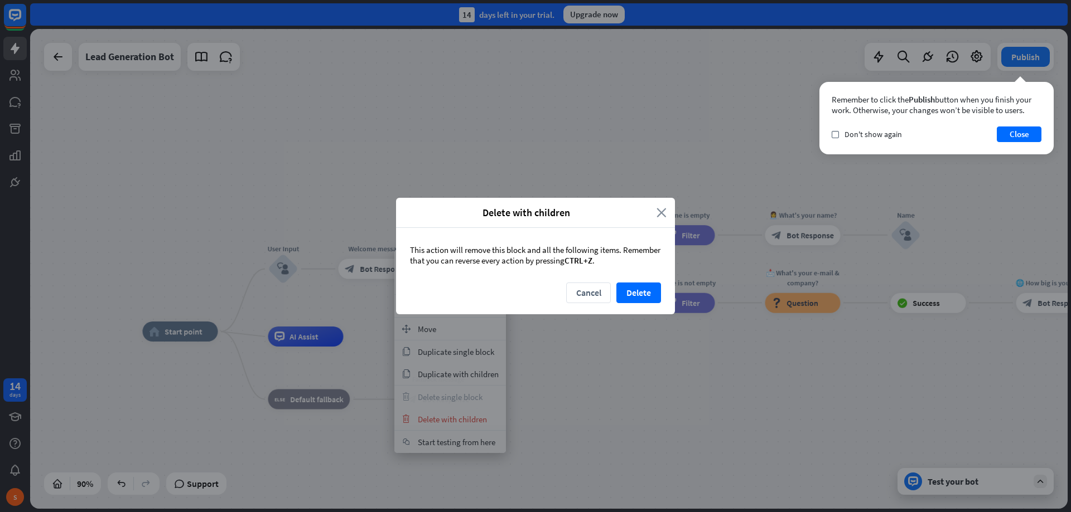
click at [665, 211] on icon "close" at bounding box center [661, 212] width 10 height 13
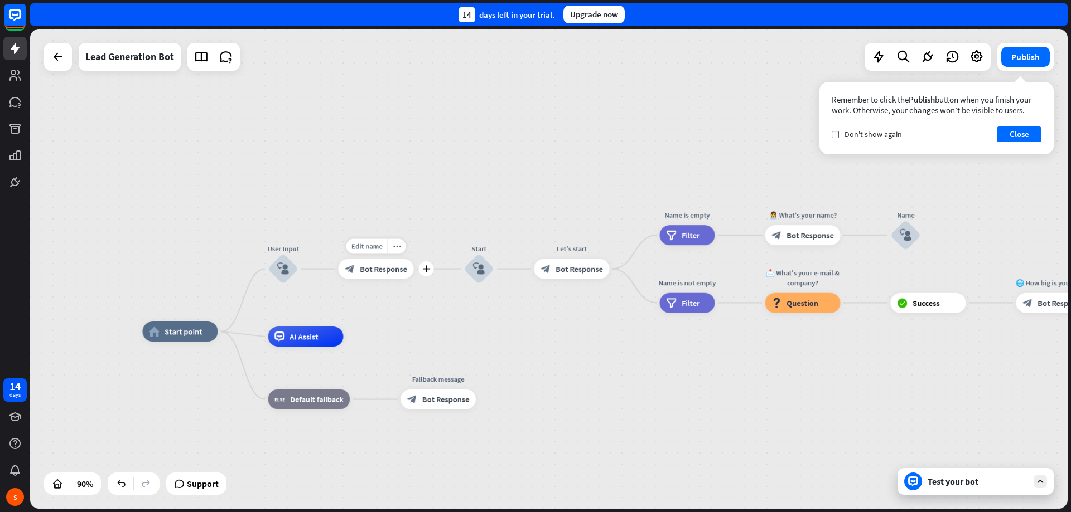
click at [369, 270] on span "Bot Response" at bounding box center [383, 269] width 47 height 10
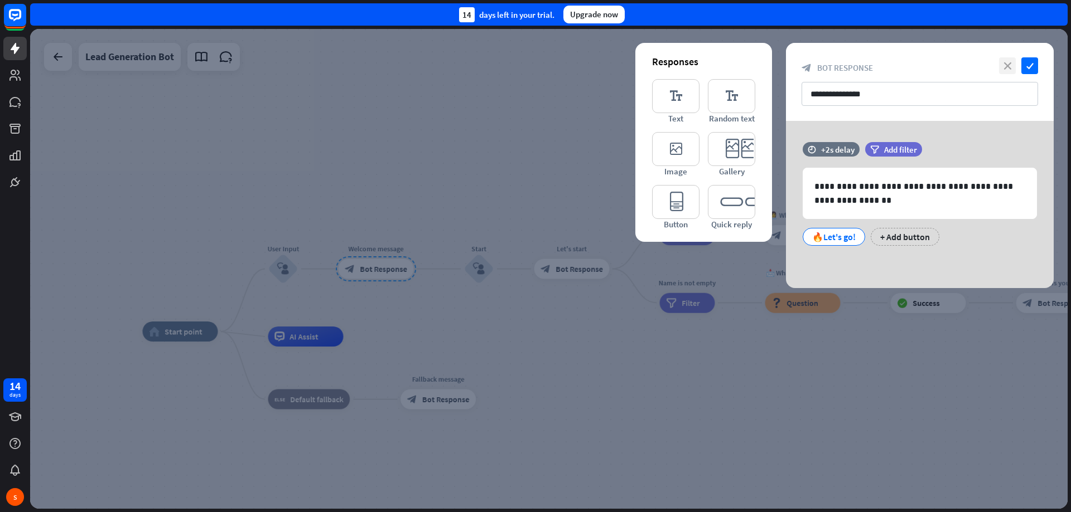
click at [1011, 68] on icon "close" at bounding box center [1007, 65] width 17 height 17
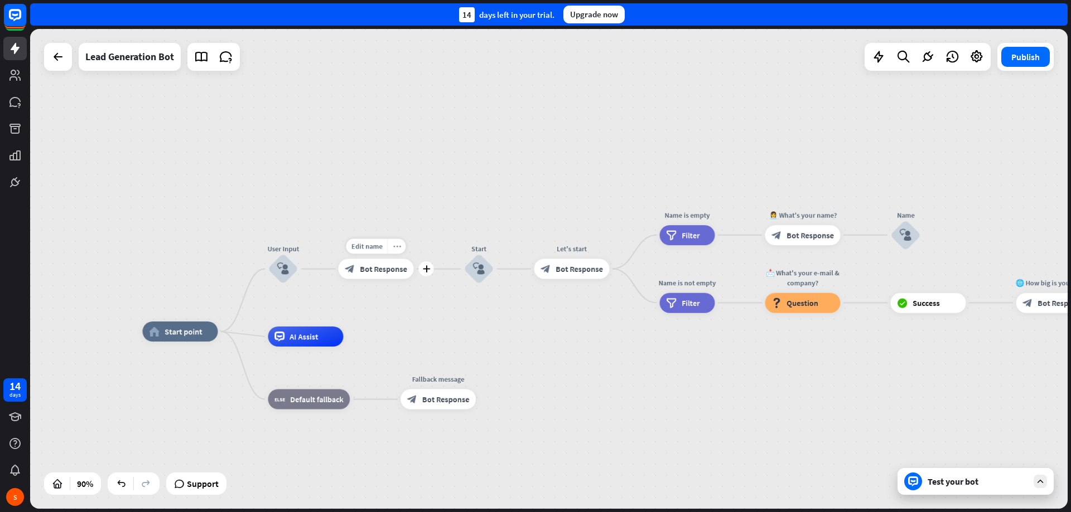
click at [397, 251] on div "more_horiz" at bounding box center [396, 246] width 18 height 15
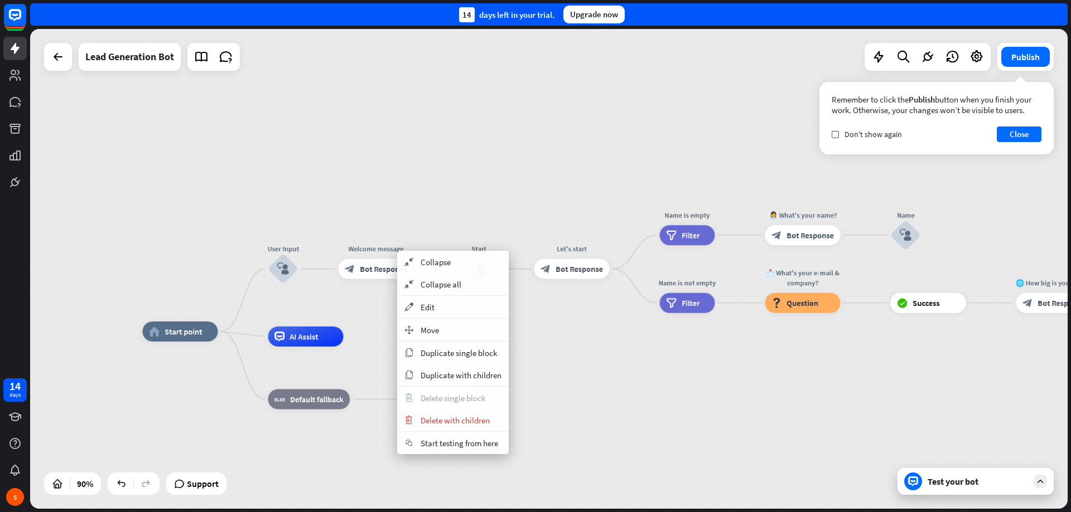
click at [433, 205] on div "home_2 Start point User Input block_user_input Welcome message block_bot_respon…" at bounding box center [548, 269] width 1037 height 480
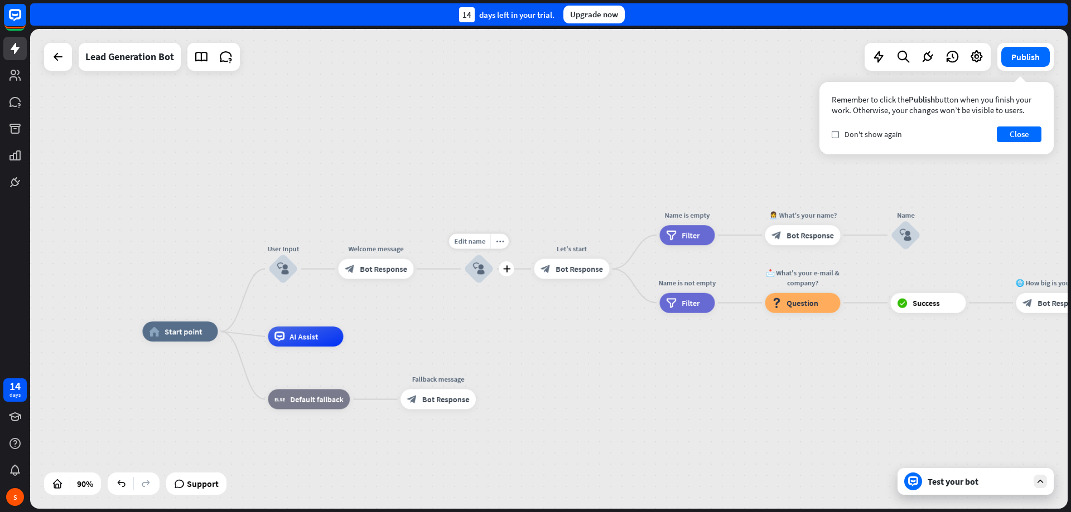
drag, startPoint x: 553, startPoint y: 268, endPoint x: 483, endPoint y: 270, distance: 69.7
click at [398, 273] on span "Bot Response" at bounding box center [383, 269] width 47 height 10
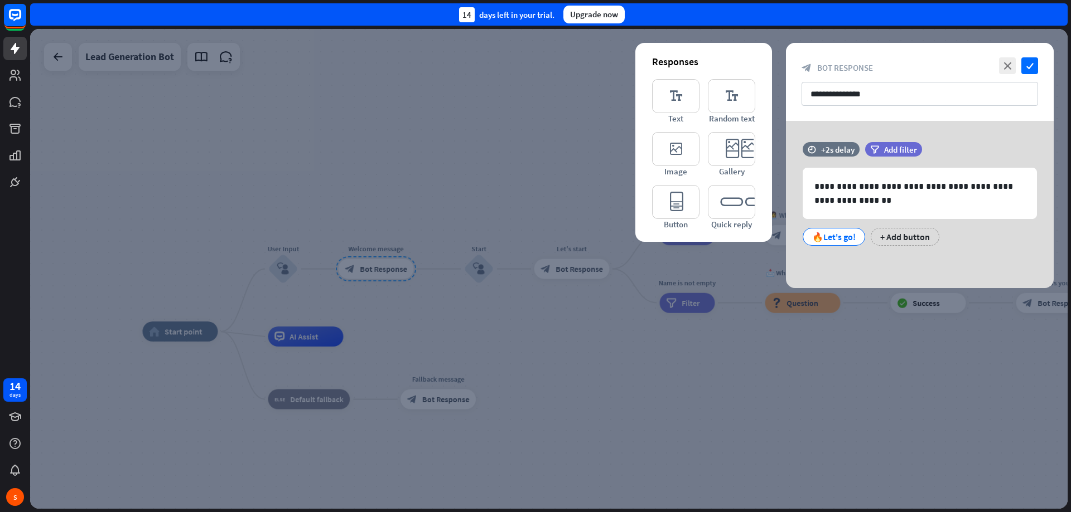
click at [445, 223] on div at bounding box center [548, 269] width 1037 height 480
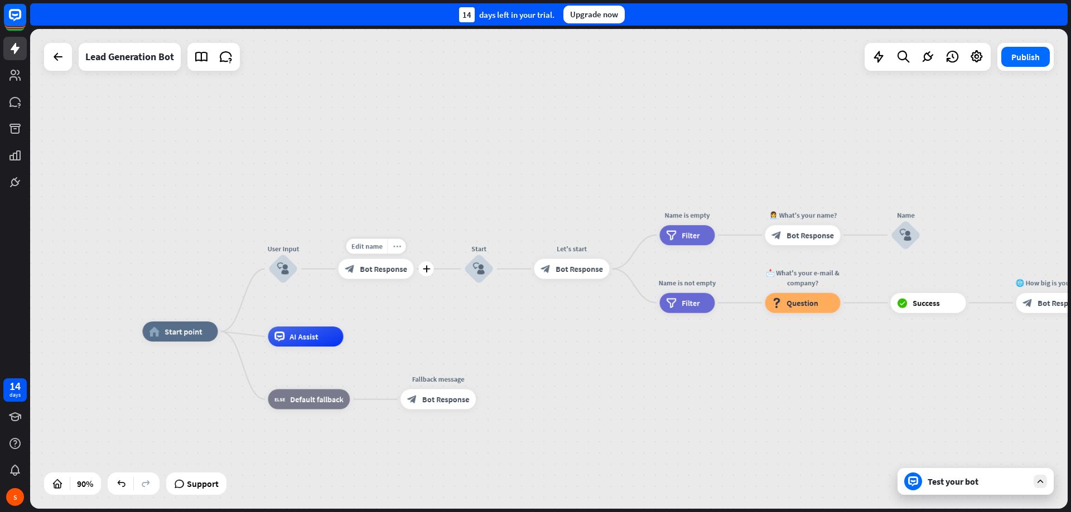
click at [399, 249] on icon "more_horiz" at bounding box center [397, 247] width 8 height 8
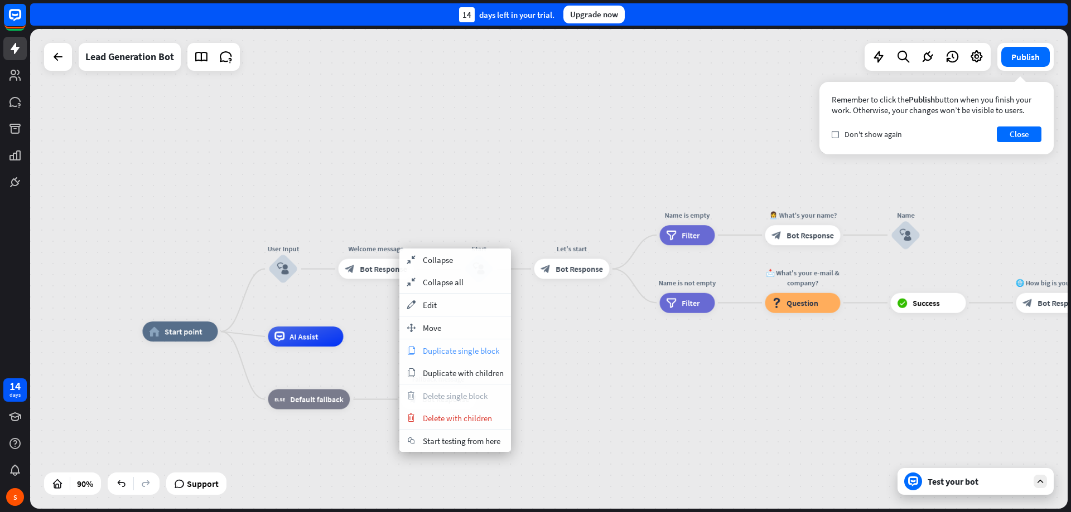
click at [450, 349] on span "Duplicate single block" at bounding box center [461, 351] width 76 height 11
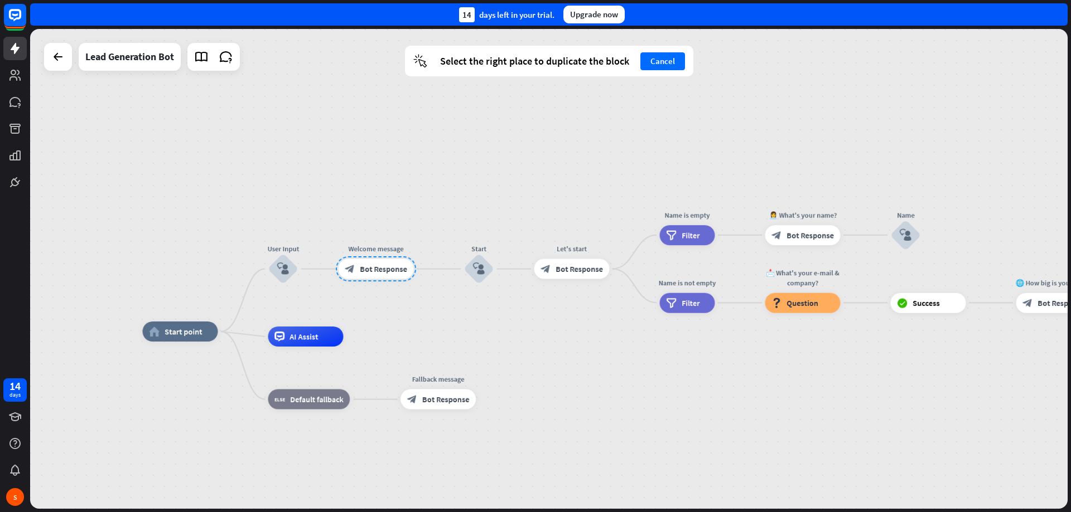
click at [655, 73] on div "cursor Select the right place to duplicate the block Cancel" at bounding box center [549, 61] width 288 height 31
click at [658, 65] on button "Cancel" at bounding box center [662, 61] width 45 height 18
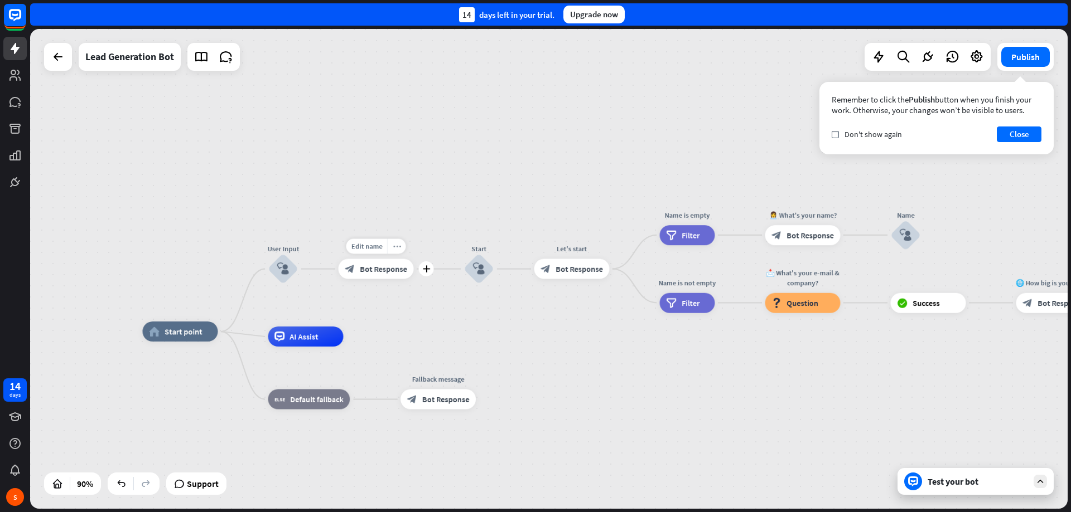
click at [401, 249] on div "more_horiz" at bounding box center [396, 246] width 18 height 15
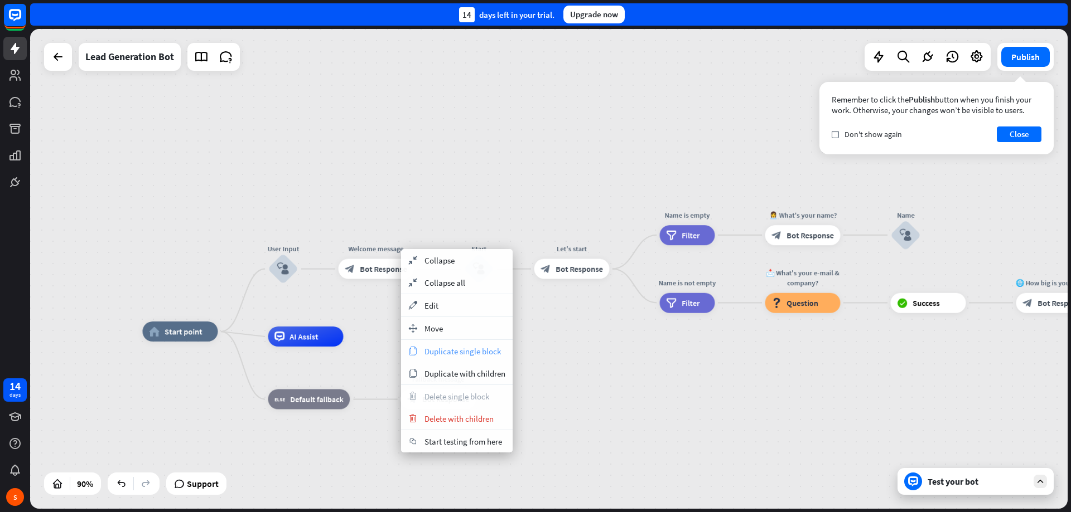
click at [464, 352] on span "Duplicate single block" at bounding box center [462, 351] width 76 height 11
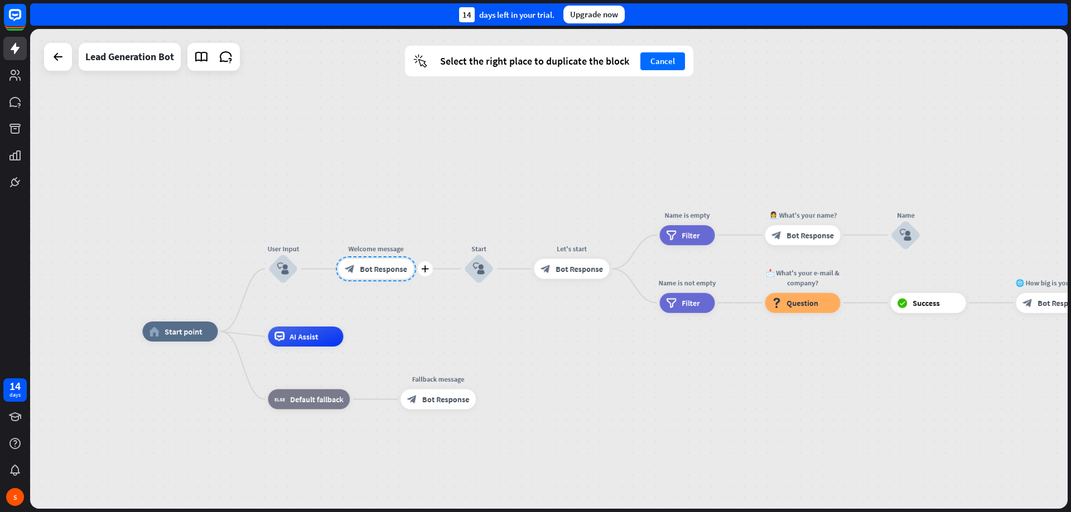
click at [381, 275] on div at bounding box center [376, 268] width 80 height 25
click at [669, 65] on button "Cancel" at bounding box center [662, 61] width 45 height 18
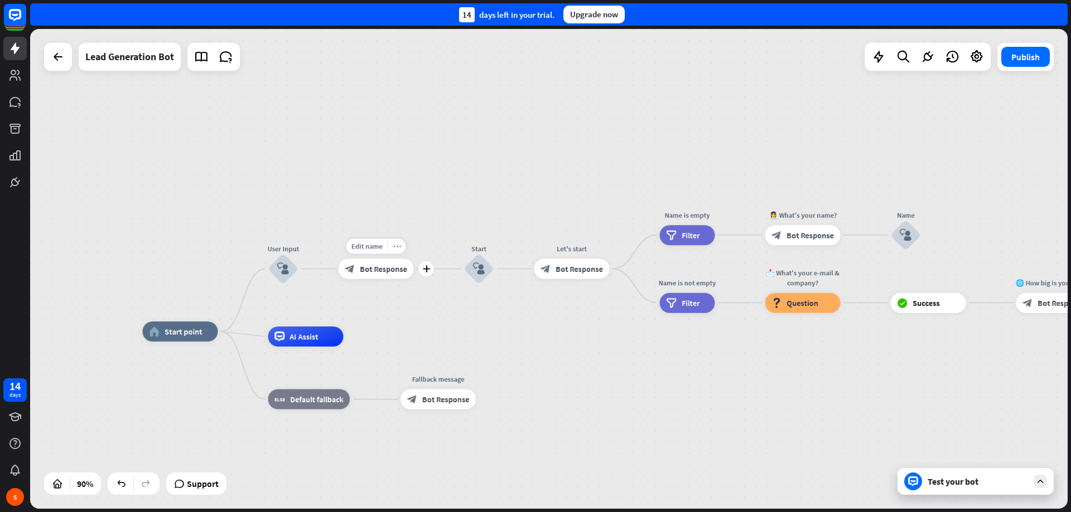
click at [396, 245] on icon "more_horiz" at bounding box center [397, 247] width 8 height 8
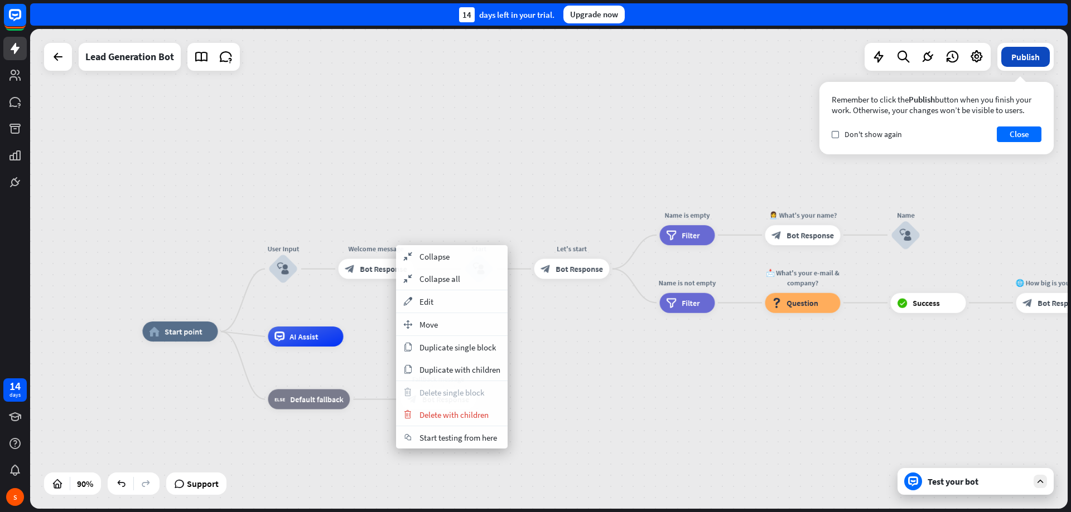
click at [1028, 55] on button "Publish" at bounding box center [1025, 57] width 49 height 20
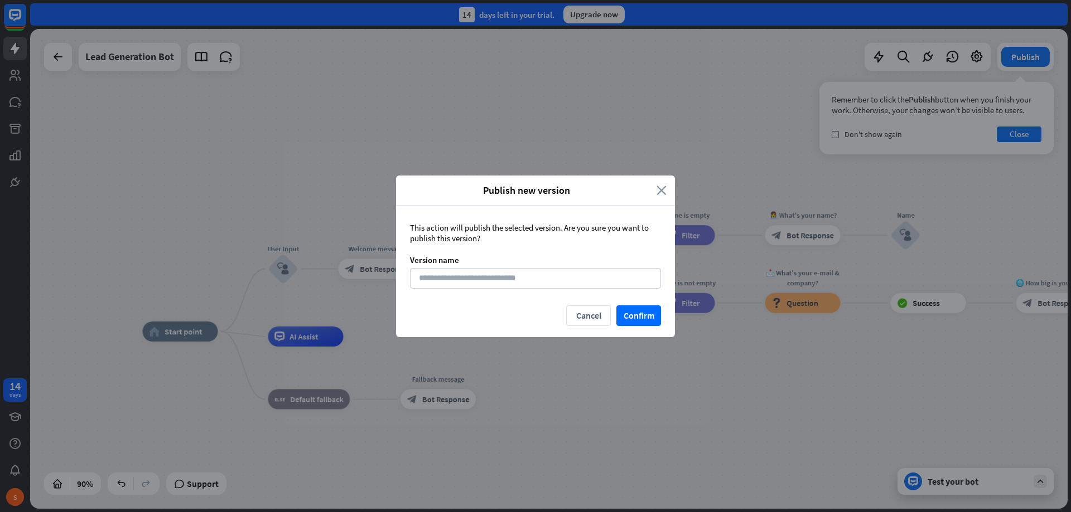
click at [664, 185] on icon "close" at bounding box center [661, 190] width 10 height 13
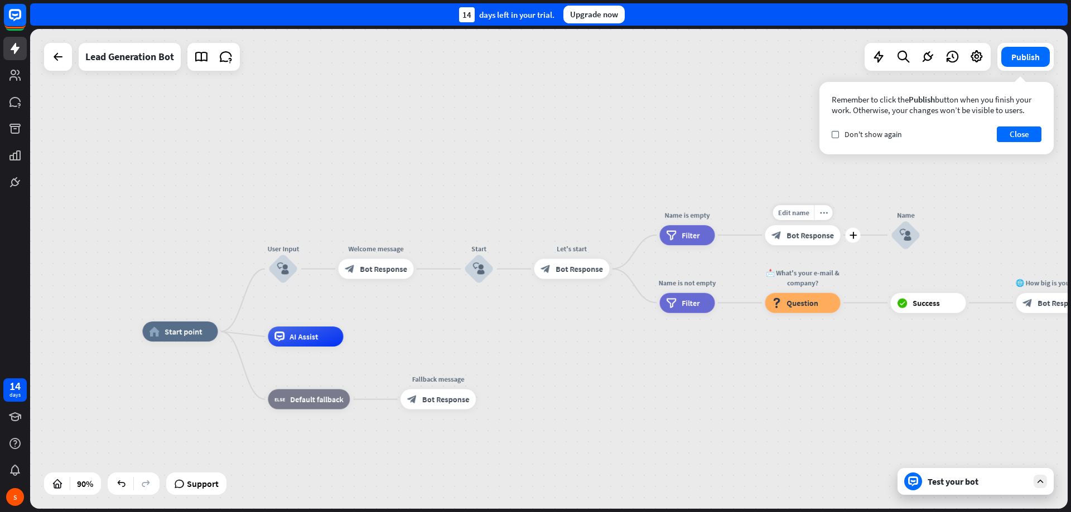
click at [795, 236] on span "Bot Response" at bounding box center [809, 235] width 47 height 10
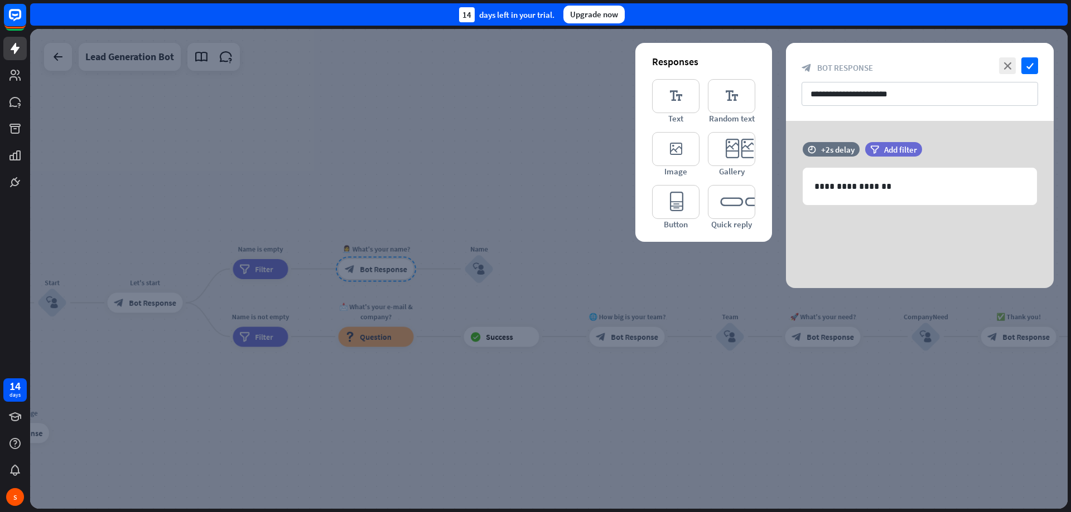
click at [581, 285] on div at bounding box center [548, 269] width 1037 height 480
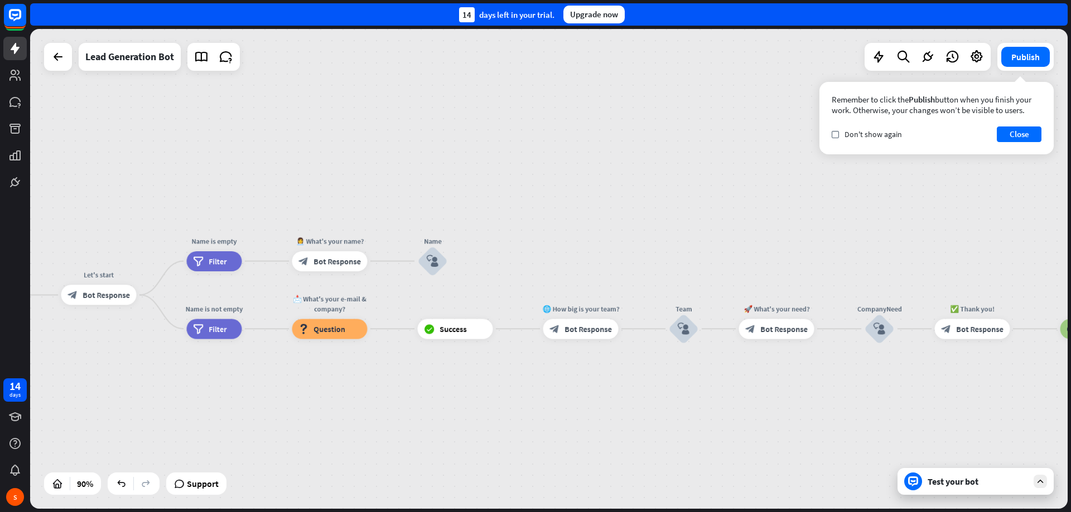
drag, startPoint x: 764, startPoint y: 390, endPoint x: 694, endPoint y: 380, distance: 70.3
click at [694, 381] on div "home_2 Start point User Input block_user_input Welcome message block_bot_respon…" at bounding box center [548, 269] width 1037 height 480
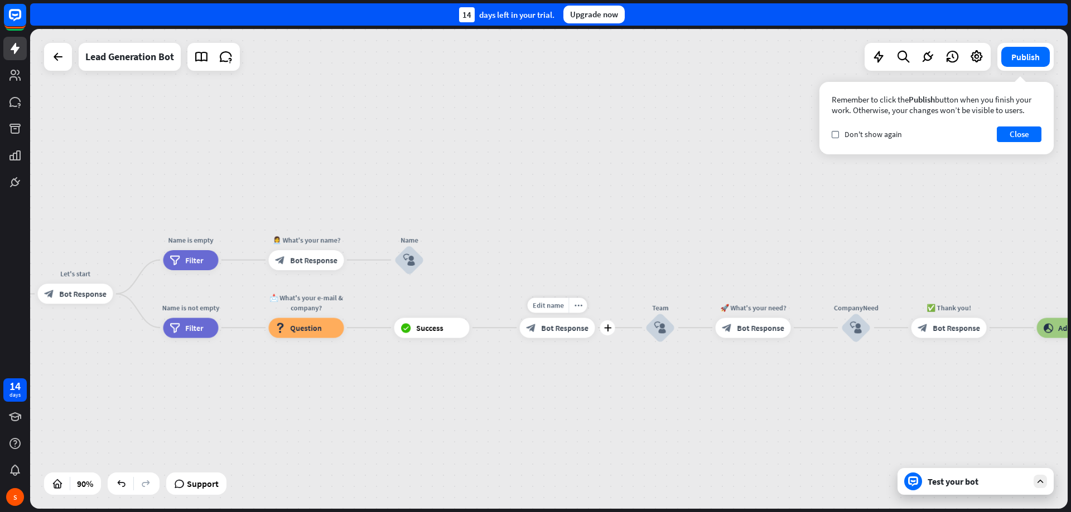
click at [562, 326] on span "Bot Response" at bounding box center [564, 328] width 47 height 10
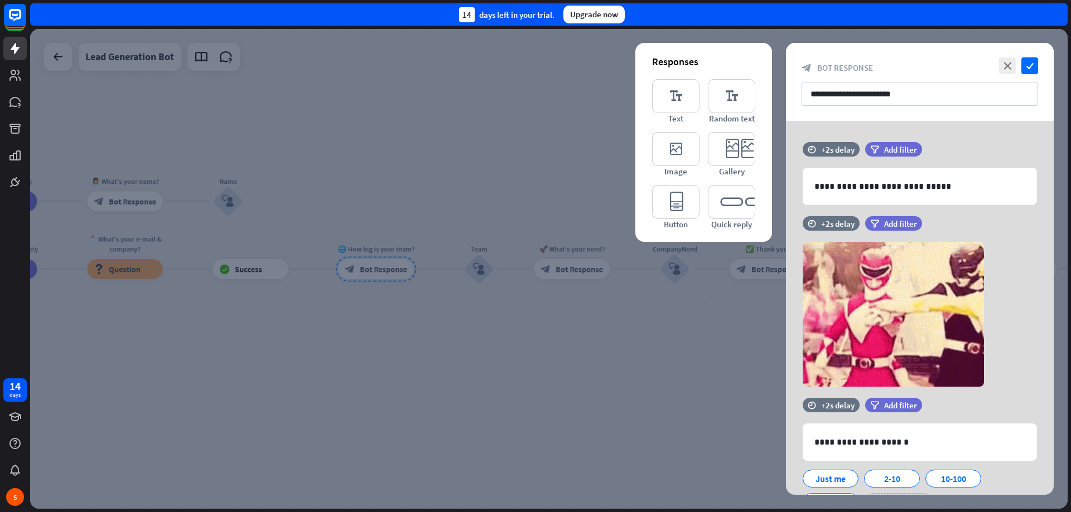
click at [562, 326] on div at bounding box center [548, 269] width 1037 height 480
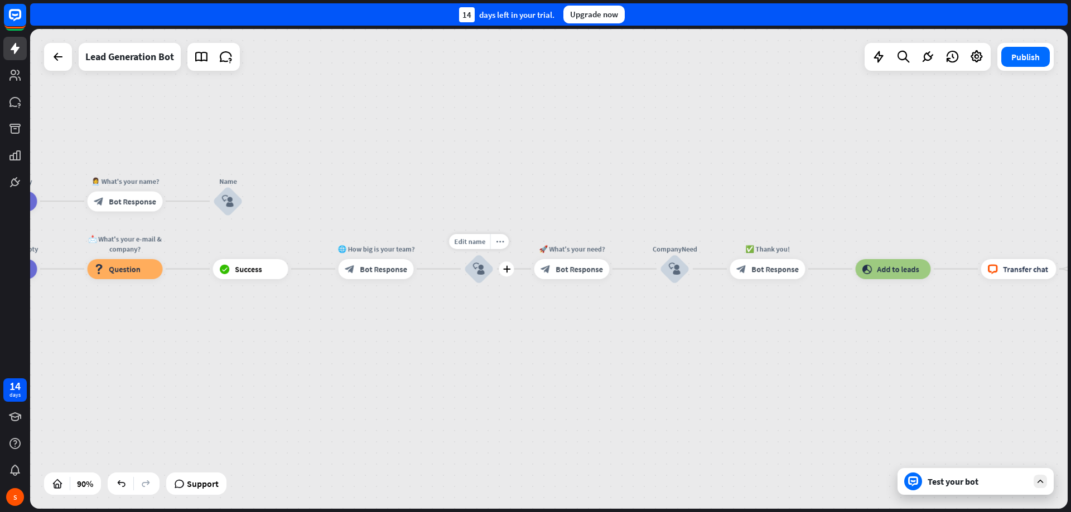
click at [480, 269] on icon "block_user_input" at bounding box center [479, 269] width 12 height 12
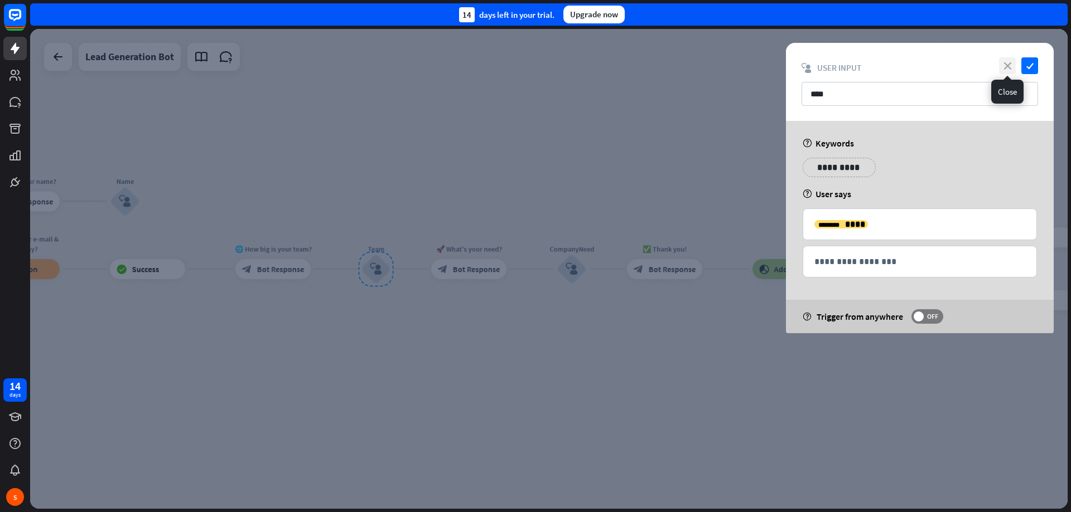
click at [1005, 64] on icon "close" at bounding box center [1007, 65] width 17 height 17
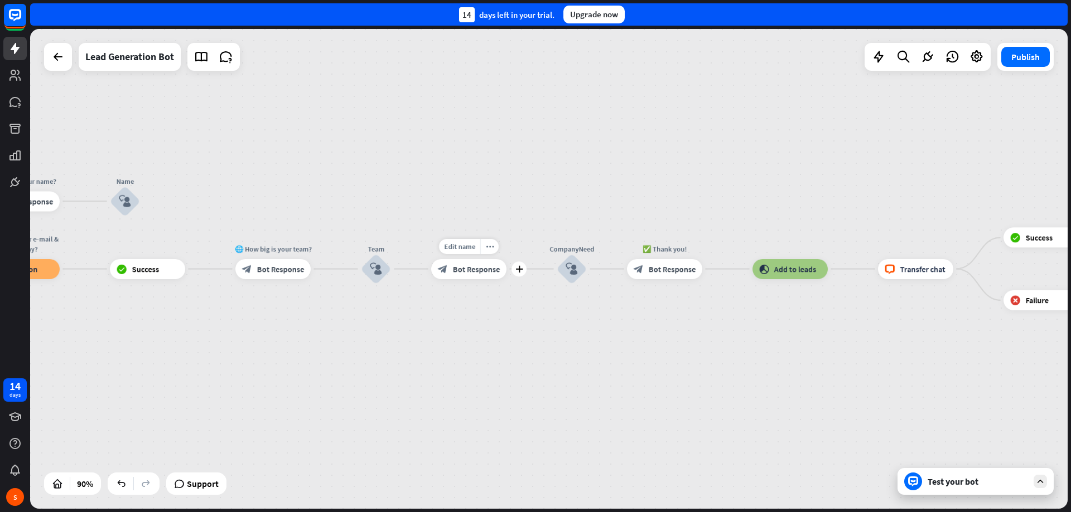
click at [488, 270] on span "Bot Response" at bounding box center [476, 269] width 47 height 10
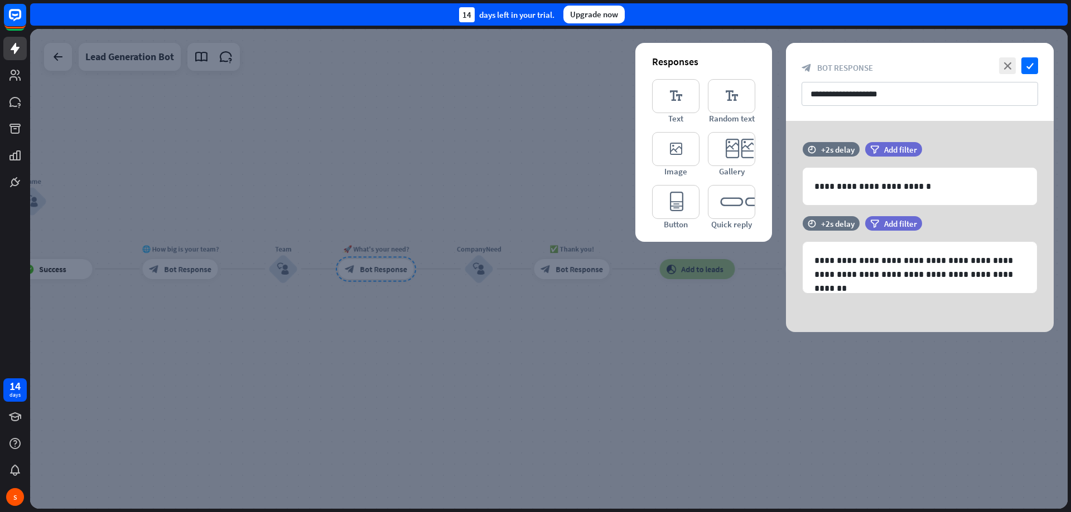
click at [457, 147] on div at bounding box center [548, 269] width 1037 height 480
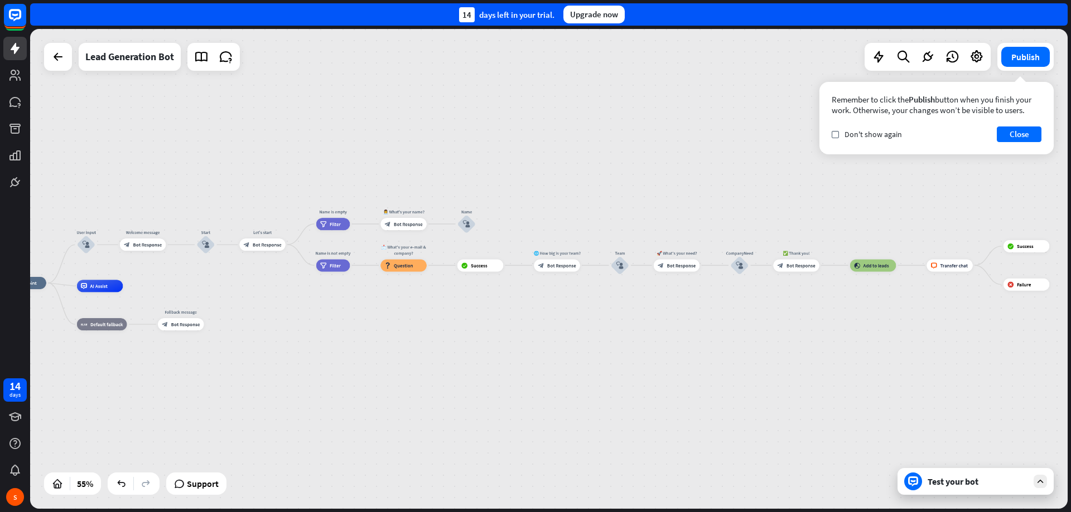
drag, startPoint x: 347, startPoint y: 168, endPoint x: 629, endPoint y: 199, distance: 283.2
click at [629, 199] on div "home_2 Start point User Input block_user_input Welcome message block_bot_respon…" at bounding box center [548, 269] width 1037 height 480
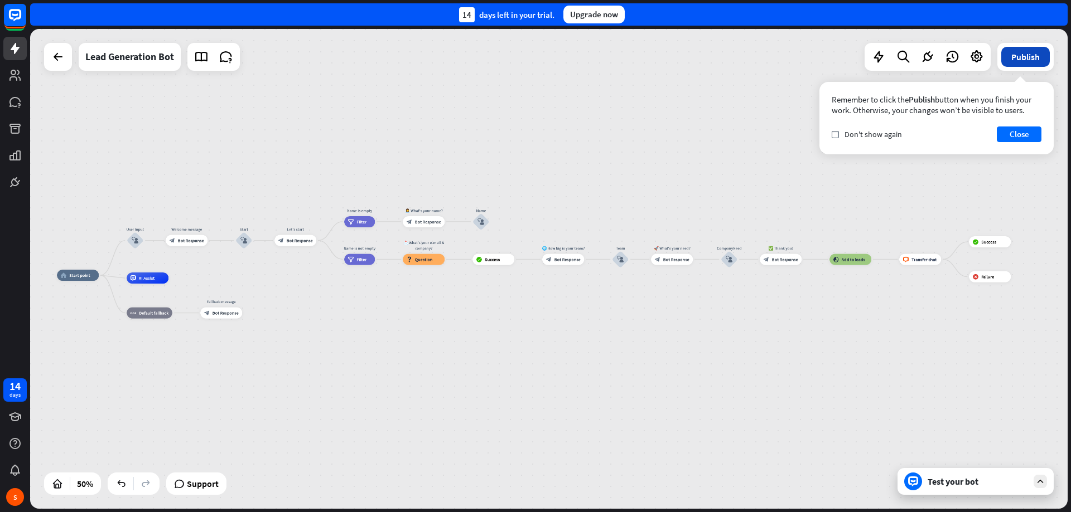
click at [1039, 65] on button "Publish" at bounding box center [1025, 57] width 49 height 20
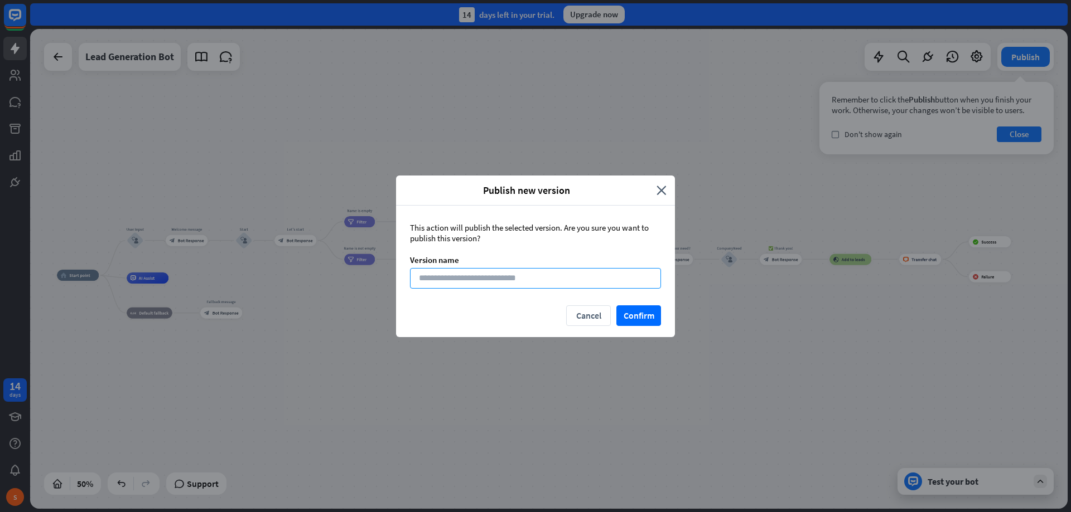
click at [589, 270] on input at bounding box center [535, 278] width 251 height 21
type input "**********"
click at [651, 322] on button "Confirm" at bounding box center [638, 316] width 45 height 21
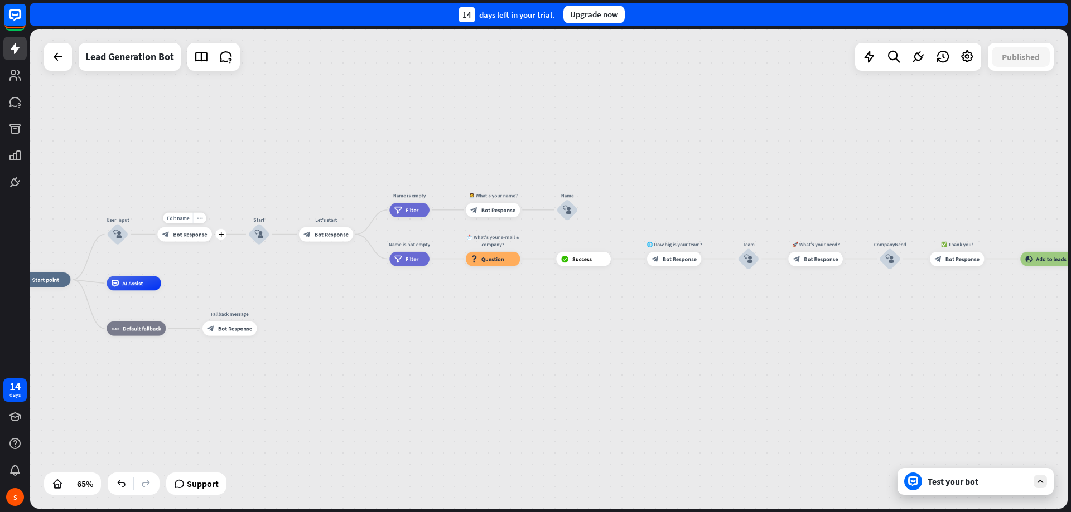
click at [185, 240] on div "block_bot_response Bot Response" at bounding box center [184, 234] width 55 height 14
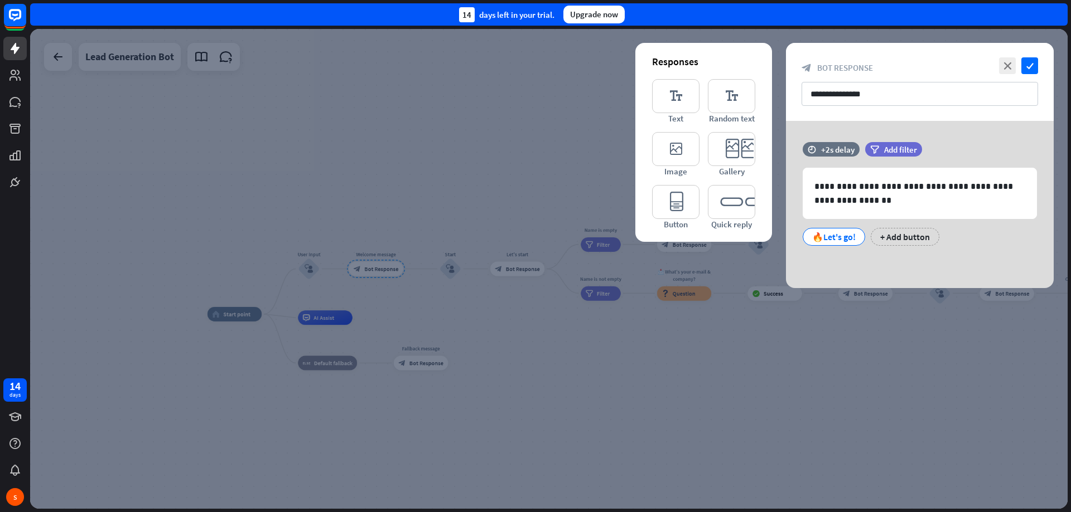
click at [458, 331] on div at bounding box center [548, 269] width 1037 height 480
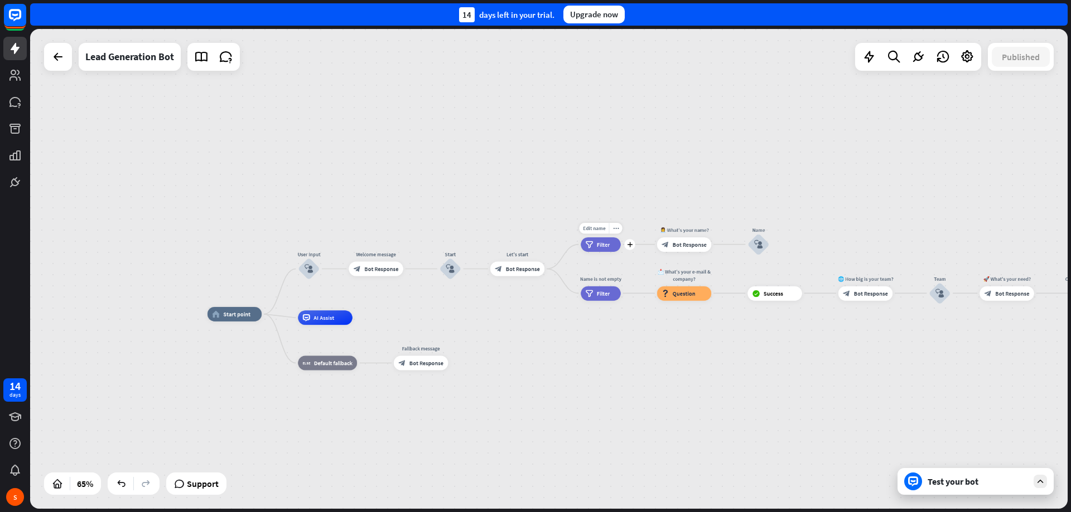
click at [603, 244] on span "Filter" at bounding box center [603, 244] width 13 height 7
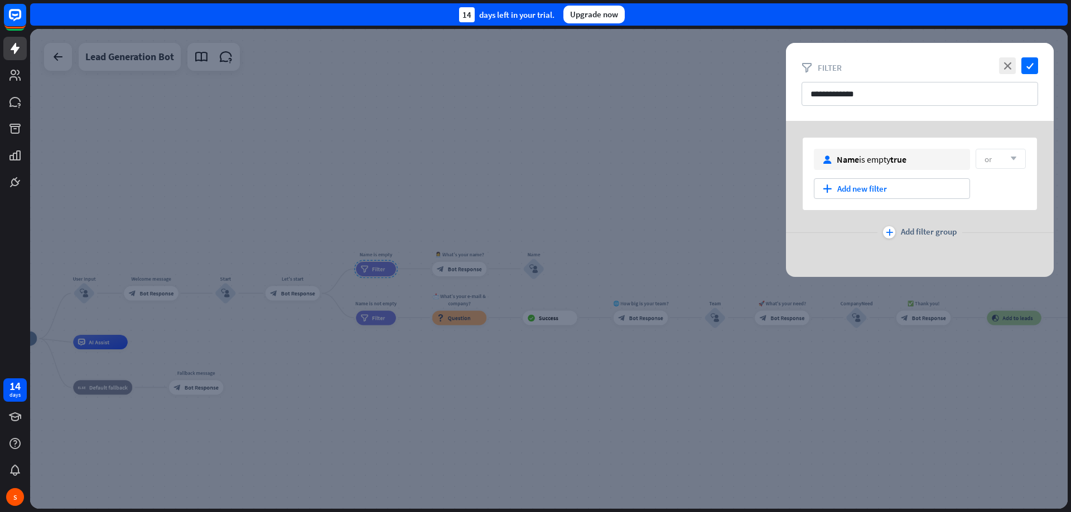
click at [470, 273] on div at bounding box center [548, 269] width 1037 height 480
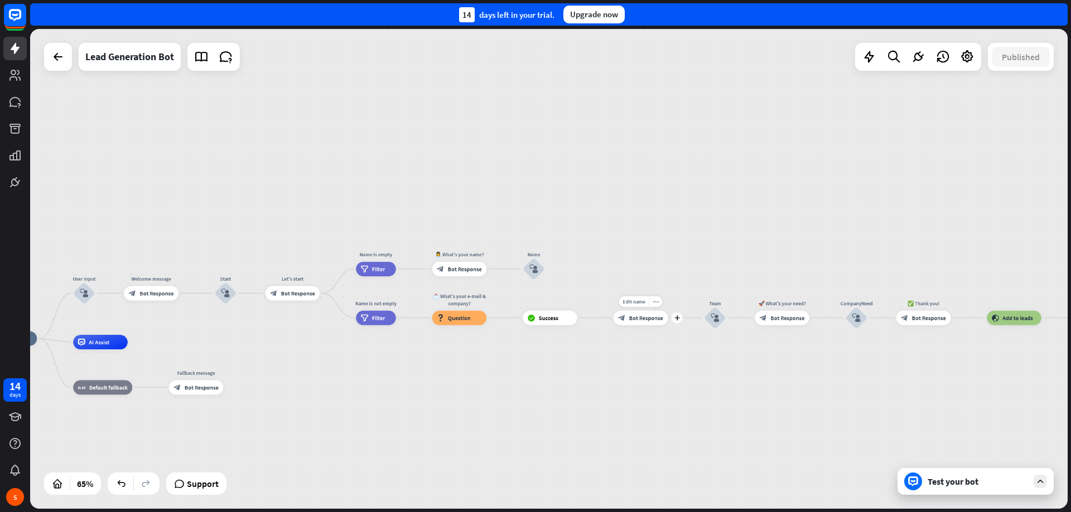
click at [652, 323] on div "block_bot_response Bot Response" at bounding box center [640, 318] width 55 height 14
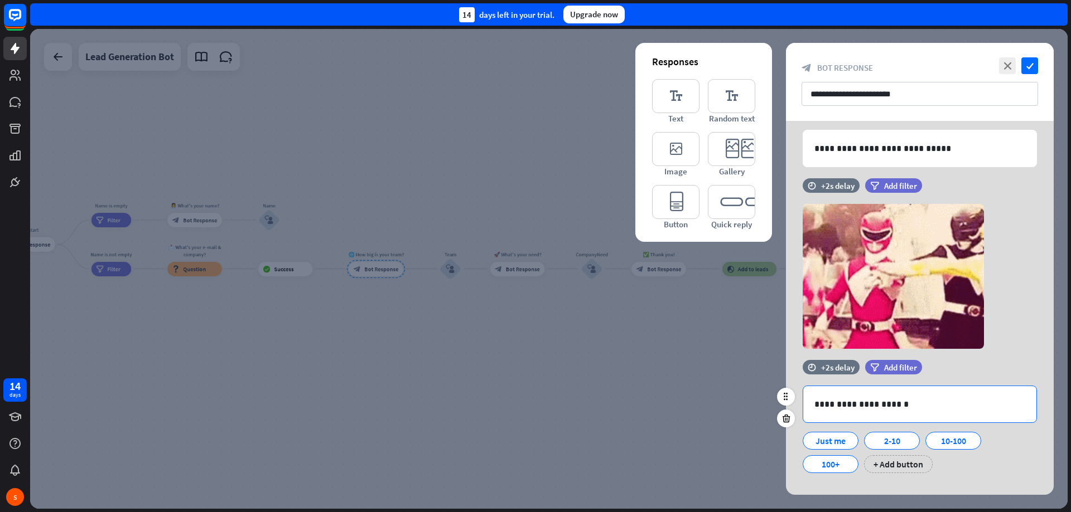
scroll to position [55, 0]
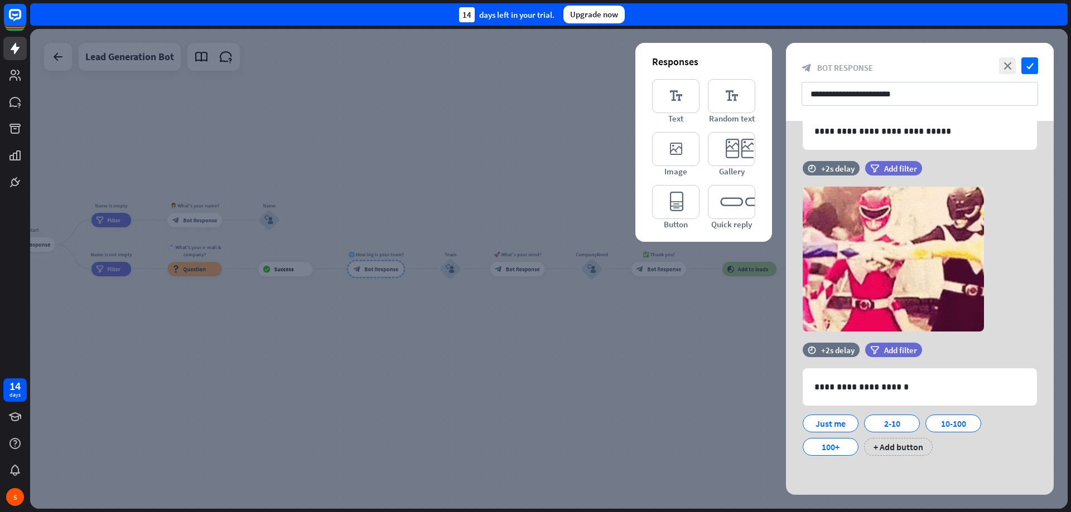
click at [515, 271] on div at bounding box center [548, 269] width 1037 height 480
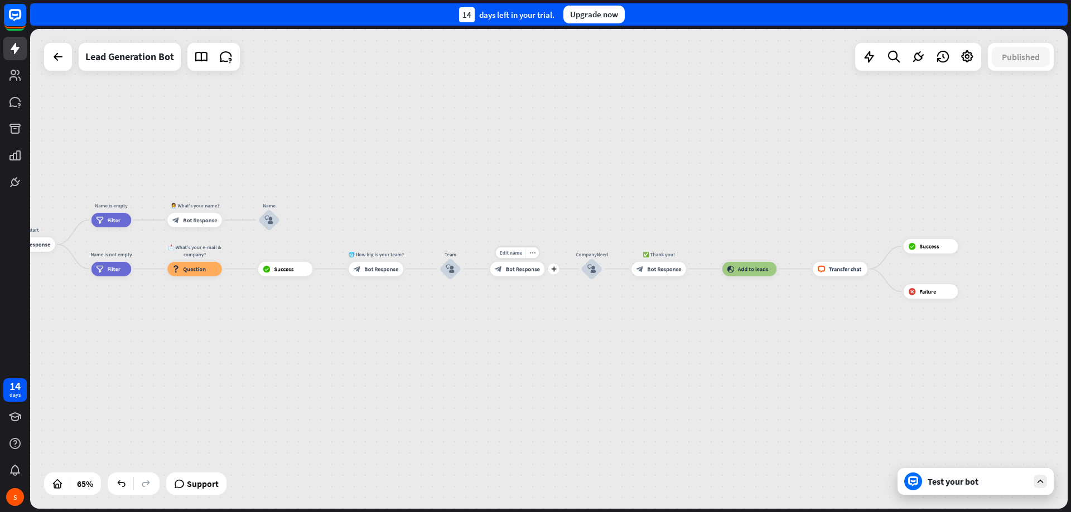
click at [515, 271] on span "Bot Response" at bounding box center [523, 268] width 34 height 7
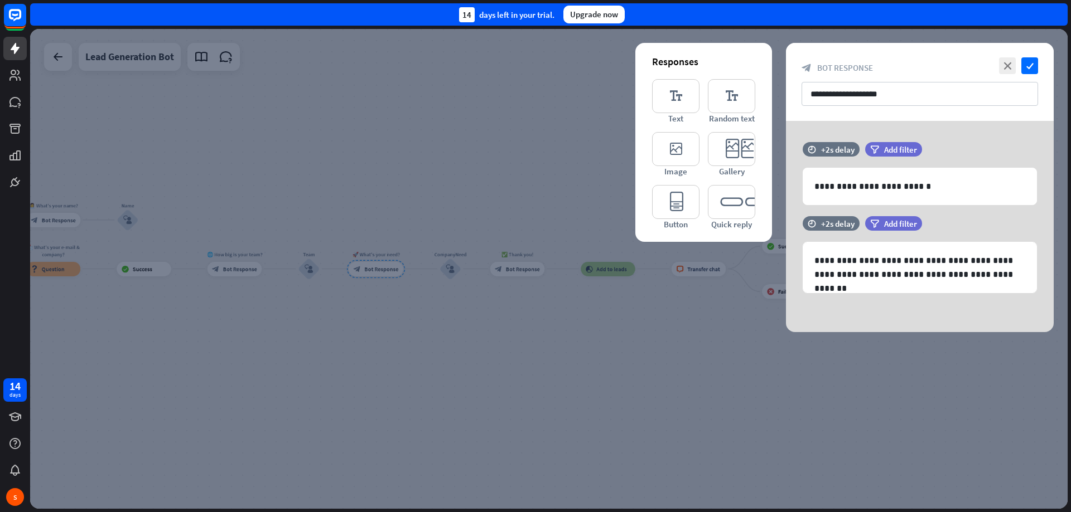
click at [383, 225] on div at bounding box center [548, 269] width 1037 height 480
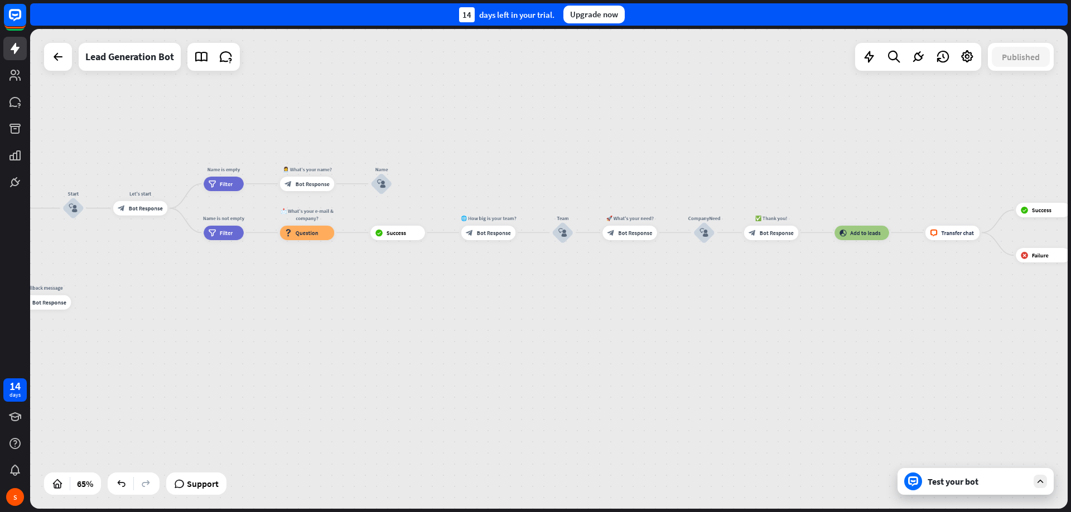
drag, startPoint x: 301, startPoint y: 217, endPoint x: 554, endPoint y: 181, distance: 256.3
click at [554, 181] on div "home_2 Start point User Input block_user_input Welcome message block_bot_respon…" at bounding box center [548, 269] width 1037 height 480
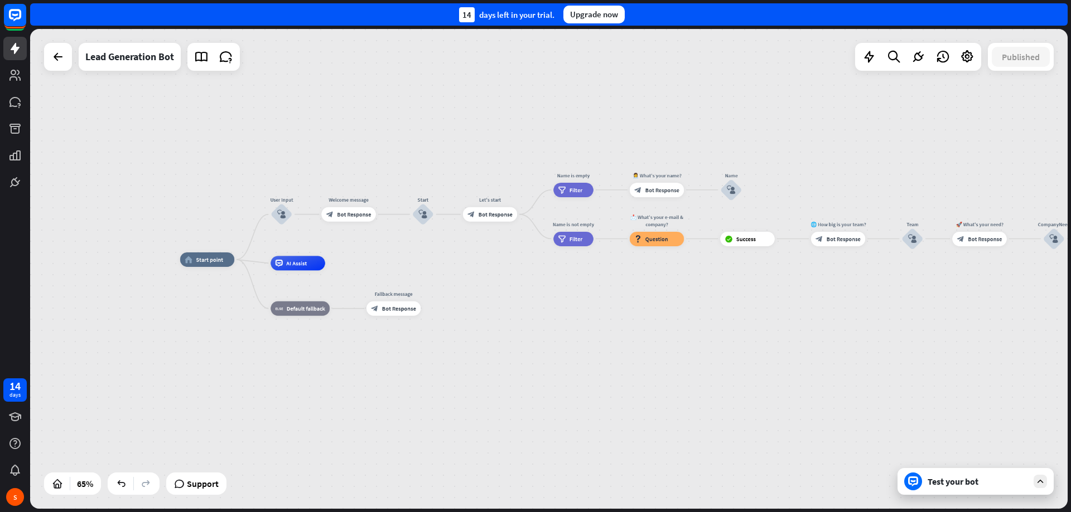
drag, startPoint x: 167, startPoint y: 313, endPoint x: 555, endPoint y: 314, distance: 387.5
click at [584, 326] on div "home_2 Start point User Input block_user_input Welcome message block_bot_respon…" at bounding box center [517, 416] width 674 height 312
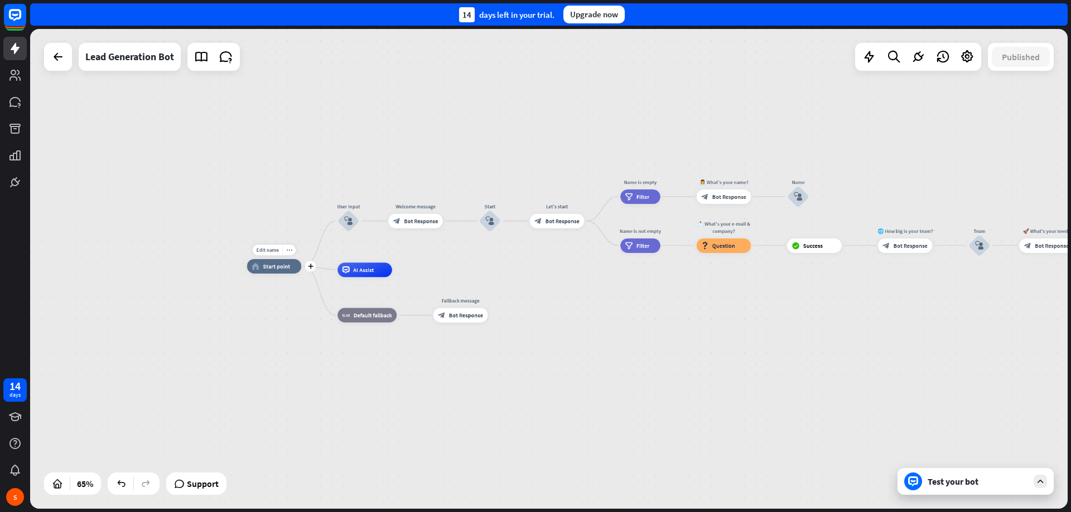
click at [276, 271] on div "home_2 Start point" at bounding box center [274, 266] width 55 height 14
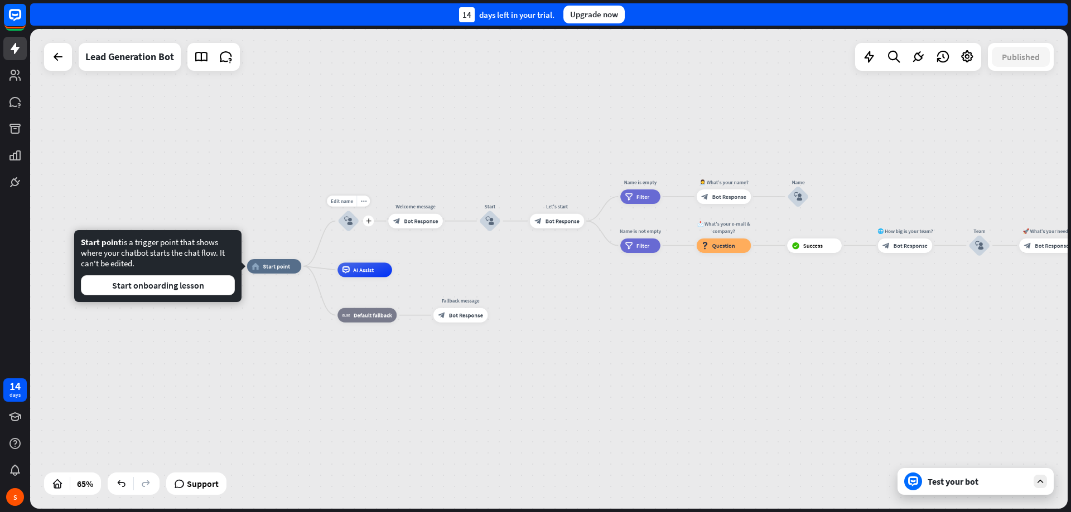
click at [352, 222] on icon "block_user_input" at bounding box center [348, 221] width 9 height 9
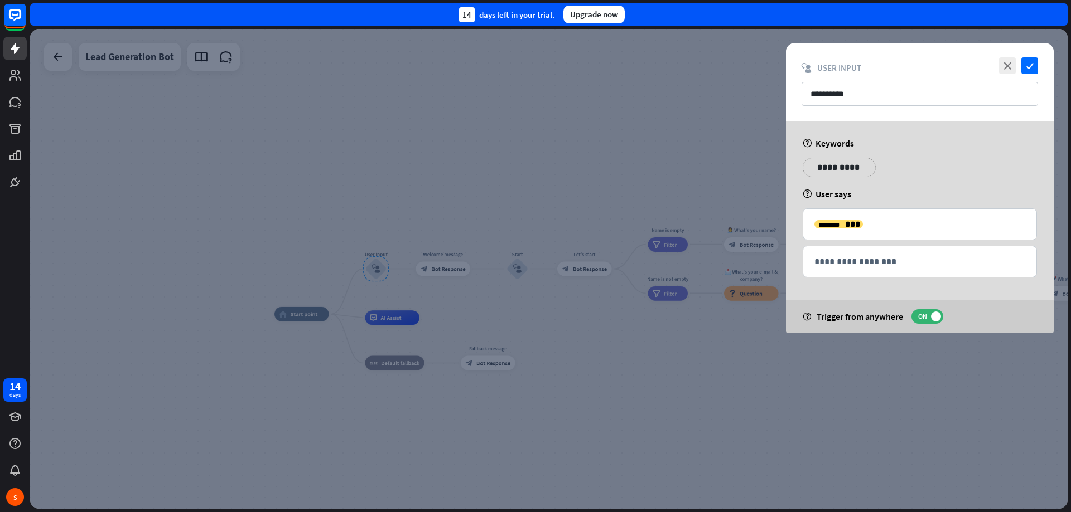
click at [183, 157] on div at bounding box center [548, 269] width 1037 height 480
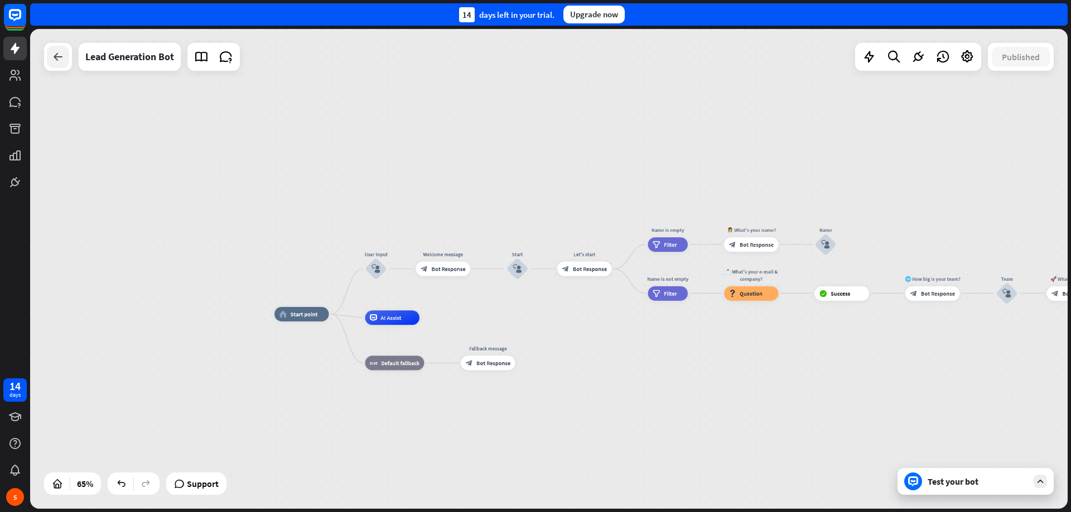
click at [55, 61] on icon at bounding box center [57, 56] width 13 height 13
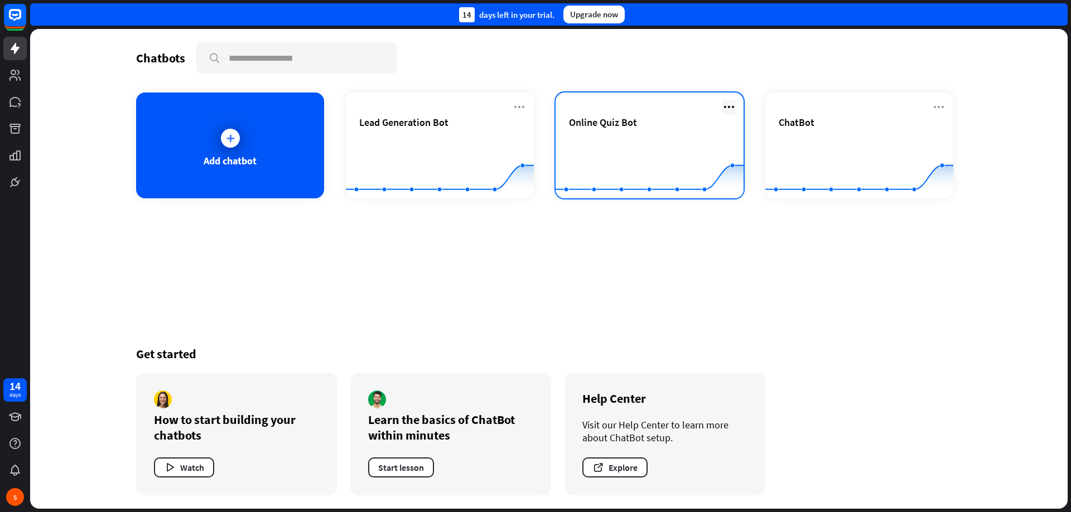
click at [730, 106] on icon at bounding box center [728, 106] width 13 height 13
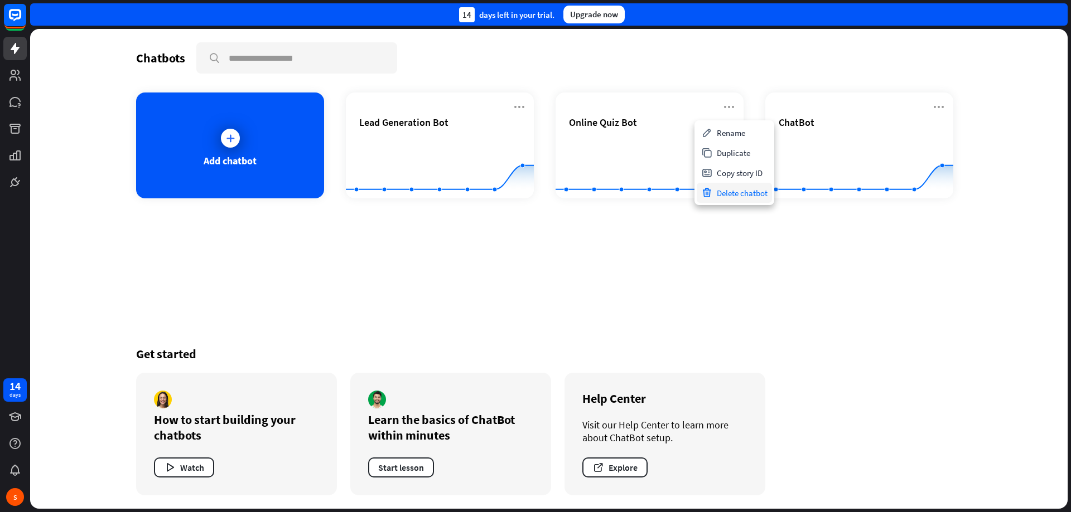
click at [752, 192] on div "Delete chatbot" at bounding box center [733, 193] width 75 height 20
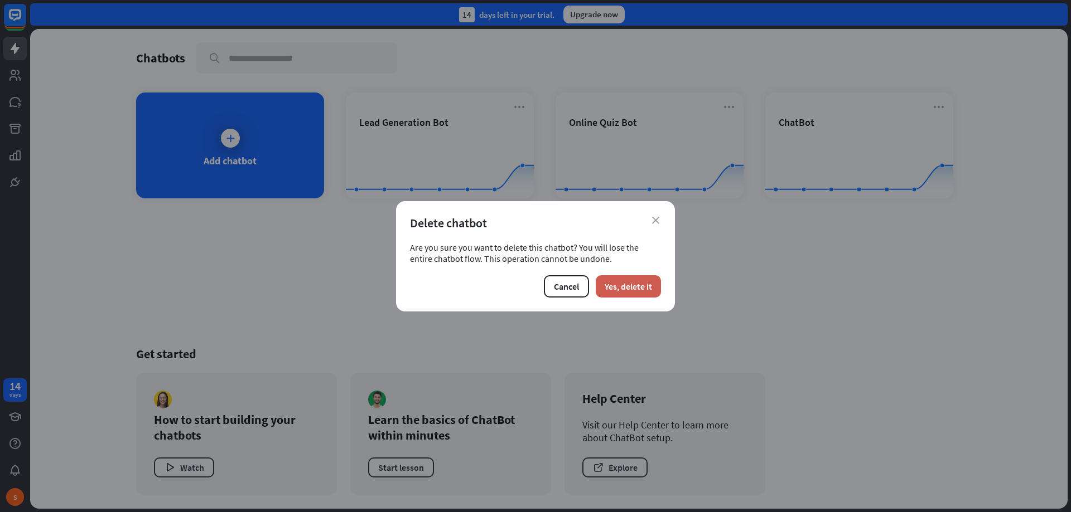
click at [642, 287] on button "Yes, delete it" at bounding box center [628, 286] width 65 height 22
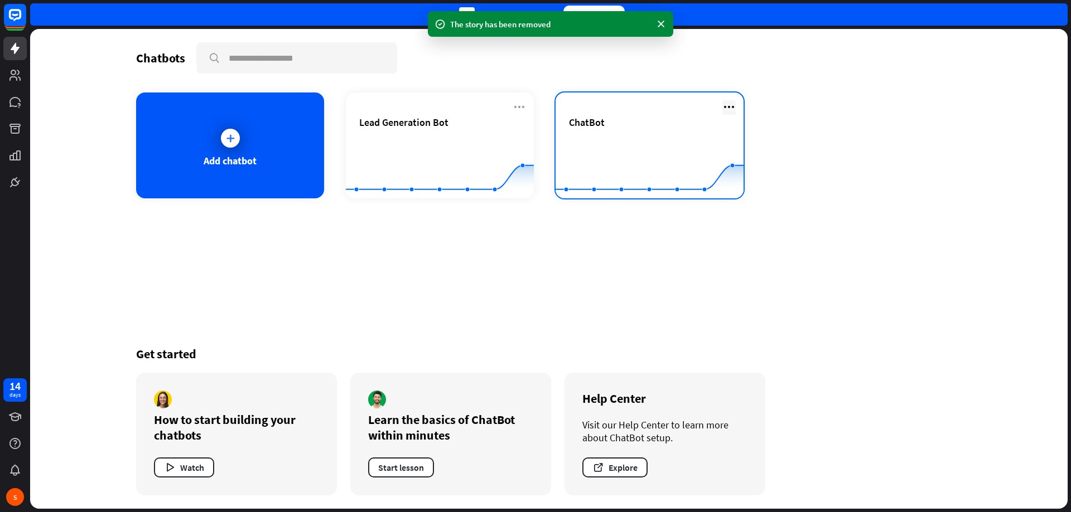
click at [730, 105] on icon at bounding box center [728, 106] width 13 height 13
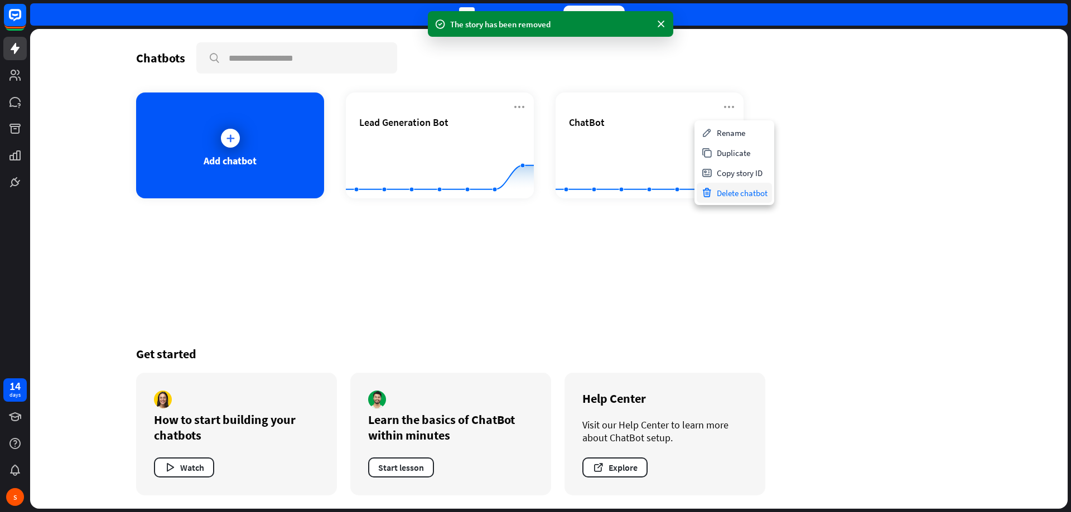
click at [739, 190] on div "Delete chatbot" at bounding box center [733, 193] width 75 height 20
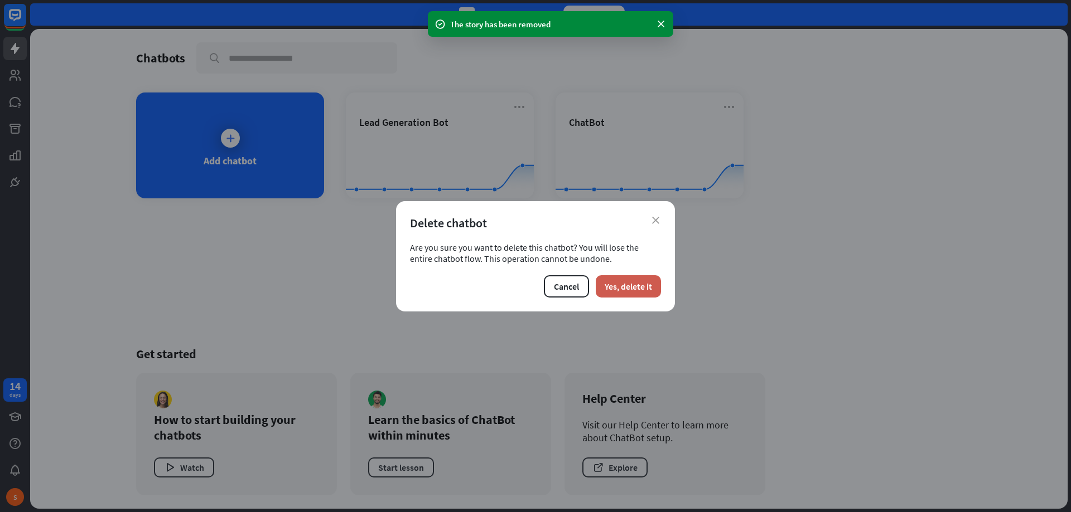
click at [655, 285] on button "Yes, delete it" at bounding box center [628, 286] width 65 height 22
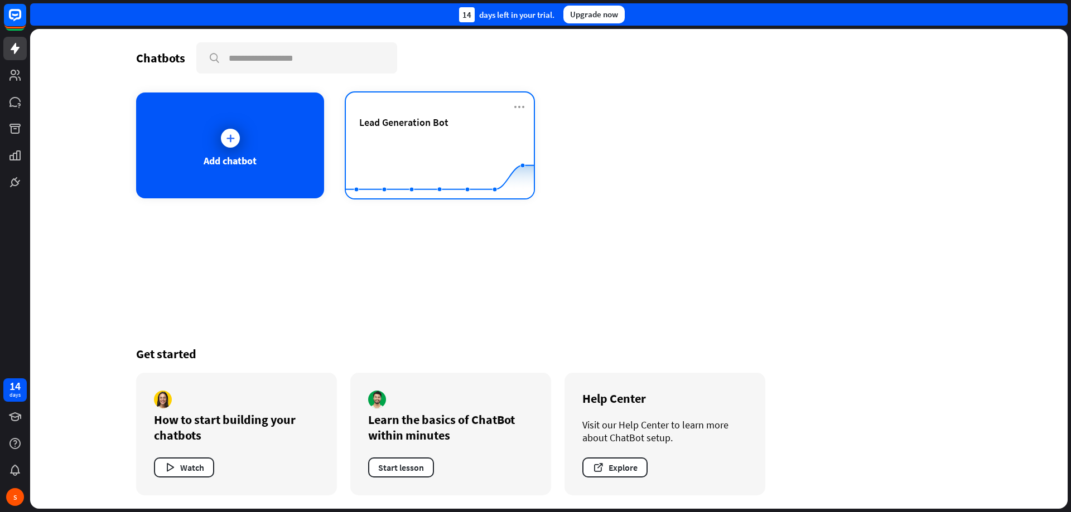
click at [442, 139] on rect at bounding box center [440, 171] width 188 height 70
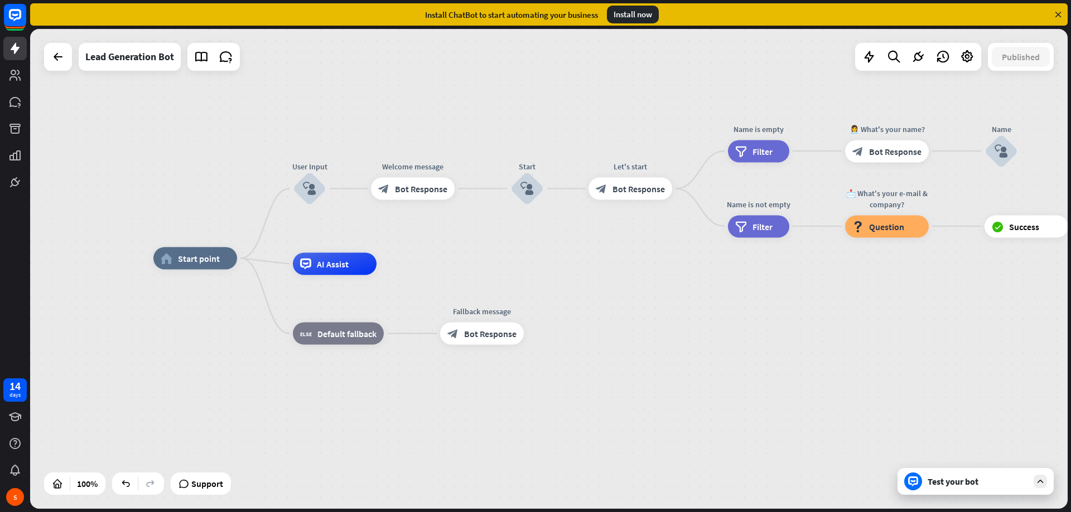
drag, startPoint x: 794, startPoint y: 288, endPoint x: 710, endPoint y: 278, distance: 84.9
click at [710, 278] on div "home_2 Start point User Input block_user_input Welcome message block_bot_respon…" at bounding box center [671, 499] width 1037 height 480
click at [312, 193] on icon "block_user_input" at bounding box center [309, 188] width 13 height 13
